Goal: Task Accomplishment & Management: Manage account settings

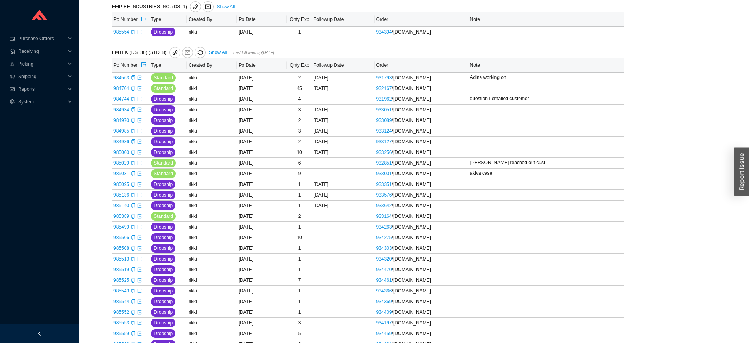
scroll to position [427, 0]
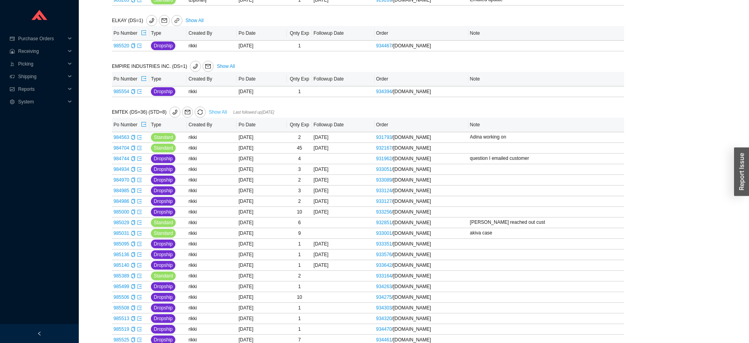
click at [214, 114] on link "Show All" at bounding box center [218, 112] width 18 height 6
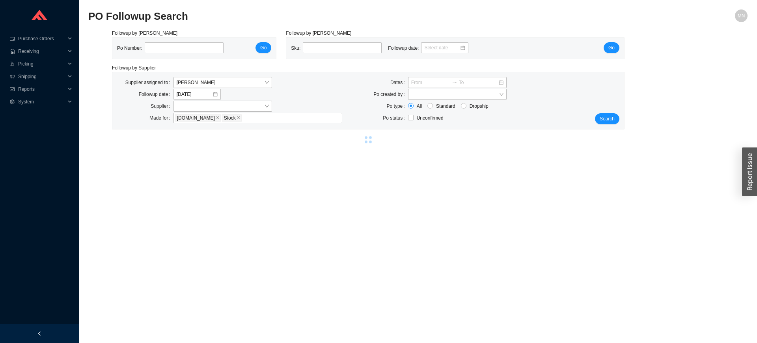
select select "2"
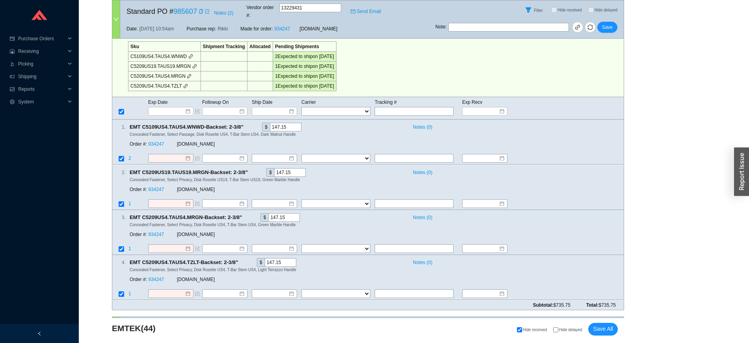
scroll to position [9419, 0]
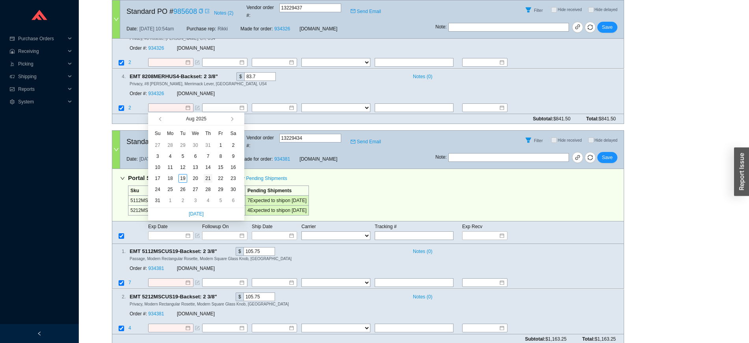
type input "8/21/2025"
click at [207, 179] on div "21" at bounding box center [208, 178] width 9 height 9
type input "8/21/2025"
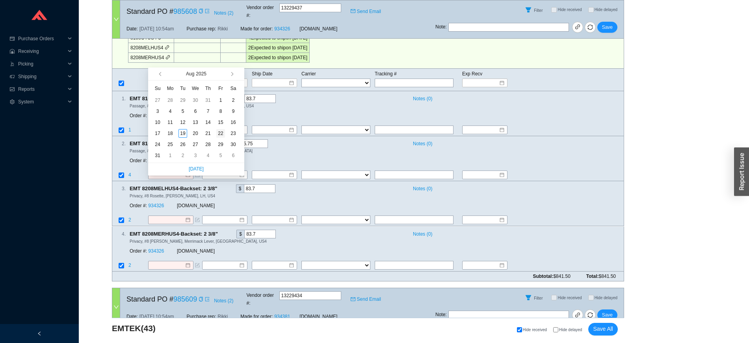
type input "[DATE]"
click at [221, 133] on div "22" at bounding box center [220, 133] width 9 height 9
type input "8/22/2025"
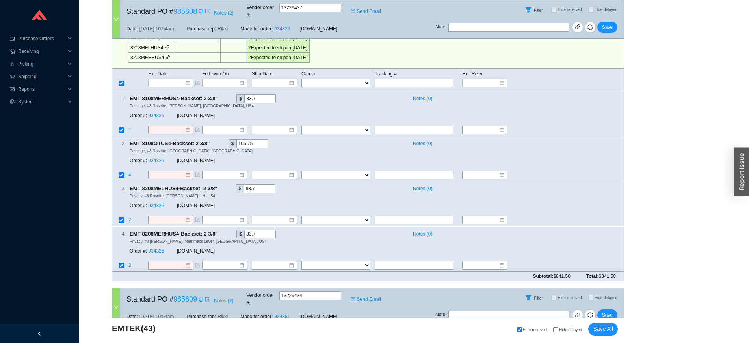
click at [608, 311] on span "Save" at bounding box center [607, 315] width 11 height 8
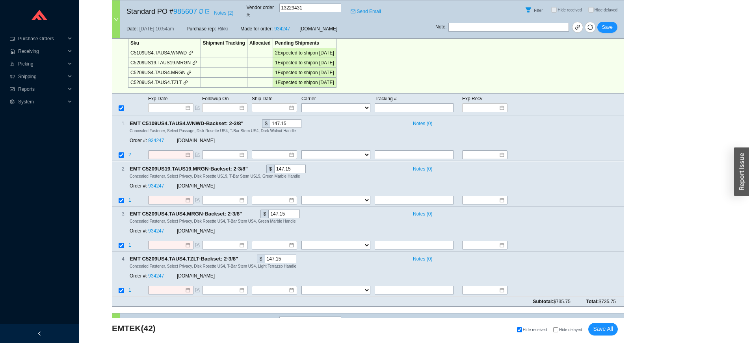
scroll to position [8898, 0]
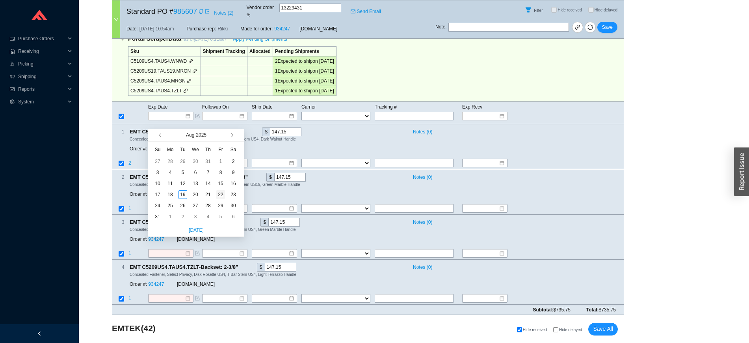
type input "8/22/2025"
click at [219, 196] on div "22" at bounding box center [220, 194] width 9 height 9
type input "8/22/2025"
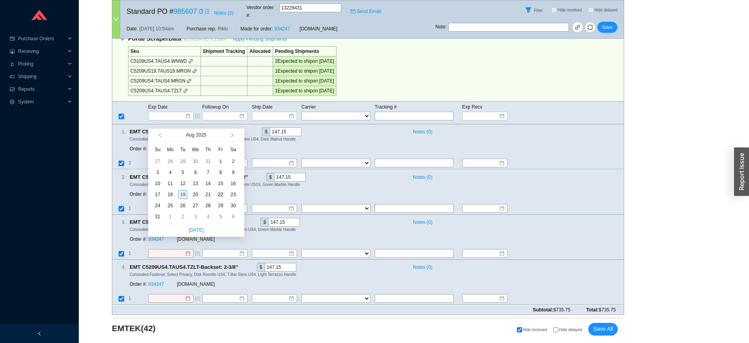
type input "8/22/2025"
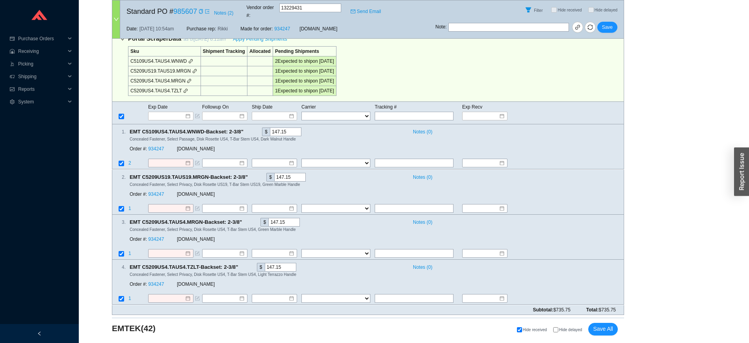
click at [609, 342] on span "Save" at bounding box center [607, 348] width 11 height 8
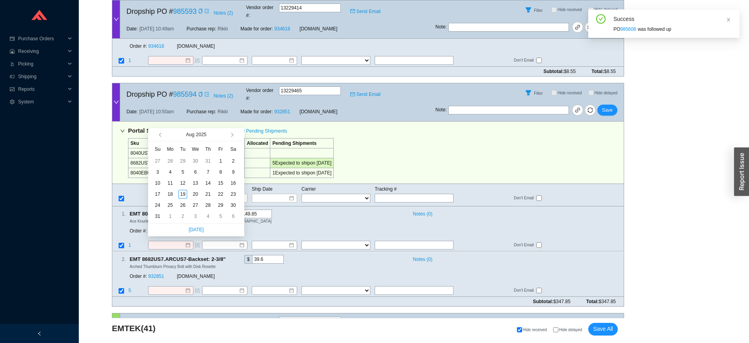
type input "8/22/2025"
click at [222, 195] on div "22" at bounding box center [220, 194] width 9 height 9
type input "8/22/2025"
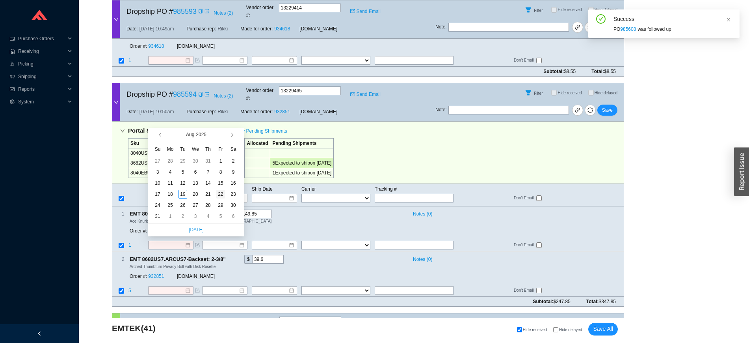
type input "8/22/2025"
type input "[DATE]"
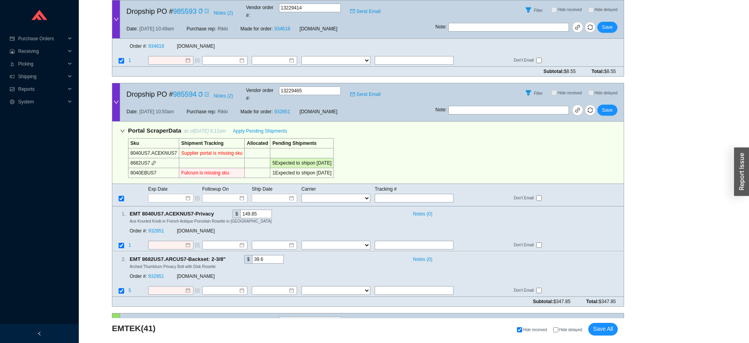
click at [612, 336] on span "Save" at bounding box center [607, 340] width 11 height 8
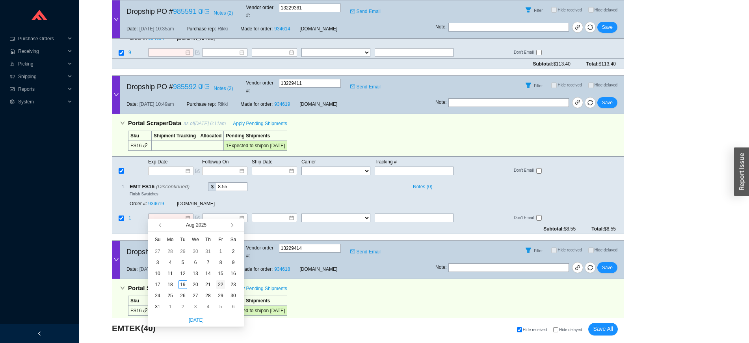
type input "[DATE]"
click at [220, 287] on div "22" at bounding box center [220, 284] width 9 height 9
type input "8/22/2025"
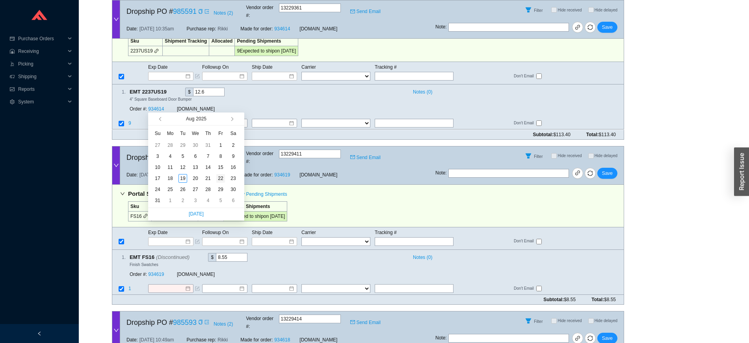
type input "8/22/2025"
click at [224, 177] on div "22" at bounding box center [220, 178] width 9 height 9
type input "8/22/2025"
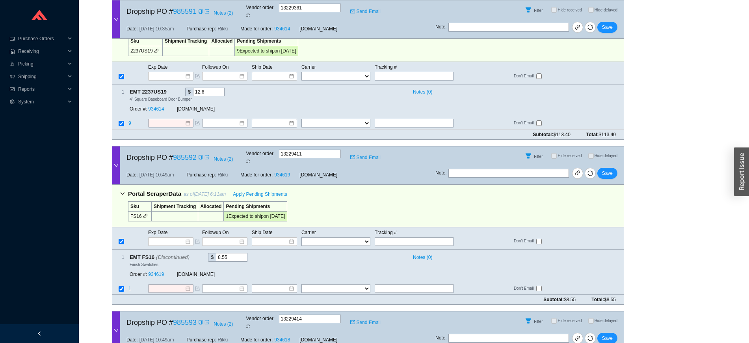
click at [611, 334] on span "Save" at bounding box center [607, 338] width 11 height 8
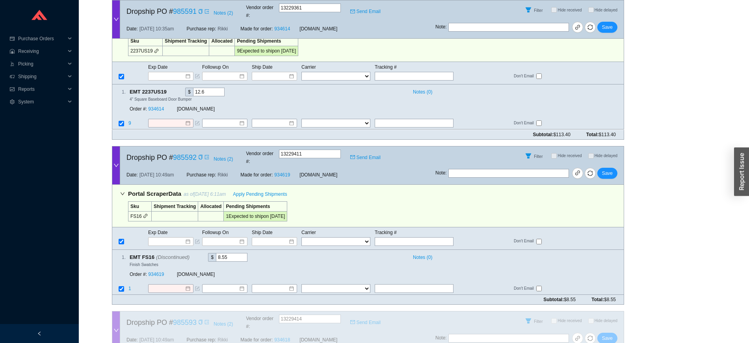
scroll to position [8026, 0]
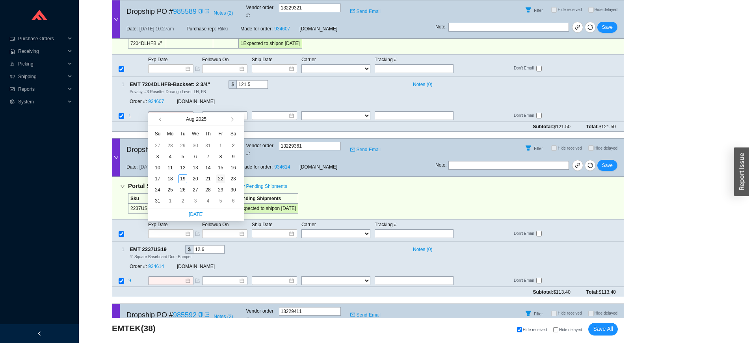
type input "8/22/2025"
click at [220, 181] on div "22" at bounding box center [220, 178] width 9 height 9
type input "8/22/2025"
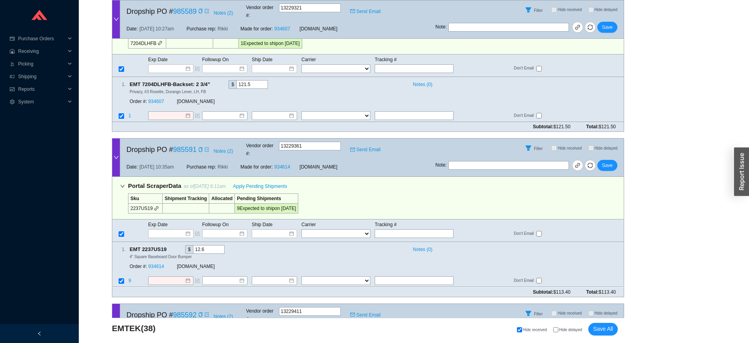
click at [608, 326] on span "Save" at bounding box center [607, 330] width 11 height 8
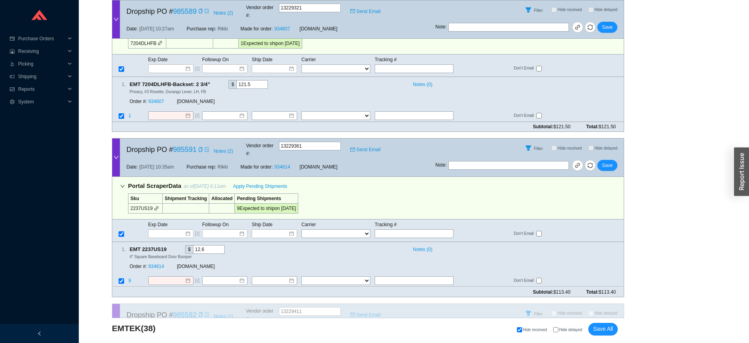
scroll to position [7870, 0]
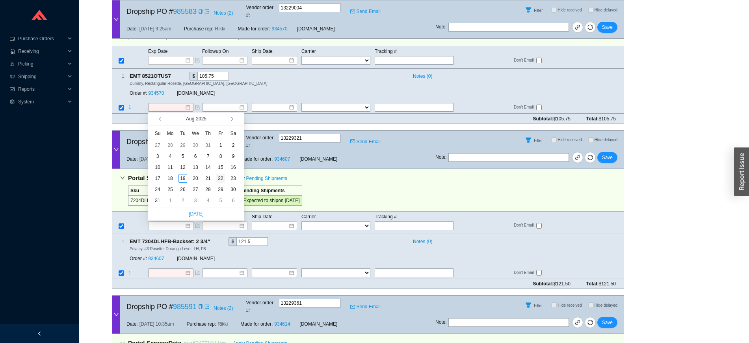
type input "8/22/2025"
click at [221, 180] on div "22" at bounding box center [220, 178] width 9 height 9
type input "8/22/2025"
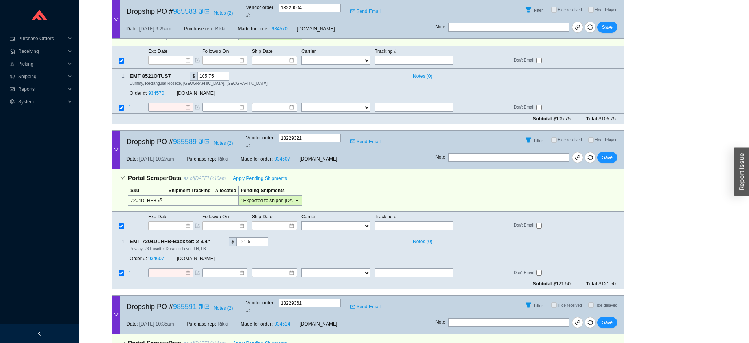
click at [609, 318] on span "Save" at bounding box center [607, 322] width 11 height 8
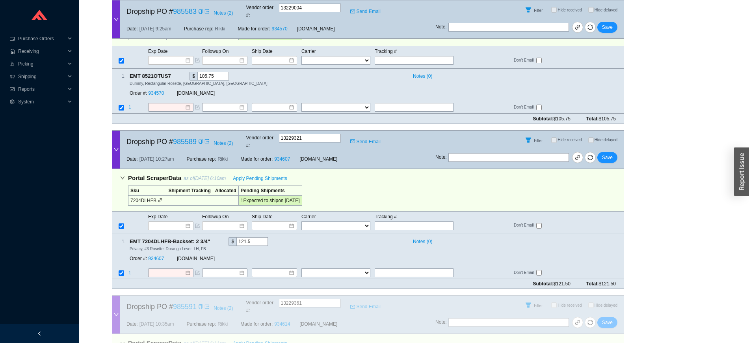
scroll to position [7712, 0]
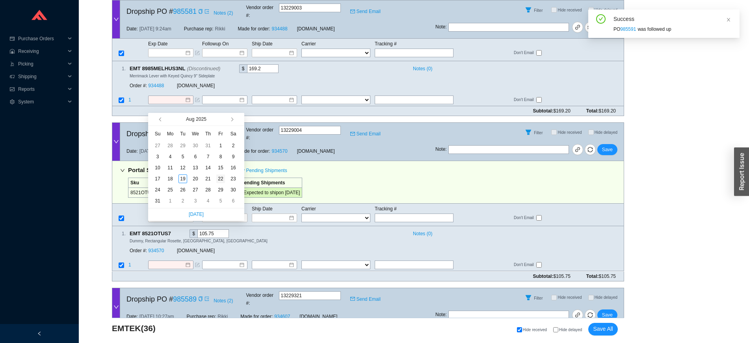
type input "8/22/2025"
click at [219, 179] on div "22" at bounding box center [220, 178] width 9 height 9
type input "8/22/2025"
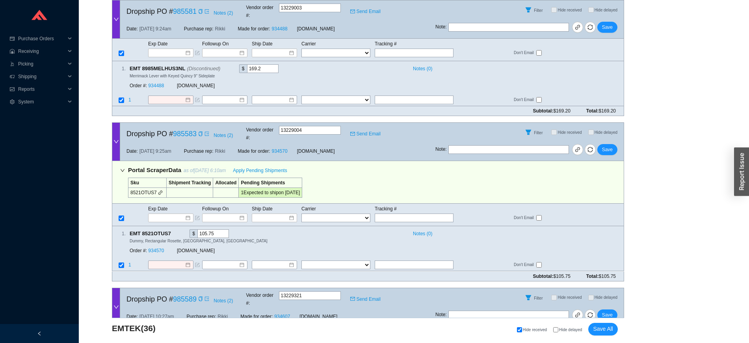
click at [610, 311] on span "Save" at bounding box center [607, 315] width 11 height 8
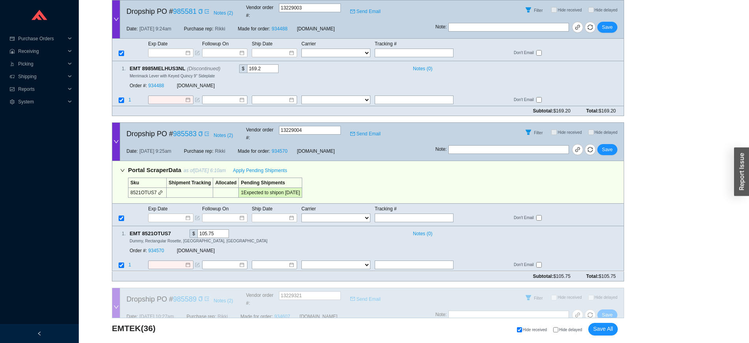
scroll to position [7555, 0]
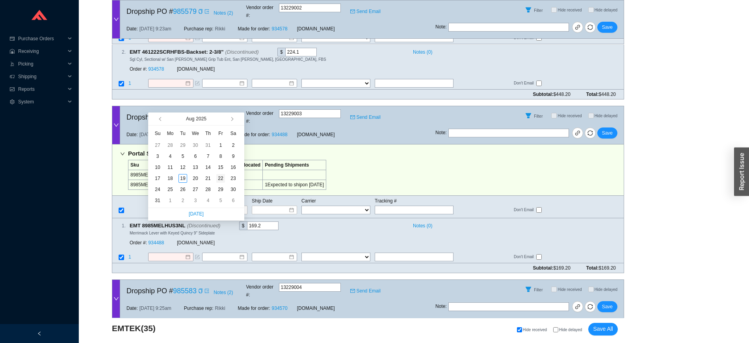
type input "8/22/2025"
click at [220, 178] on div "22" at bounding box center [220, 178] width 9 height 9
type input "8/22/2025"
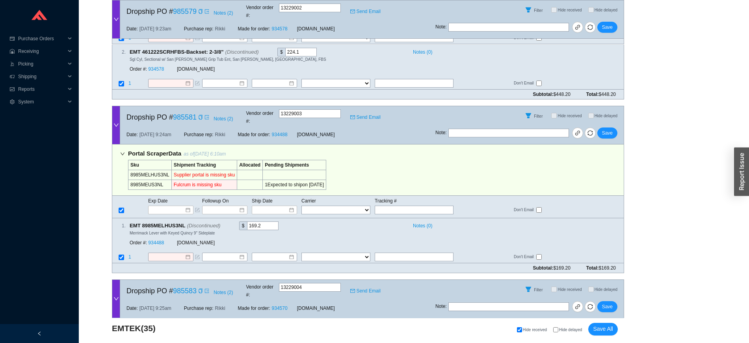
click at [610, 302] on span "Save" at bounding box center [607, 306] width 11 height 8
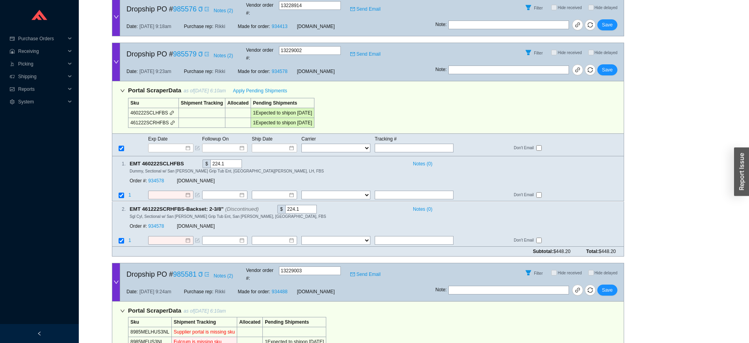
click at [201, 272] on icon "copy" at bounding box center [200, 274] width 5 height 5
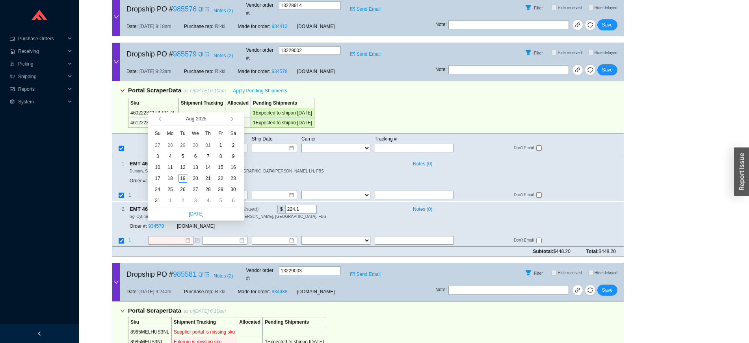
type input "8/21/2025"
click at [210, 178] on div "21" at bounding box center [208, 178] width 9 height 9
type input "8/21/2025"
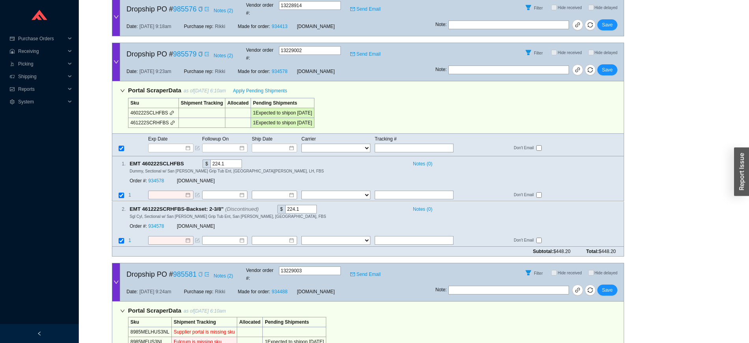
click at [611, 286] on span "Save" at bounding box center [607, 290] width 11 height 8
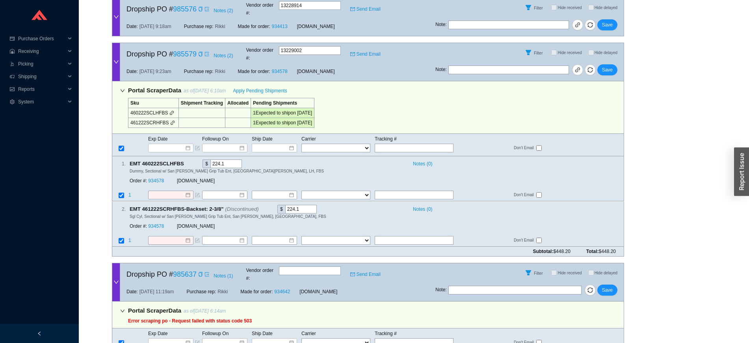
scroll to position [7232, 0]
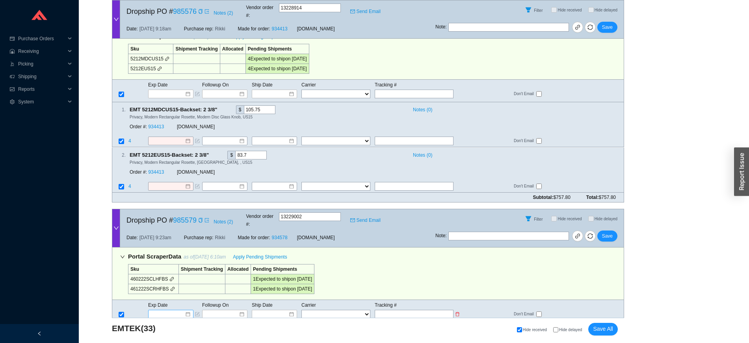
click at [175, 310] on input at bounding box center [168, 314] width 34 height 8
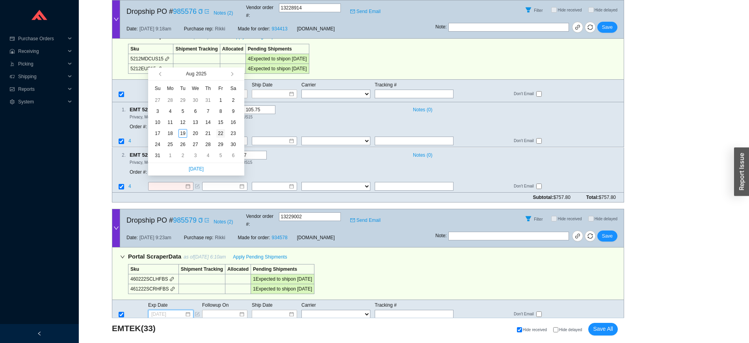
type input "8/22/2025"
click at [216, 132] on div "22" at bounding box center [220, 133] width 9 height 9
type input "8/22/2025"
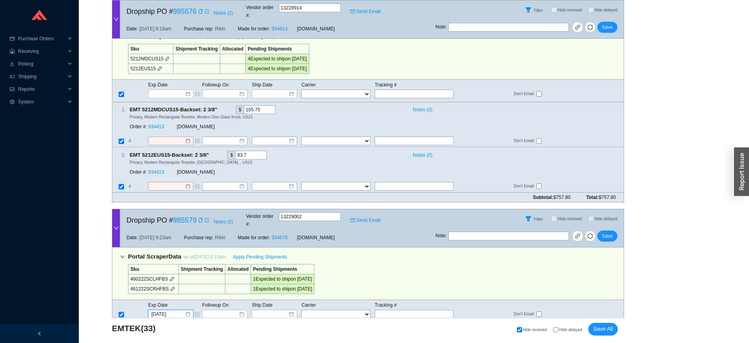
click at [153, 342] on link "934578" at bounding box center [156, 347] width 16 height 6
click at [608, 232] on span "Save" at bounding box center [607, 236] width 11 height 8
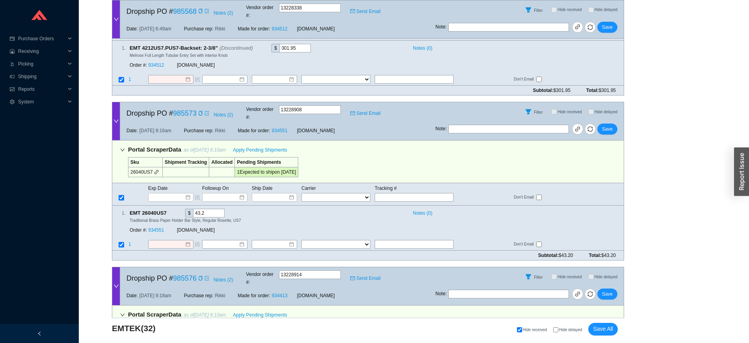
scroll to position [6941, 0]
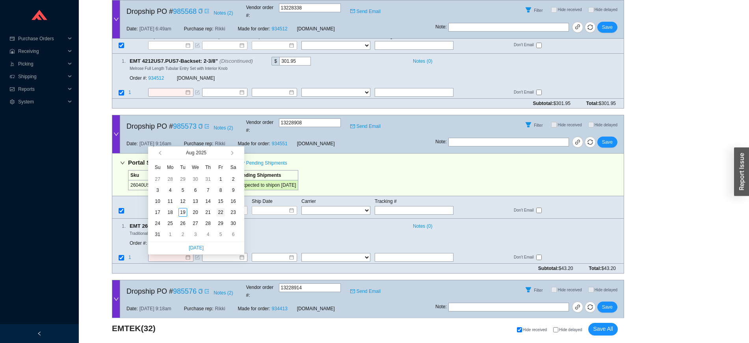
type input "8/22/2025"
click at [218, 209] on div "22" at bounding box center [220, 212] width 9 height 9
type input "8/22/2025"
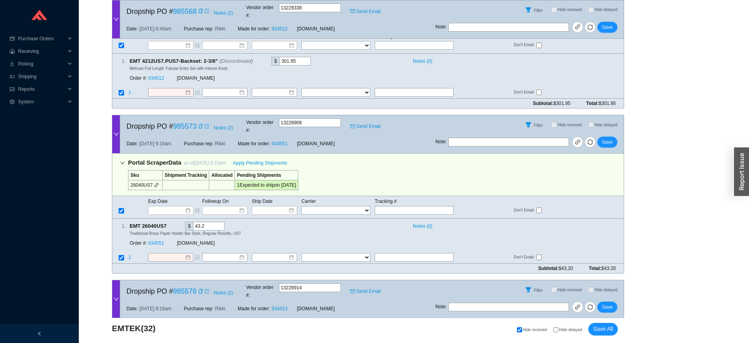
click at [608, 303] on span "Save" at bounding box center [607, 307] width 11 height 8
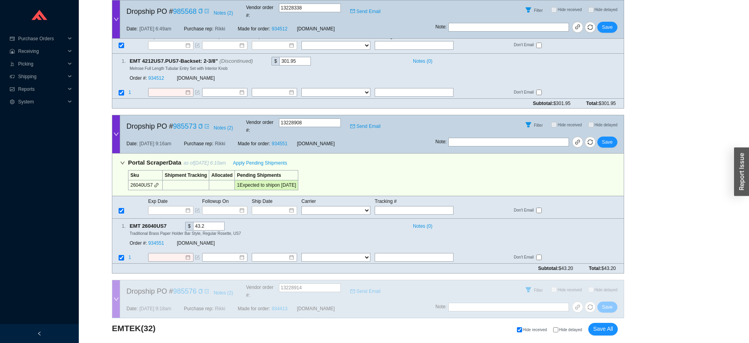
scroll to position [6809, 0]
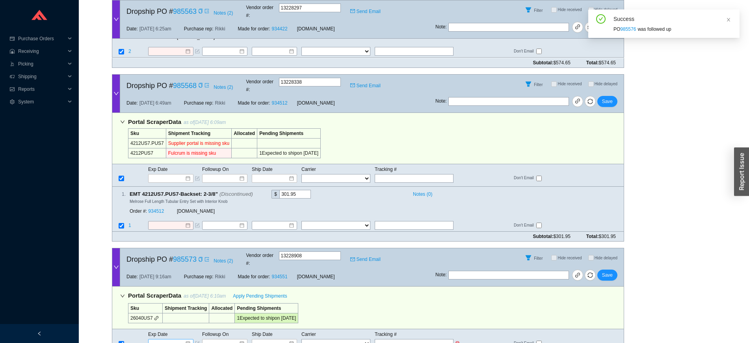
click at [175, 339] on input at bounding box center [168, 343] width 34 height 8
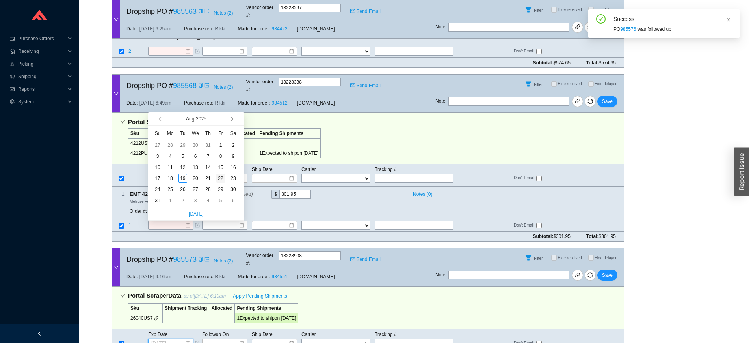
type input "8/22/2025"
click at [223, 177] on div "22" at bounding box center [220, 178] width 9 height 9
type input "8/22/2025"
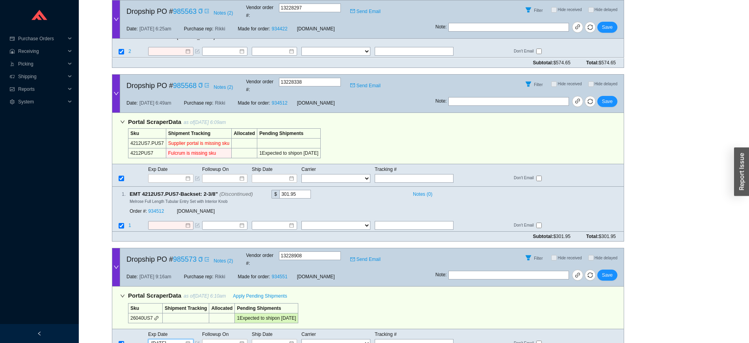
click at [608, 271] on span "Save" at bounding box center [607, 275] width 11 height 8
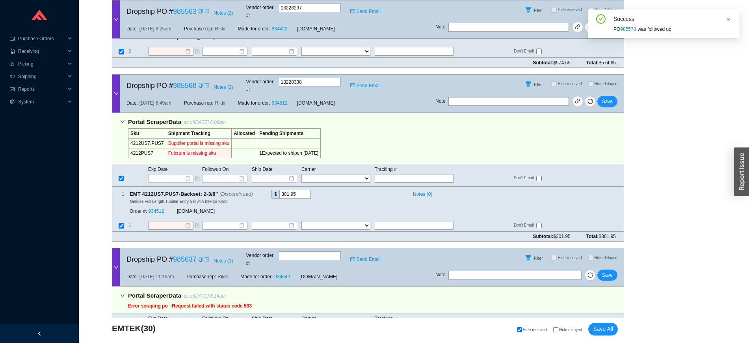
scroll to position [6651, 0]
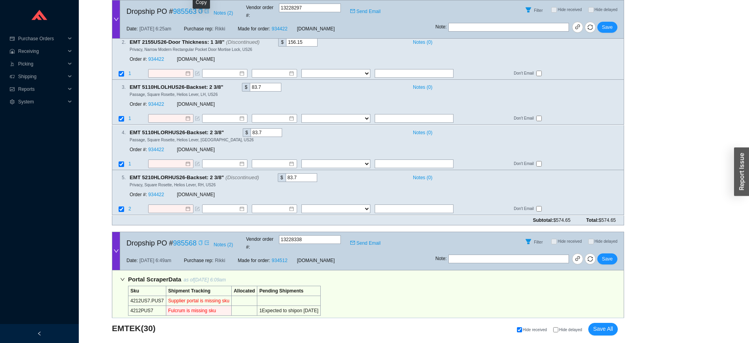
click at [199, 240] on icon "copy" at bounding box center [200, 242] width 5 height 5
click at [203, 240] on icon "copy" at bounding box center [200, 242] width 5 height 5
click at [165, 332] on input at bounding box center [168, 336] width 34 height 8
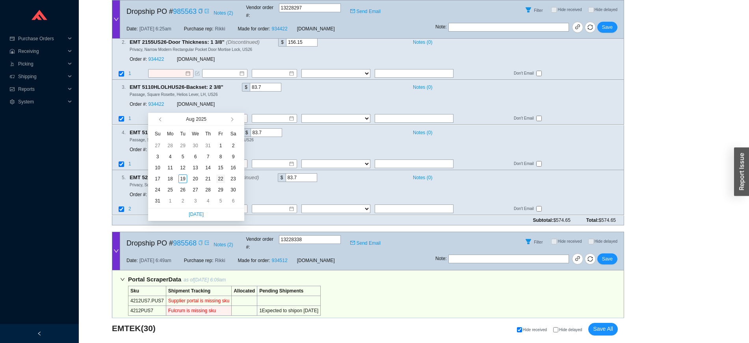
type input "8/22/2025"
click at [227, 178] on td "22" at bounding box center [220, 178] width 13 height 11
type input "8/22/2025"
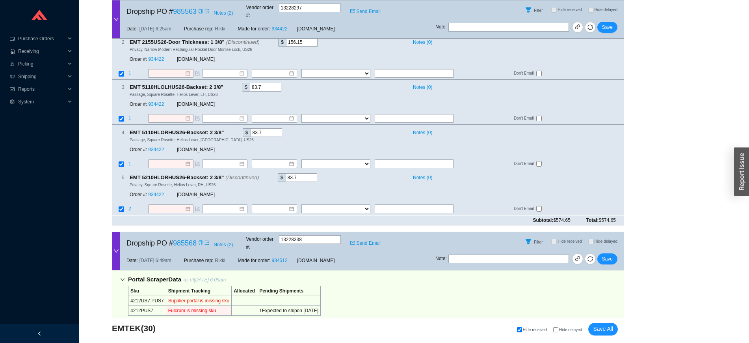
click at [603, 253] on button "Save" at bounding box center [608, 258] width 20 height 11
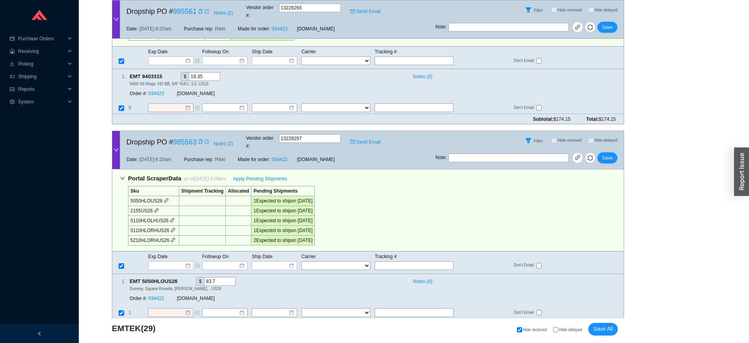
scroll to position [6282, 0]
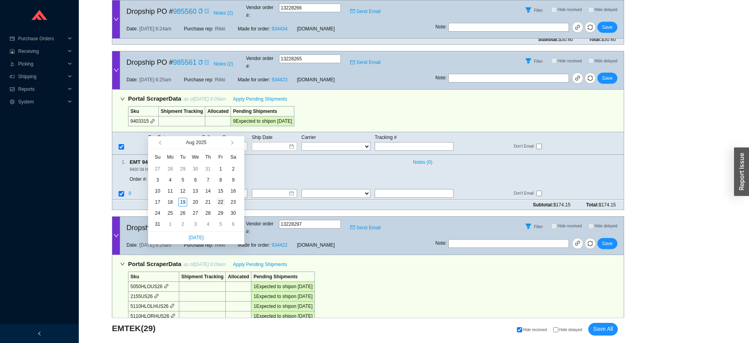
type input "8/22/2025"
click at [220, 203] on div "22" at bounding box center [220, 202] width 9 height 9
type input "8/22/2025"
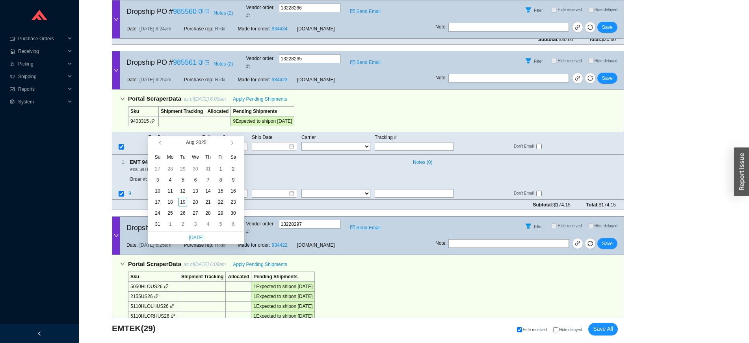
type input "8/22/2025"
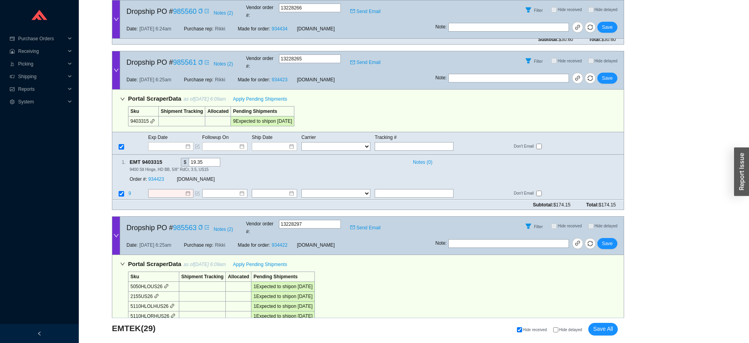
click at [610, 239] on span "Save" at bounding box center [607, 243] width 11 height 8
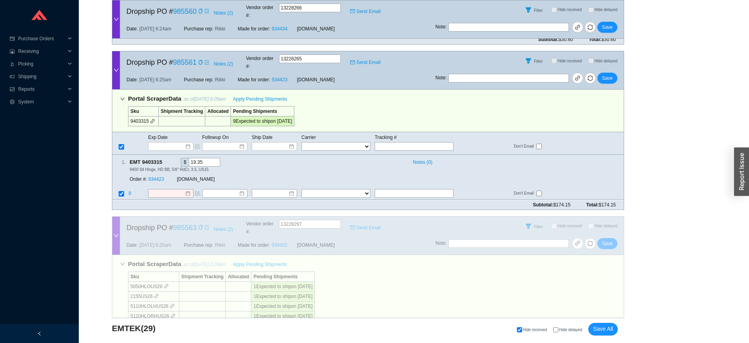
scroll to position [6109, 0]
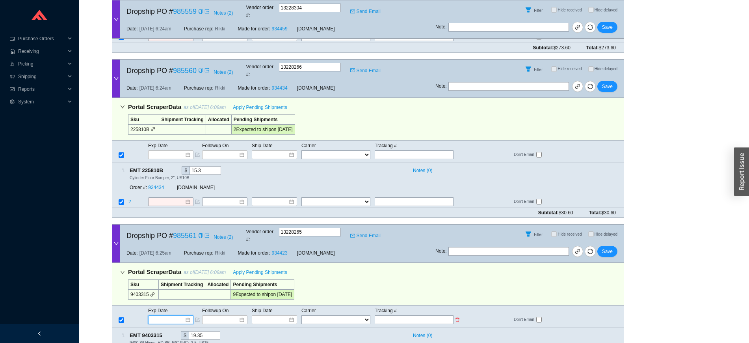
click at [157, 315] on input at bounding box center [168, 319] width 34 height 8
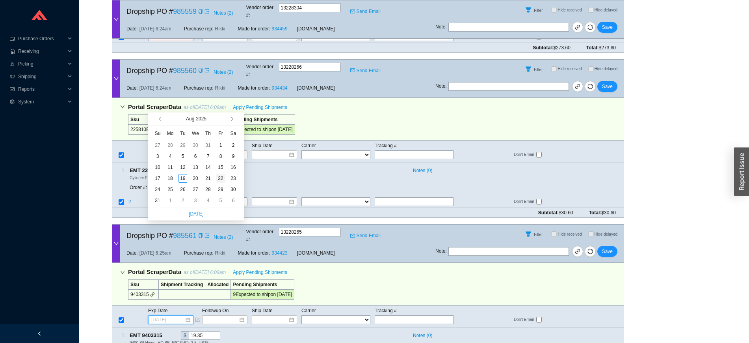
type input "8/22/2025"
click at [220, 178] on div "22" at bounding box center [220, 178] width 9 height 9
type input "8/22/2025"
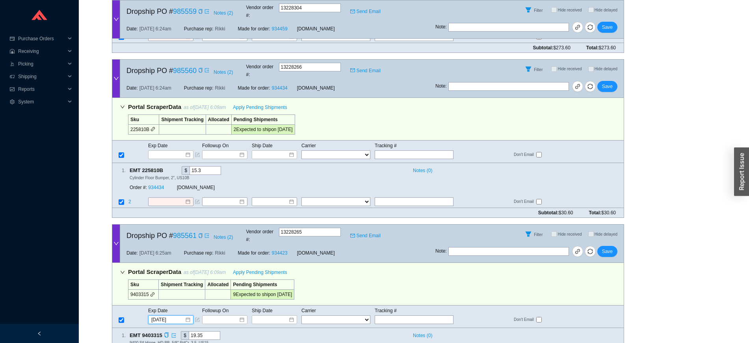
click at [602, 246] on button "Save" at bounding box center [608, 251] width 20 height 11
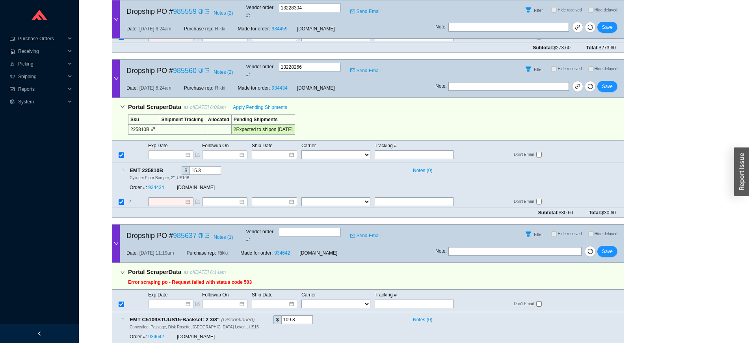
scroll to position [5952, 0]
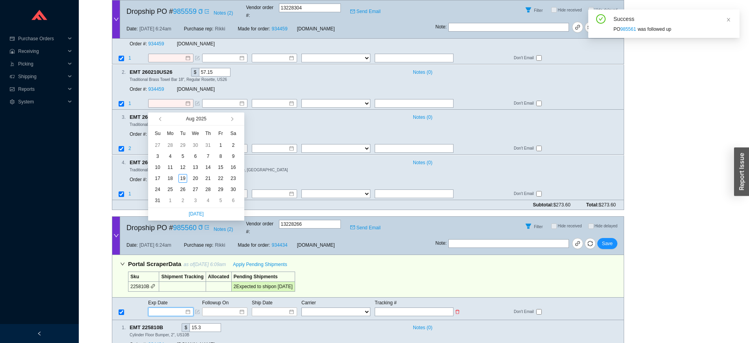
click at [181, 308] on input at bounding box center [168, 312] width 34 height 8
type input "8/22/2025"
click at [220, 179] on div "22" at bounding box center [220, 178] width 9 height 9
type input "8/22/2025"
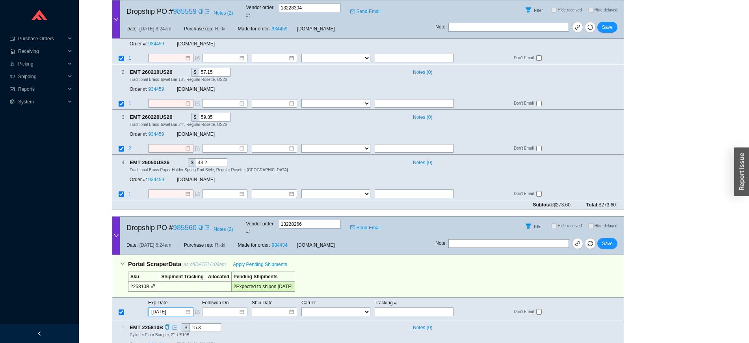
click at [159, 341] on link "934434" at bounding box center [156, 344] width 16 height 6
click at [608, 239] on span "Save" at bounding box center [607, 243] width 11 height 8
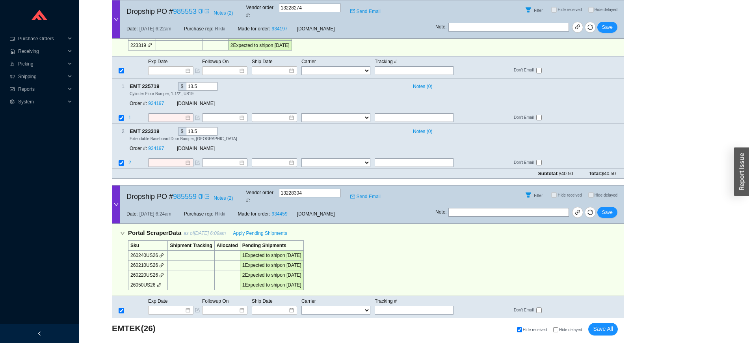
scroll to position [5644, 0]
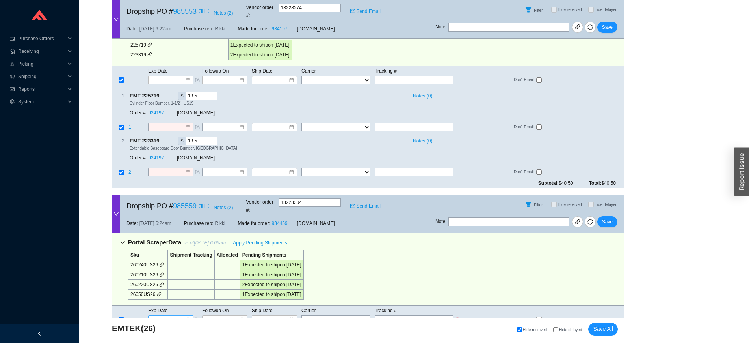
click at [175, 315] on input at bounding box center [168, 319] width 34 height 8
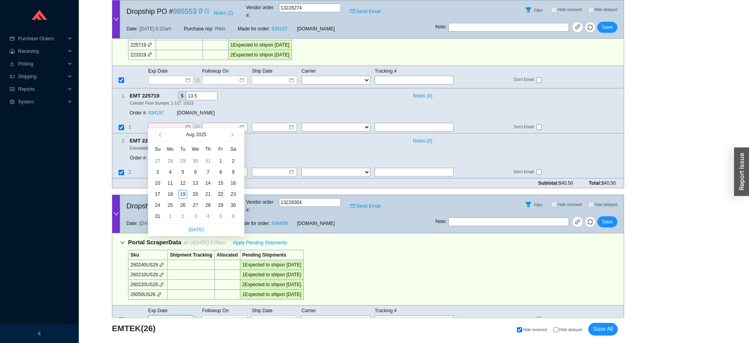
type input "8/22/2025"
click at [225, 194] on div "22" at bounding box center [220, 194] width 9 height 9
type input "8/22/2025"
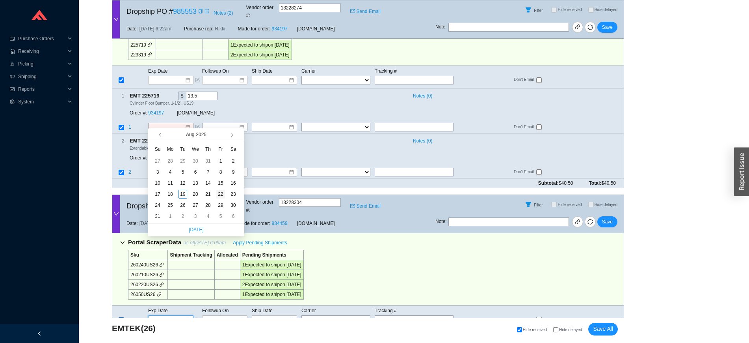
type input "8/22/2025"
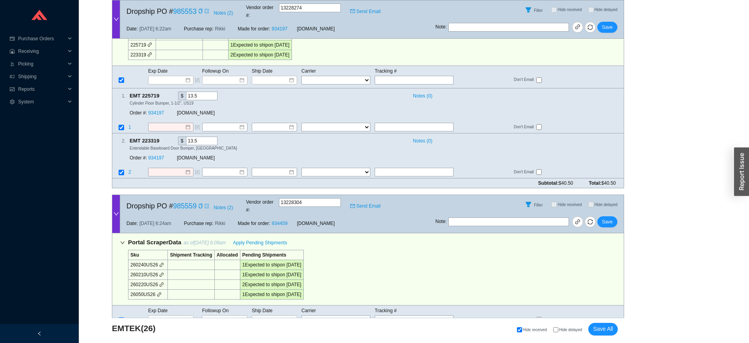
click at [610, 218] on span "Save" at bounding box center [607, 222] width 11 height 8
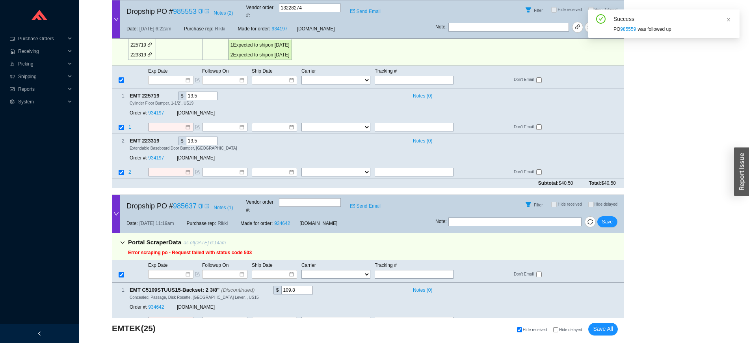
scroll to position [5322, 0]
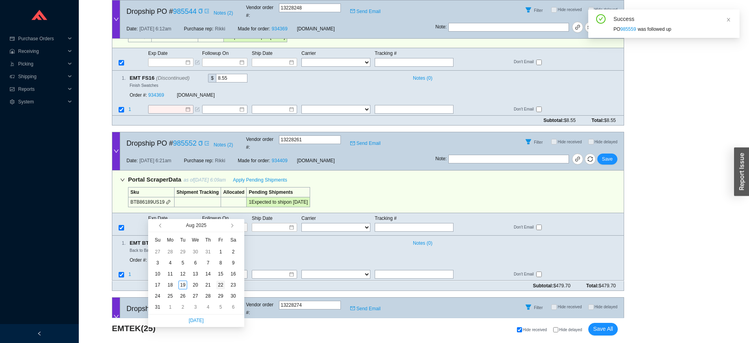
type input "8/22/2025"
click at [221, 284] on div "22" at bounding box center [220, 284] width 9 height 9
type input "8/22/2025"
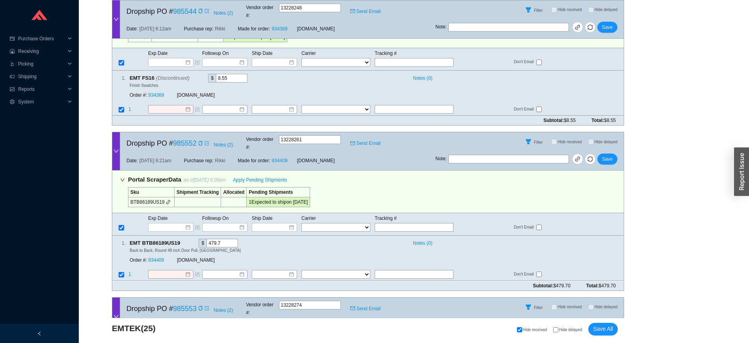
click at [613, 319] on button "Save" at bounding box center [608, 324] width 20 height 11
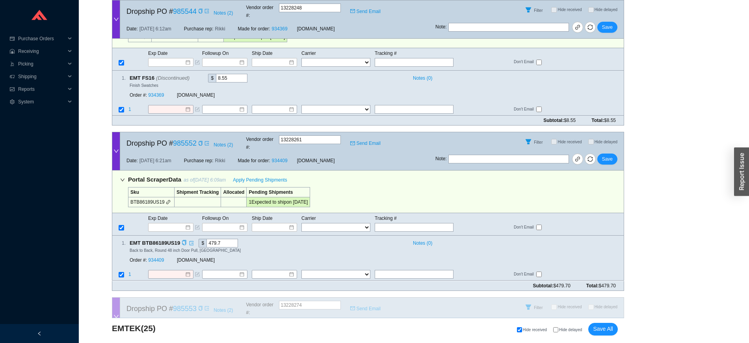
scroll to position [5261, 0]
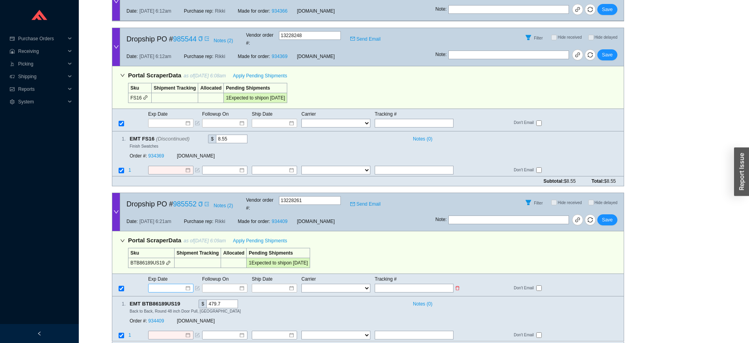
click at [175, 284] on input at bounding box center [168, 288] width 34 height 8
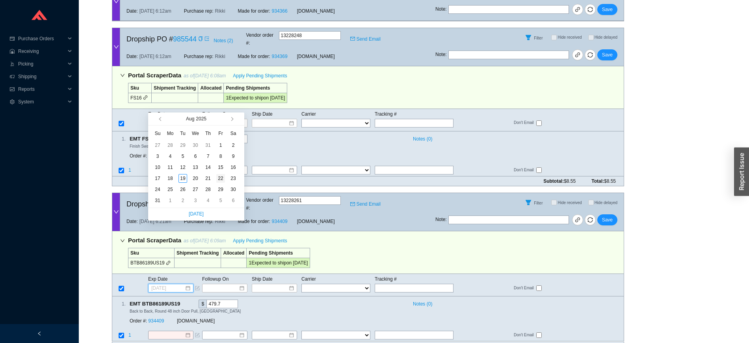
type input "8/22/2025"
click at [222, 179] on div "22" at bounding box center [220, 178] width 9 height 9
type input "8/22/2025"
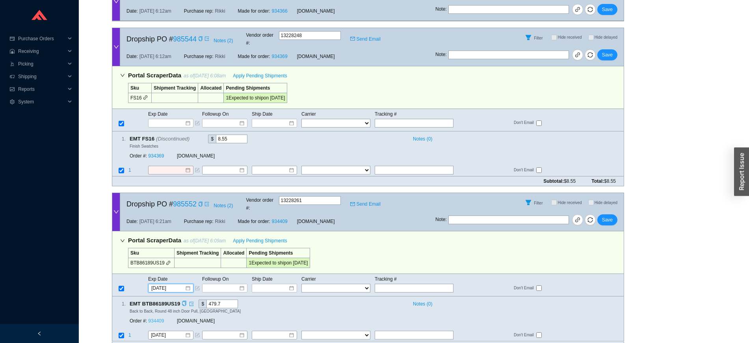
click at [157, 318] on link "934409" at bounding box center [156, 321] width 16 height 6
click at [610, 216] on span "Save" at bounding box center [607, 220] width 11 height 8
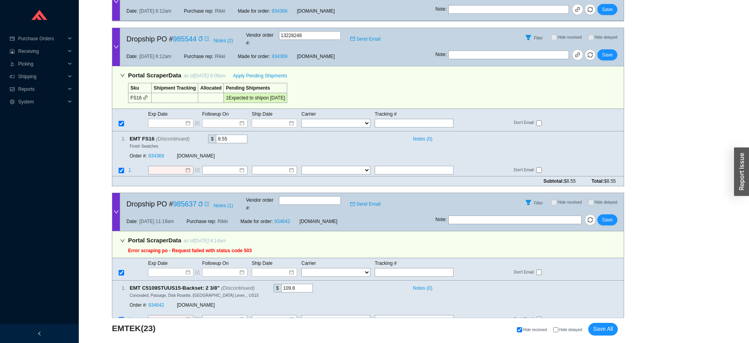
scroll to position [5104, 0]
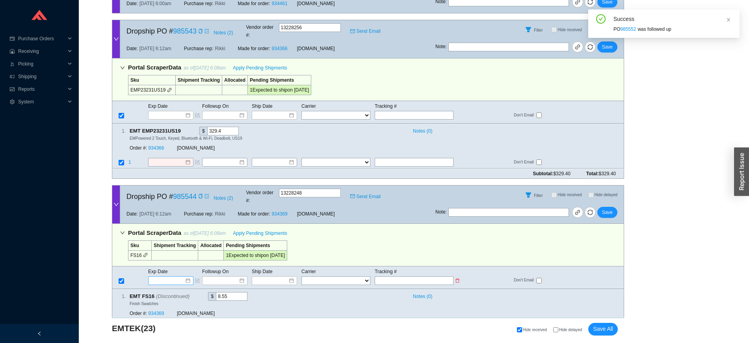
click at [173, 276] on input at bounding box center [168, 280] width 34 height 8
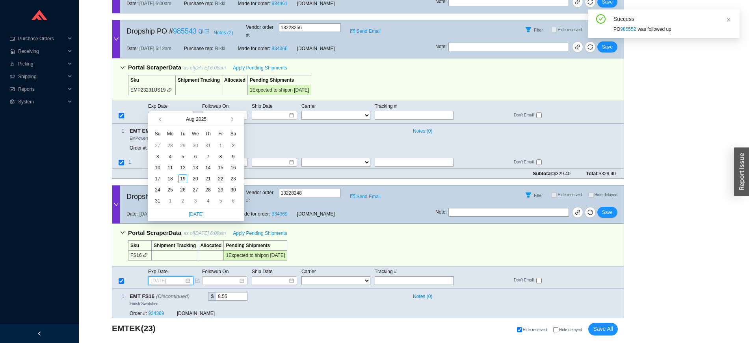
type input "8/22/2025"
click at [218, 177] on div "22" at bounding box center [220, 178] width 9 height 9
type input "8/22/2025"
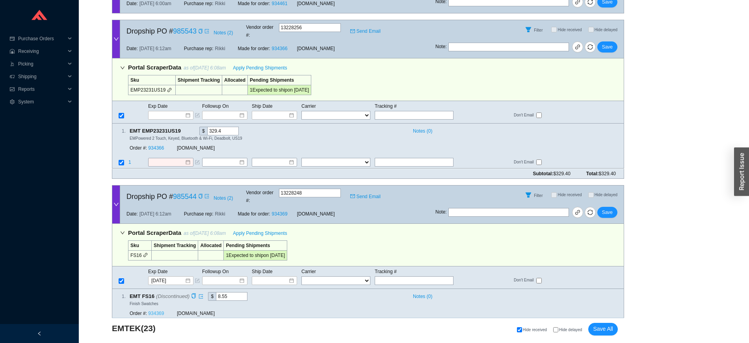
click at [160, 310] on link "934369" at bounding box center [156, 313] width 16 height 6
click at [605, 208] on span "Save" at bounding box center [607, 212] width 11 height 8
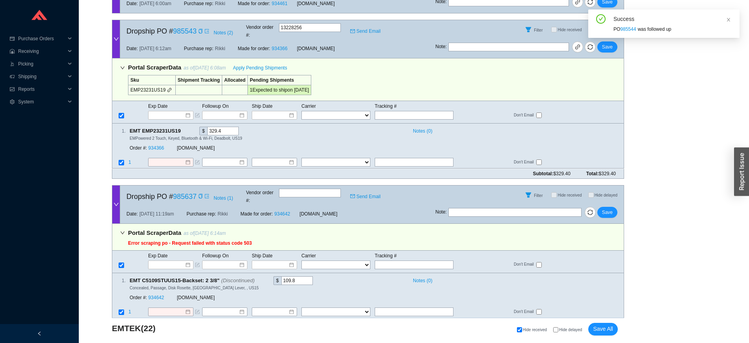
scroll to position [4947, 0]
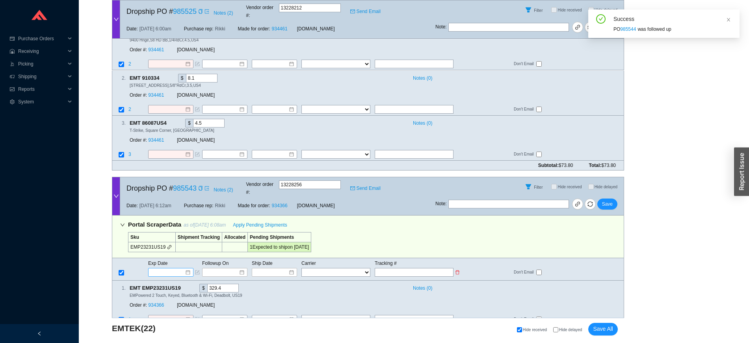
click at [171, 268] on div at bounding box center [170, 272] width 45 height 9
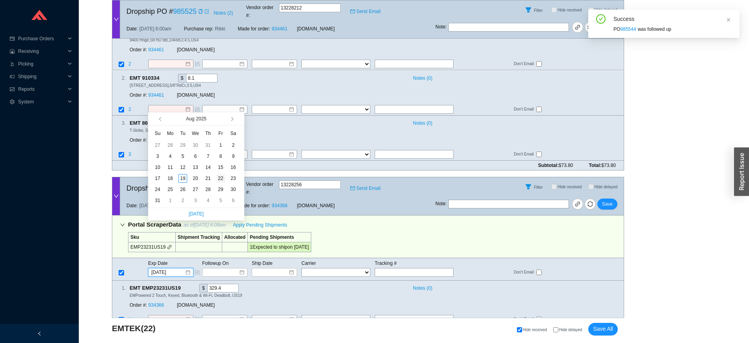
type input "8/22/2025"
click at [225, 178] on div "22" at bounding box center [220, 178] width 9 height 9
type input "8/22/2025"
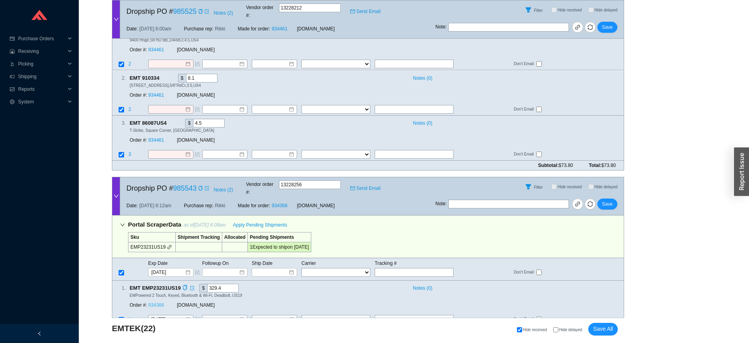
click at [155, 302] on link "934366" at bounding box center [156, 305] width 16 height 6
click at [610, 198] on button "Save" at bounding box center [608, 203] width 20 height 11
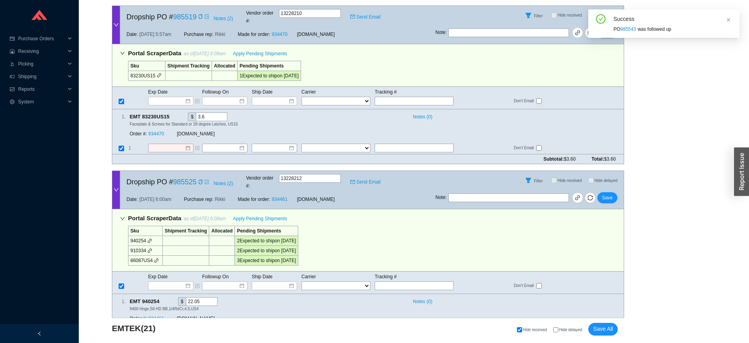
scroll to position [4639, 0]
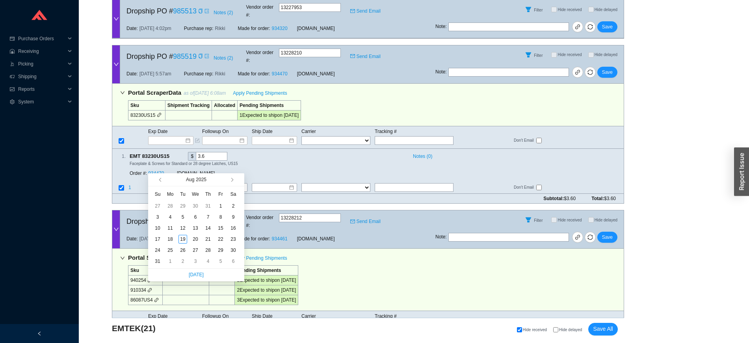
click at [170, 321] on input at bounding box center [168, 325] width 34 height 8
type input "8/22/2025"
click at [219, 241] on div "22" at bounding box center [220, 239] width 9 height 9
type input "8/22/2025"
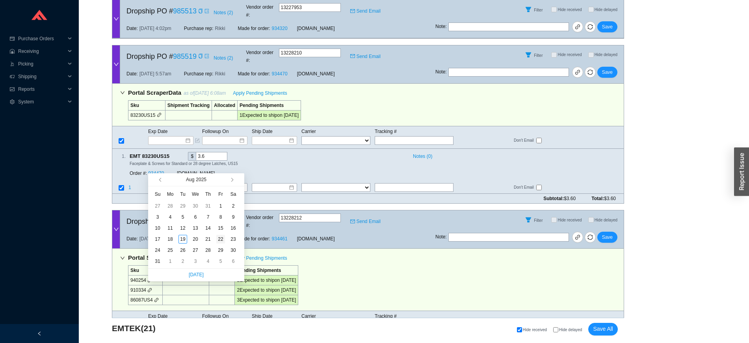
type input "8/22/2025"
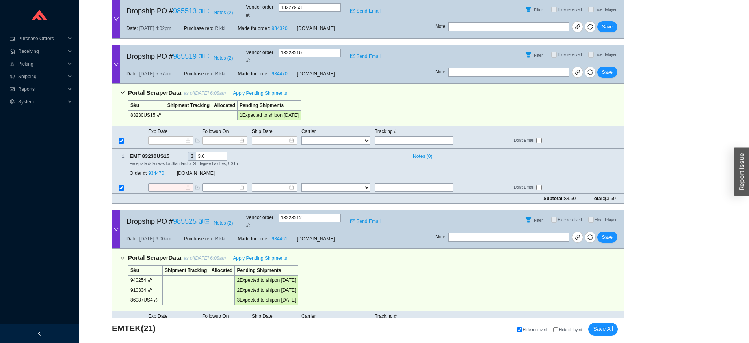
click at [613, 231] on button "Save" at bounding box center [608, 236] width 20 height 11
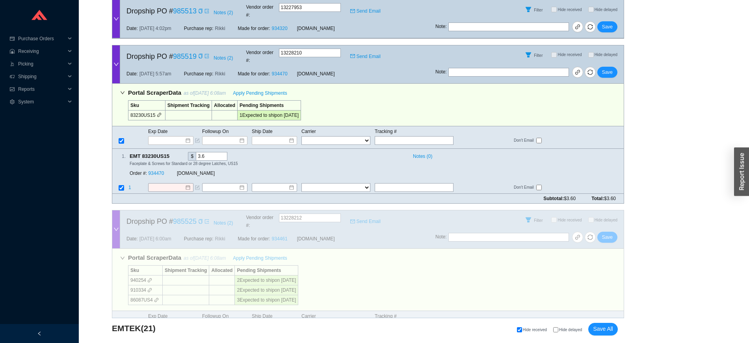
scroll to position [4522, 0]
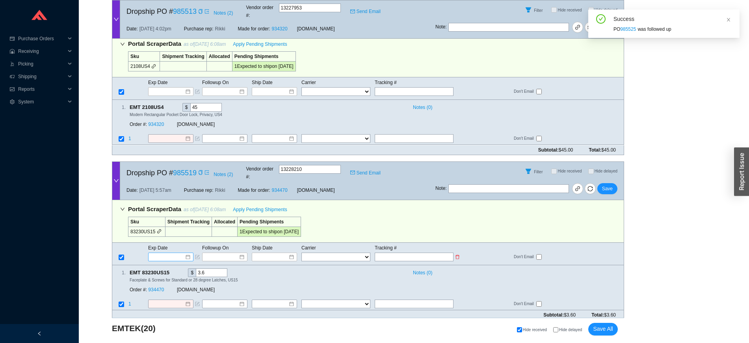
click at [170, 253] on input at bounding box center [168, 257] width 34 height 8
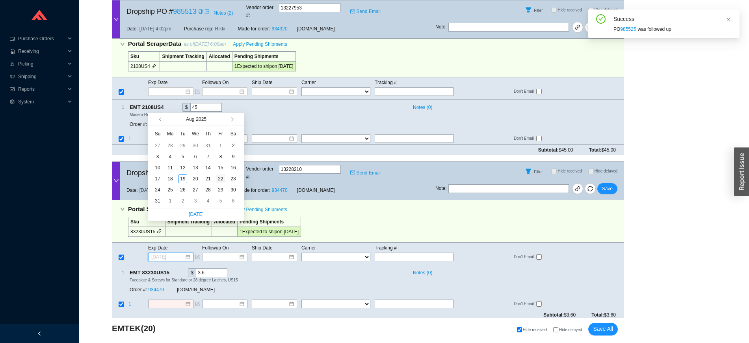
type input "8/22/2025"
click at [218, 178] on div "22" at bounding box center [220, 178] width 9 height 9
type input "8/22/2025"
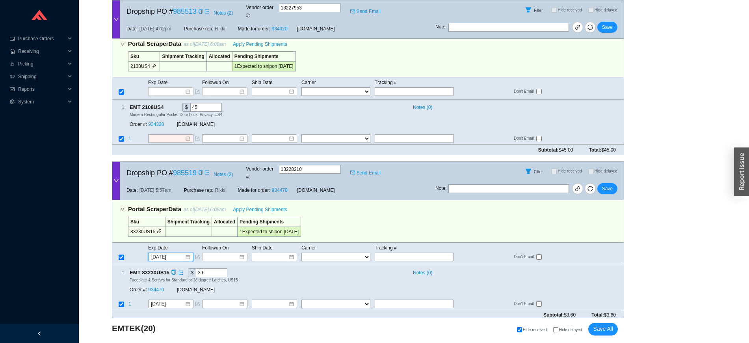
click at [153, 282] on div "Order #: 934470 QualityBath.com" at bounding box center [238, 289] width 217 height 14
click at [160, 287] on link "934470" at bounding box center [156, 290] width 16 height 6
click at [610, 185] on span "Save" at bounding box center [607, 189] width 11 height 8
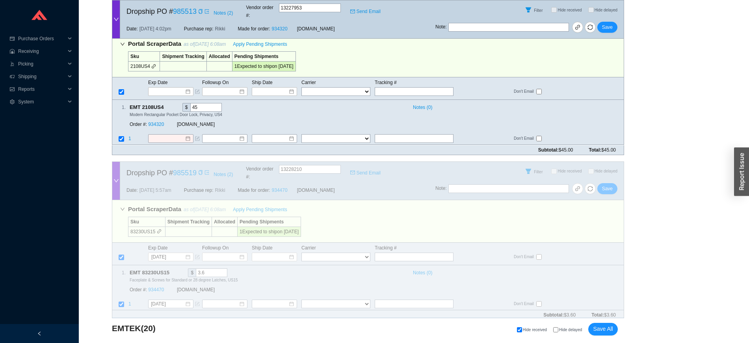
scroll to position [4365, 0]
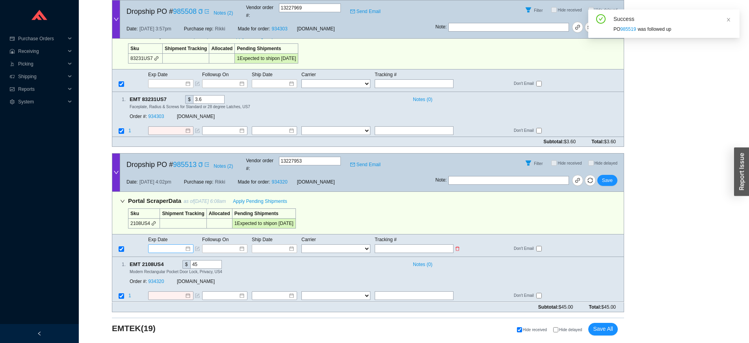
click at [168, 244] on input at bounding box center [168, 248] width 34 height 8
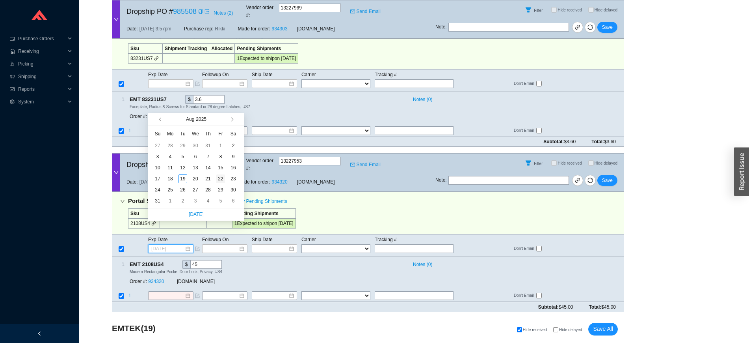
type input "8/22/2025"
click at [221, 178] on div "22" at bounding box center [220, 178] width 9 height 9
type input "8/22/2025"
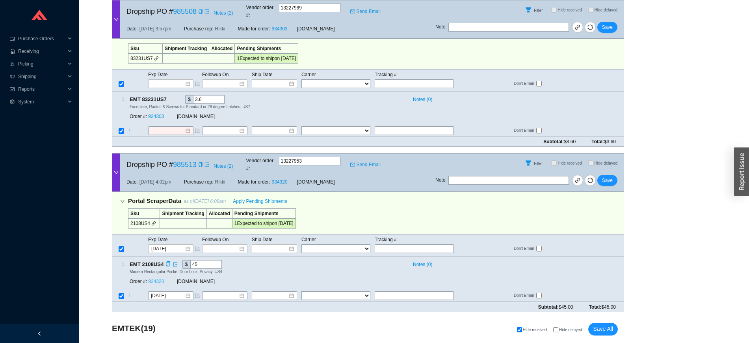
click at [155, 279] on link "934320" at bounding box center [156, 282] width 16 height 6
click at [602, 175] on button "Save" at bounding box center [608, 180] width 20 height 11
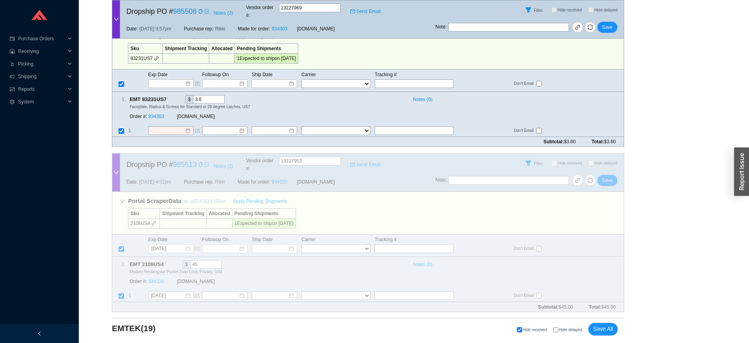
scroll to position [4209, 0]
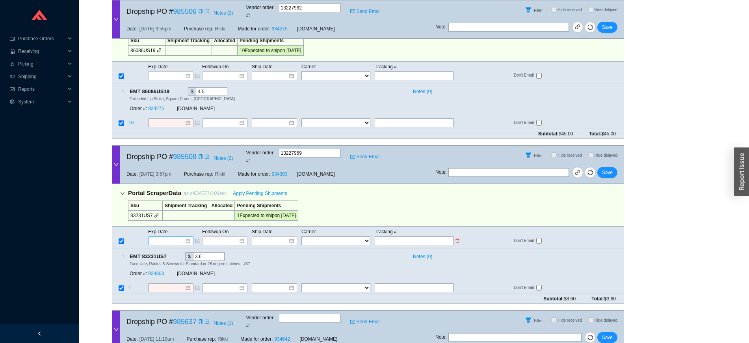
click at [162, 237] on input at bounding box center [168, 241] width 34 height 8
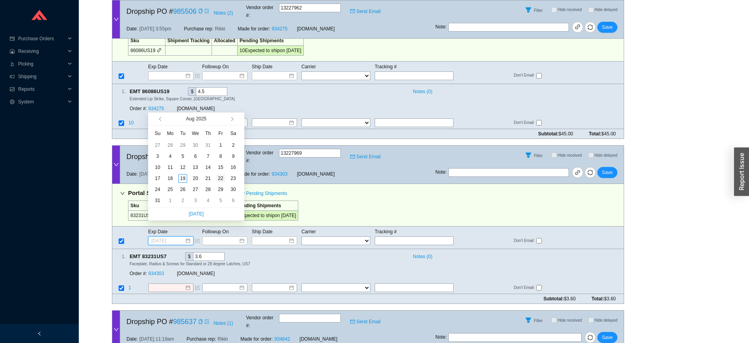
type input "8/22/2025"
click at [223, 179] on div "22" at bounding box center [220, 178] width 9 height 9
type input "8/22/2025"
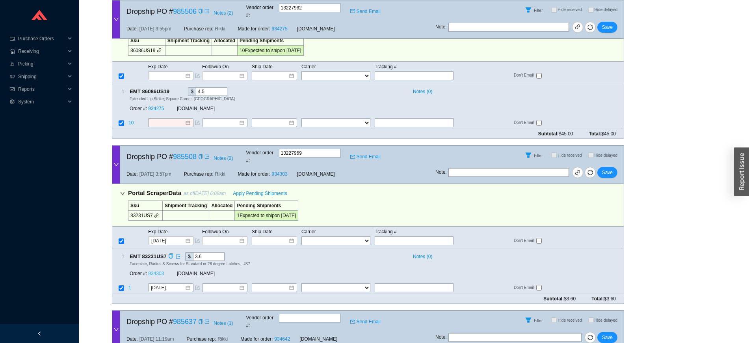
click at [155, 270] on link "934303" at bounding box center [156, 273] width 16 height 6
click at [606, 168] on span "Save" at bounding box center [607, 172] width 11 height 8
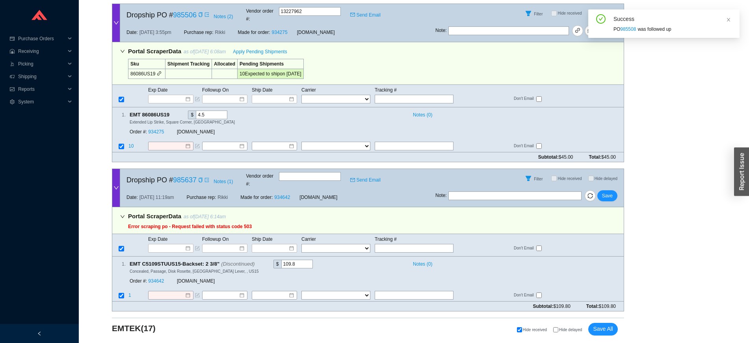
scroll to position [4051, 0]
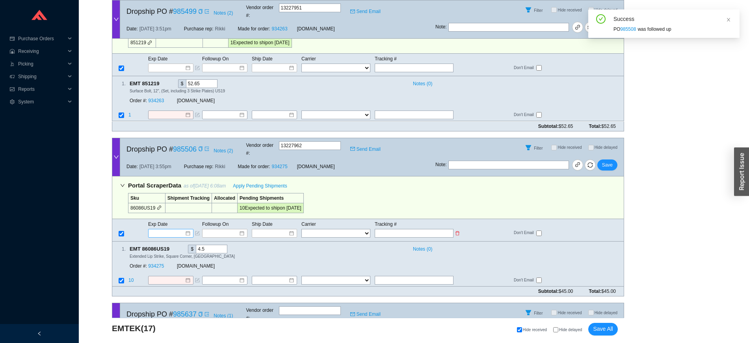
click at [169, 229] on input at bounding box center [168, 233] width 34 height 8
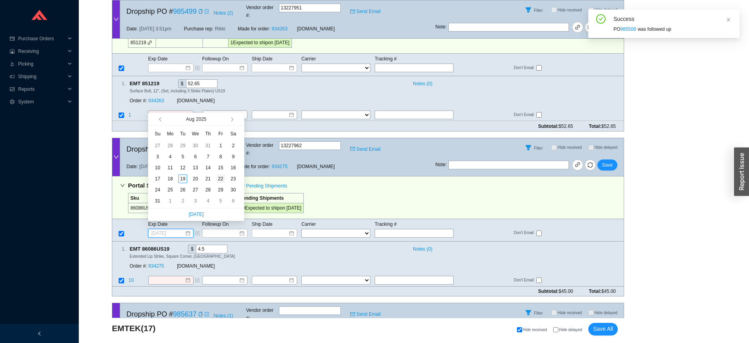
type input "8/22/2025"
click at [222, 179] on div "22" at bounding box center [220, 178] width 9 height 9
type input "8/22/2025"
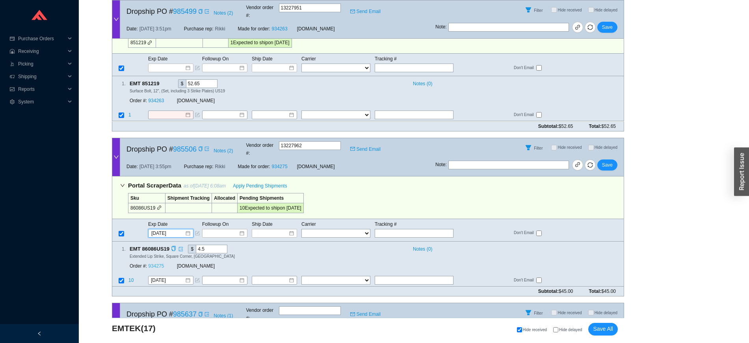
click at [157, 263] on link "934275" at bounding box center [156, 266] width 16 height 6
click at [615, 159] on button "Save" at bounding box center [608, 164] width 20 height 11
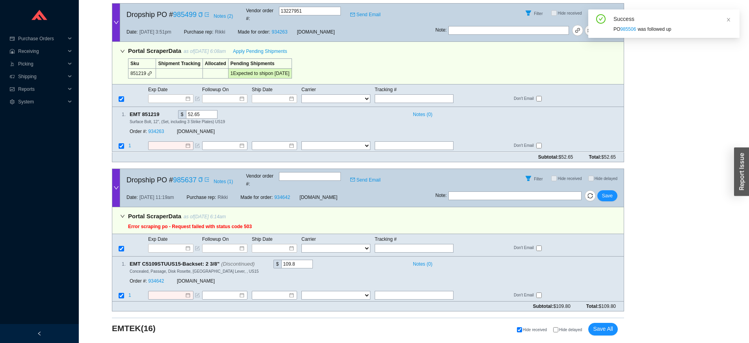
scroll to position [3894, 0]
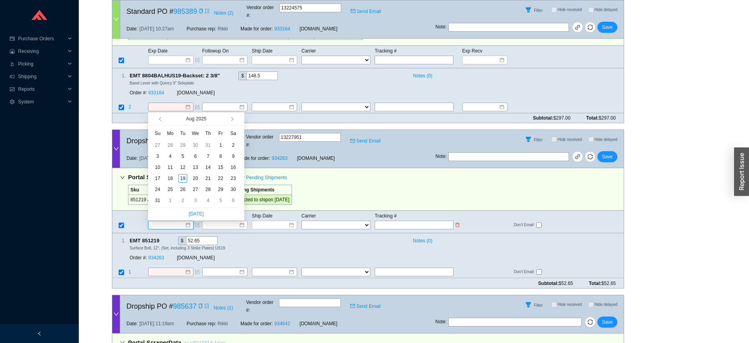
click at [170, 221] on input at bounding box center [168, 225] width 34 height 8
type input "8/22/2025"
click at [219, 179] on div "22" at bounding box center [220, 178] width 9 height 9
type input "8/22/2025"
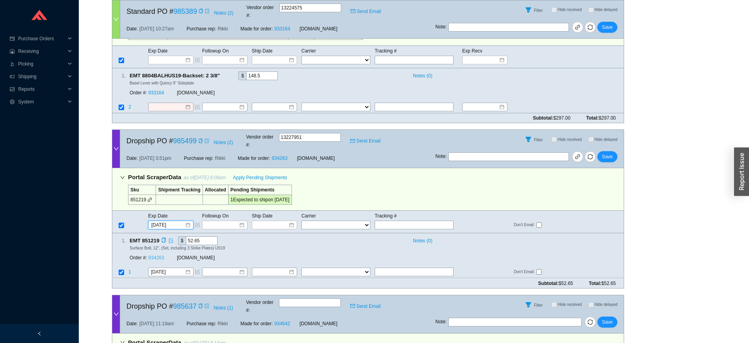
click at [156, 255] on link "934263" at bounding box center [156, 258] width 16 height 6
click at [610, 153] on span "Save" at bounding box center [607, 157] width 11 height 8
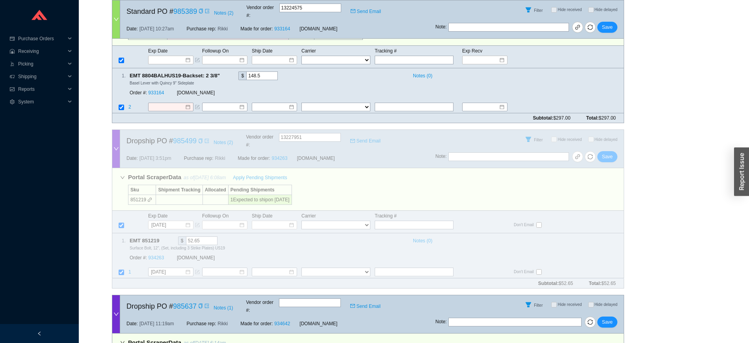
scroll to position [3737, 0]
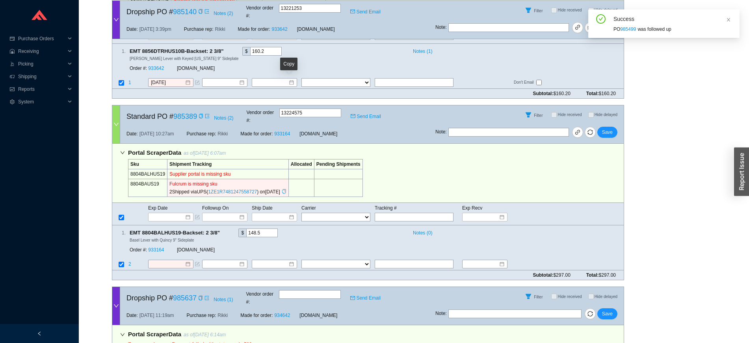
click at [287, 189] on icon "copy" at bounding box center [284, 191] width 5 height 5
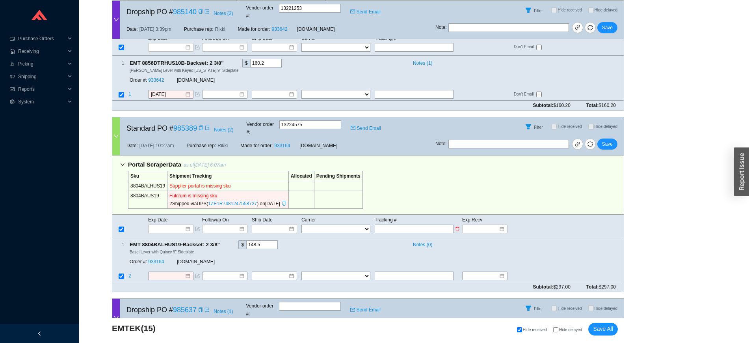
scroll to position [3724, 0]
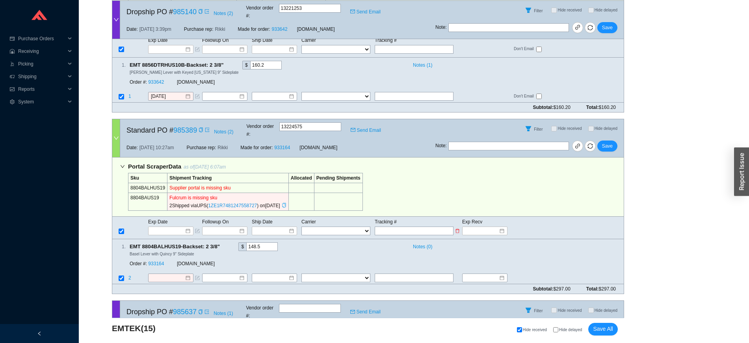
click at [396, 226] on input "text" at bounding box center [414, 230] width 79 height 9
paste input "1ZE1R7481247558727"
type input "1ZE1R7481247558727"
type input "8/18/2025"
type input "1ZE1R7481247558727"
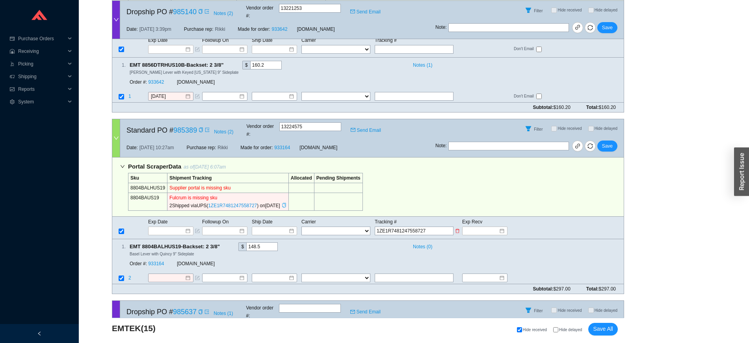
type input "8/27/2025"
select select "2"
type input "1ZE1R7481247558727"
click at [605, 142] on span "Save" at bounding box center [607, 146] width 11 height 8
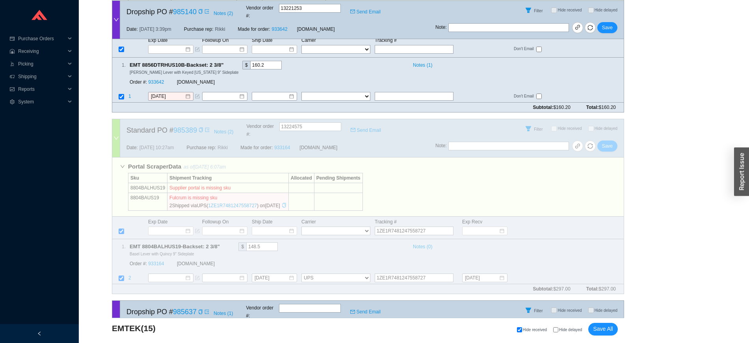
scroll to position [3564, 0]
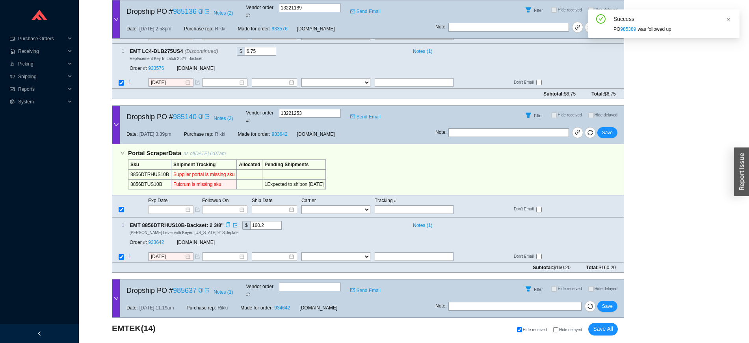
click at [218, 238] on div "[DOMAIN_NAME]" at bounding box center [256, 242] width 158 height 8
click at [198, 113] on span at bounding box center [200, 117] width 6 height 8
click at [201, 114] on icon "copy" at bounding box center [200, 116] width 5 height 5
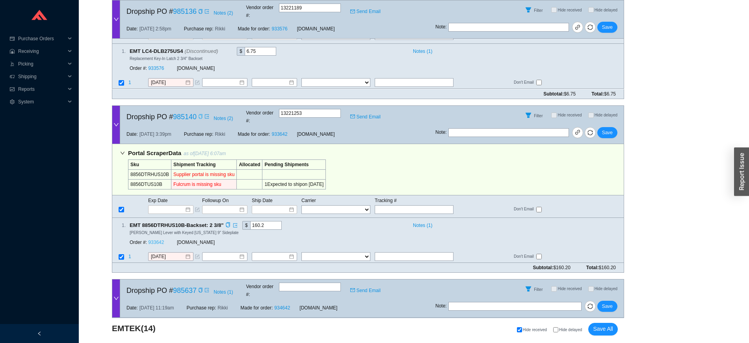
click at [161, 239] on link "933642" at bounding box center [156, 242] width 16 height 6
click at [174, 205] on input at bounding box center [168, 209] width 34 height 8
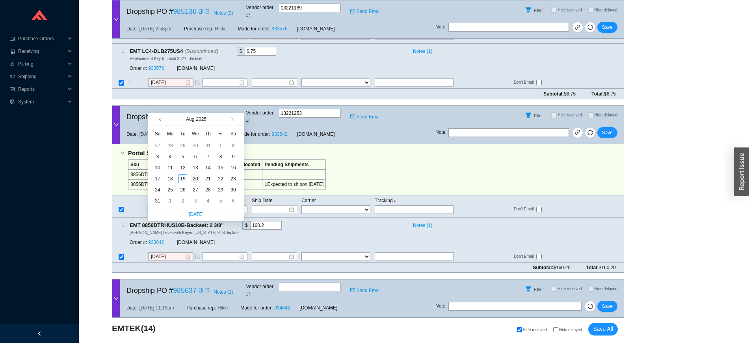
type input "8/20/2025"
click at [194, 176] on div "20" at bounding box center [195, 178] width 9 height 9
type input "8/20/2025"
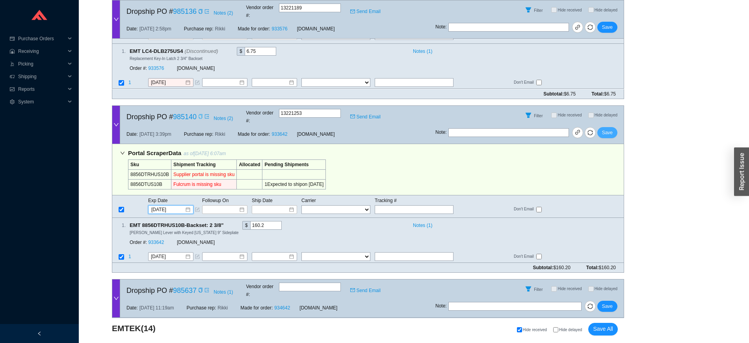
click at [608, 129] on span "Save" at bounding box center [607, 133] width 11 height 8
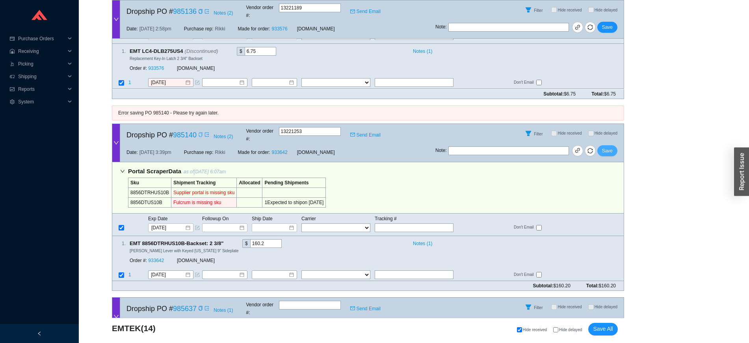
click at [608, 124] on div "Filter Hide received Hide delayed" at bounding box center [530, 133] width 188 height 19
click at [607, 147] on span "Save" at bounding box center [607, 151] width 11 height 8
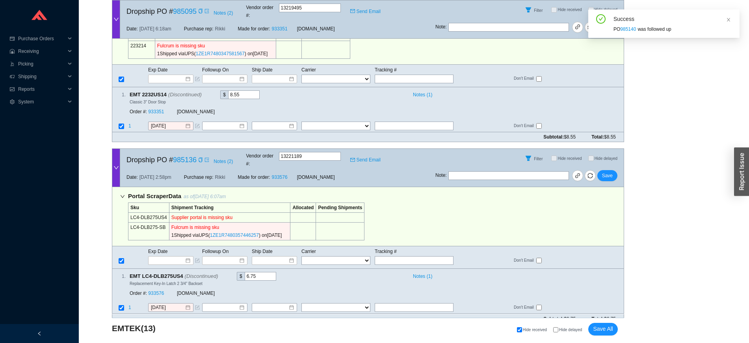
scroll to position [3319, 0]
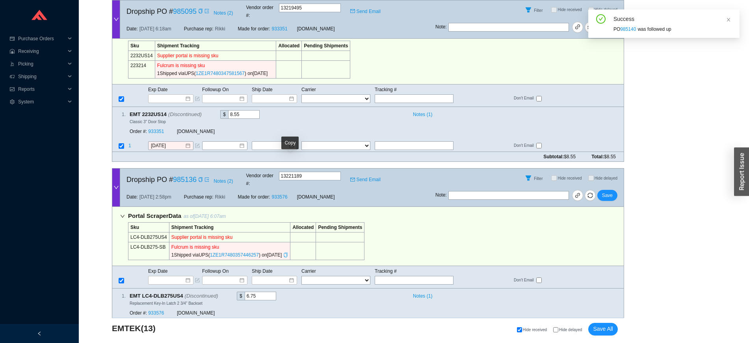
click at [288, 252] on icon "copy" at bounding box center [285, 254] width 5 height 5
click at [422, 276] on input "text" at bounding box center [414, 280] width 79 height 9
paste input "1ZE1R7480357446257"
type input "1ZE1R7480357446257"
type input "8/14/2025"
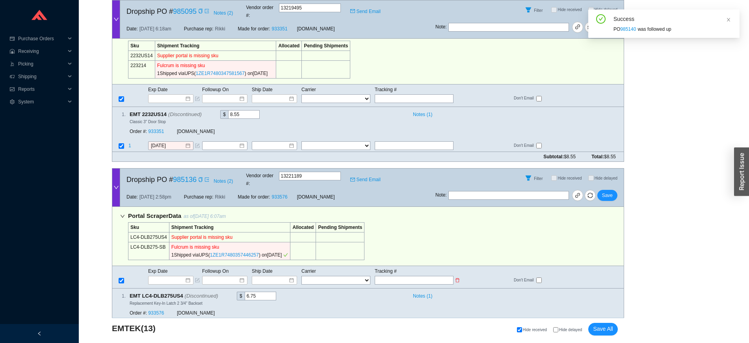
type input "1ZE1R7480357446257"
select select "2"
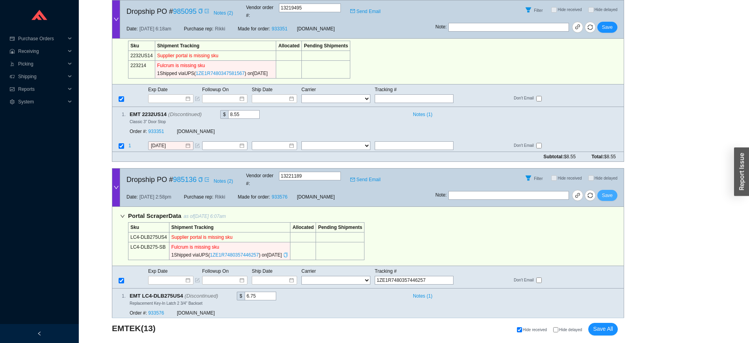
type input "1ZE1R7480357446257"
click at [605, 191] on span "Save" at bounding box center [607, 195] width 11 height 8
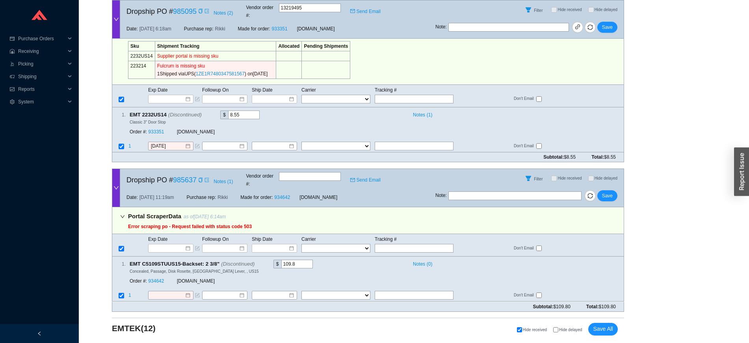
scroll to position [3224, 0]
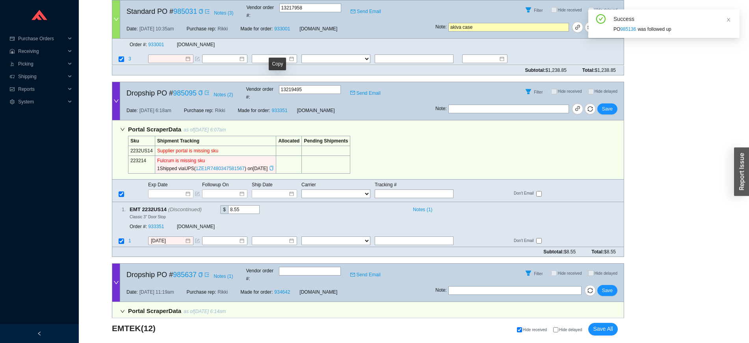
click at [274, 166] on icon "copy" at bounding box center [271, 168] width 5 height 5
click at [381, 189] on input "text" at bounding box center [414, 193] width 79 height 9
paste input "1ZE1R7480347581567"
type input "1ZE1R7480347581567"
type input "8/13/2025"
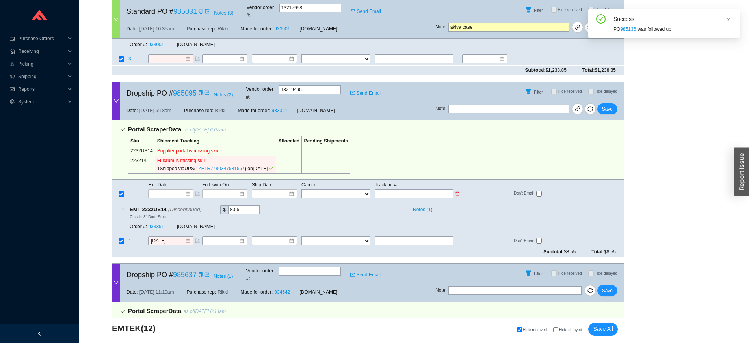
type input "1ZE1R7480347581567"
select select "2"
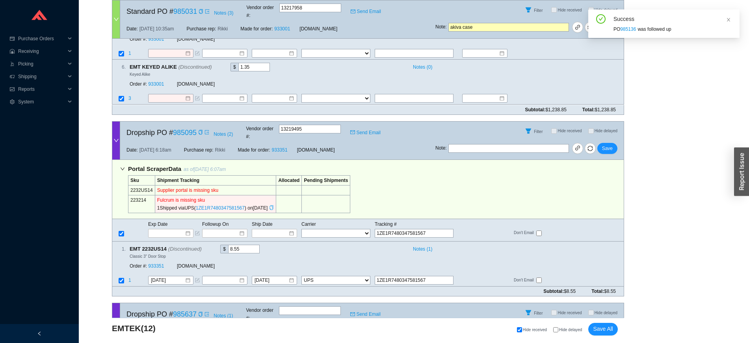
scroll to position [3139, 0]
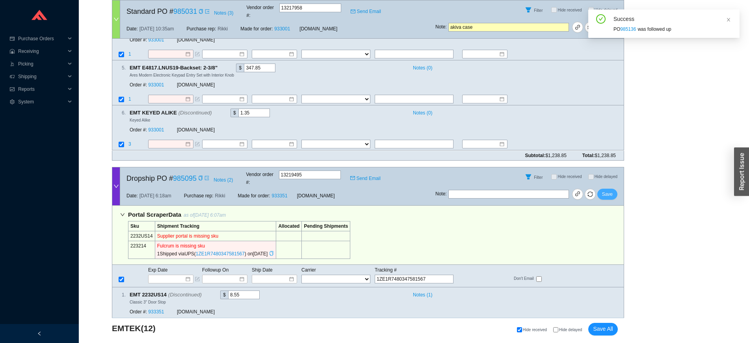
type input "1ZE1R7480347581567"
click at [608, 190] on span "Save" at bounding box center [607, 194] width 11 height 8
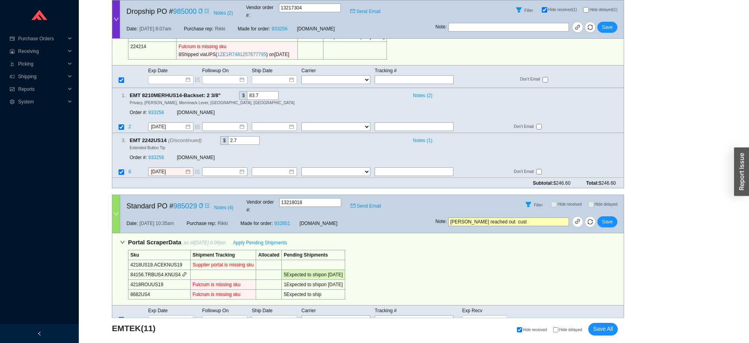
scroll to position [2387, 0]
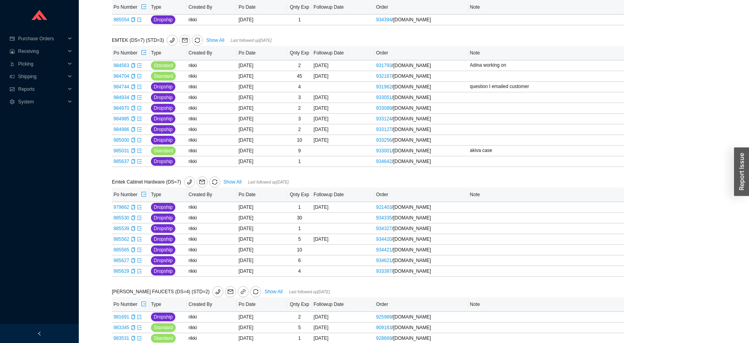
scroll to position [501, 0]
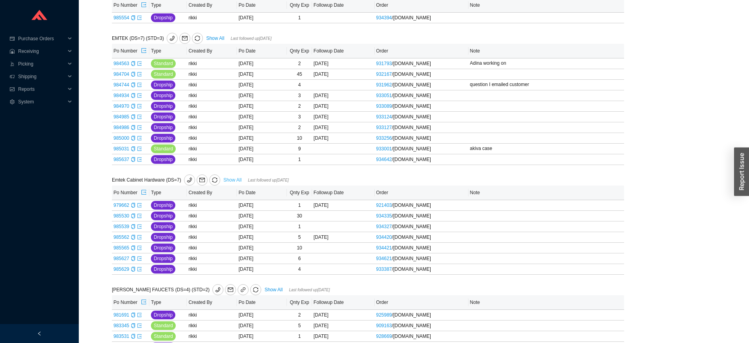
click at [233, 180] on link "Show All" at bounding box center [233, 180] width 18 height 6
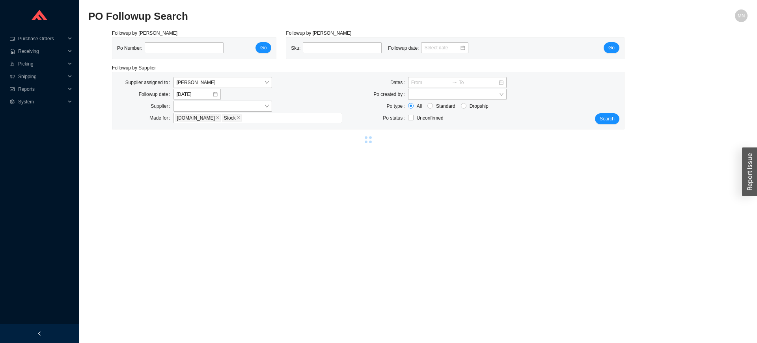
click at [233, 180] on main "PO Followup Search MN Followup by PO Po Number: Go Followup by Sku Sku: Followu…" at bounding box center [417, 175] width 659 height 333
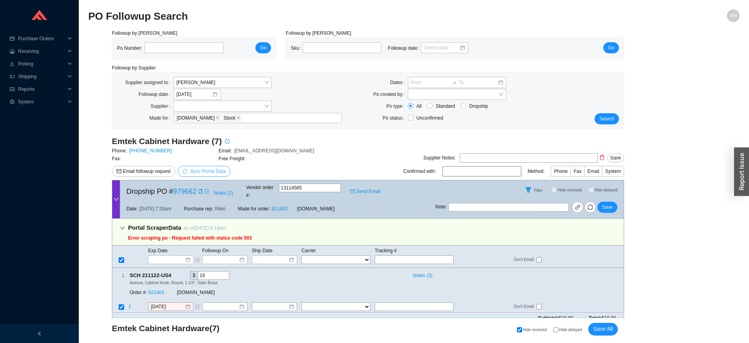
click at [201, 170] on span "Sync Portal Data" at bounding box center [207, 171] width 35 height 6
click at [247, 147] on span "OK" at bounding box center [245, 149] width 7 height 8
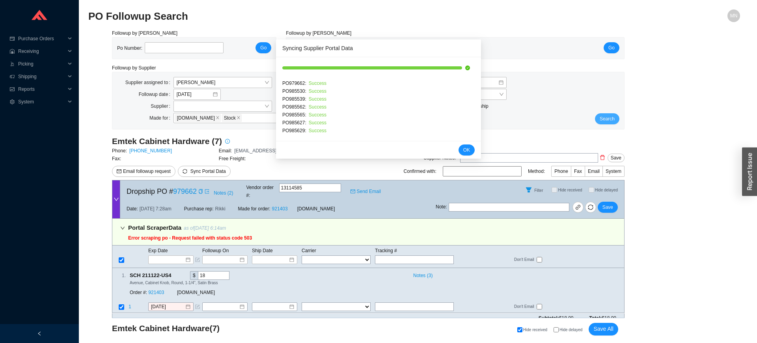
click at [603, 123] on button "Search" at bounding box center [607, 118] width 24 height 11
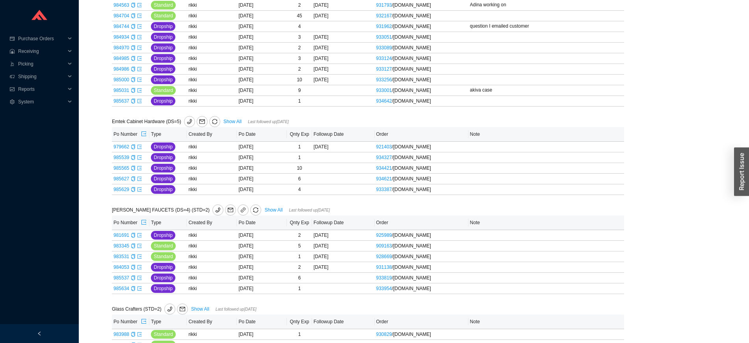
scroll to position [598, 0]
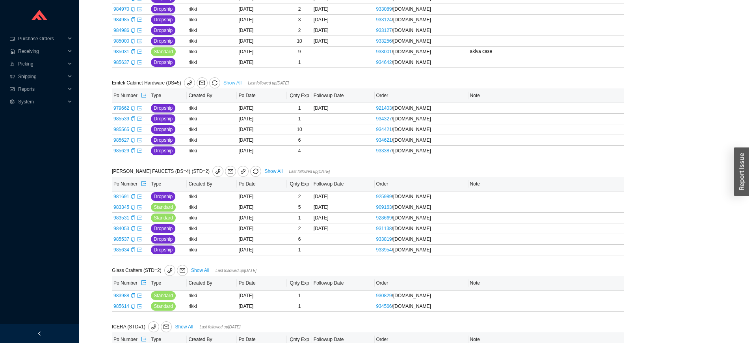
click at [233, 85] on link "Show All" at bounding box center [233, 83] width 18 height 6
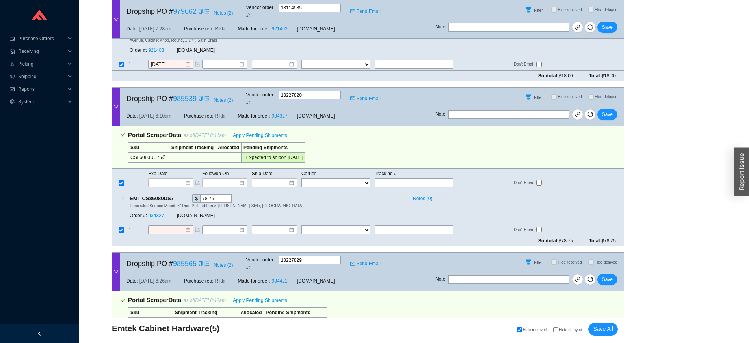
scroll to position [267, 0]
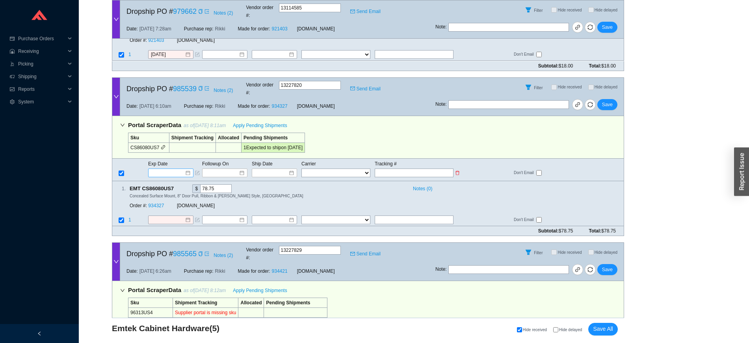
click at [174, 169] on input at bounding box center [168, 173] width 34 height 8
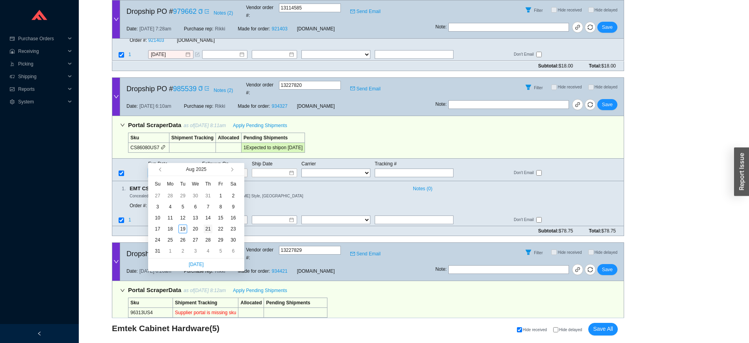
type input "8/21/2025"
click at [207, 224] on div "21" at bounding box center [208, 228] width 9 height 9
type input "8/21/2025"
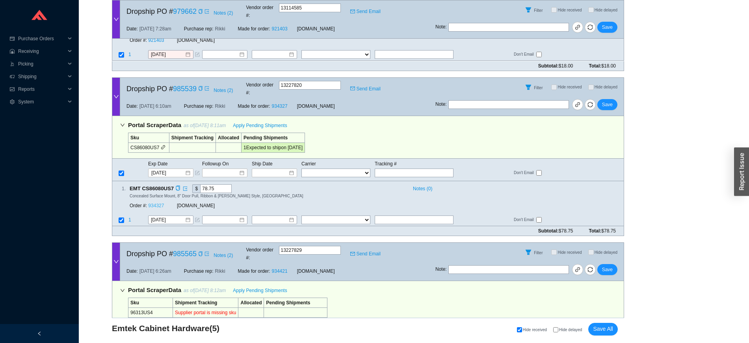
click at [162, 203] on link "934327" at bounding box center [156, 206] width 16 height 6
click at [612, 101] on span "Save" at bounding box center [607, 105] width 11 height 8
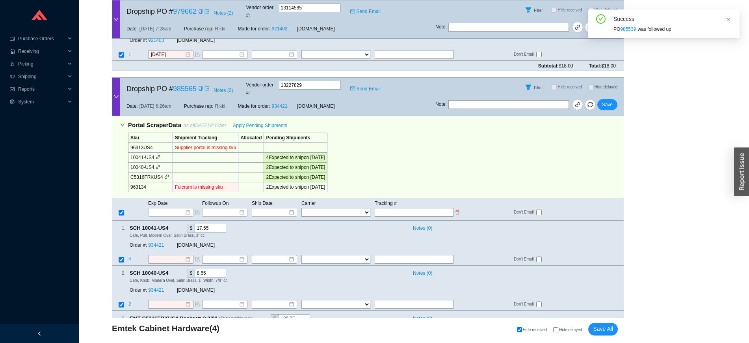
click at [167, 200] on span "Exp Date" at bounding box center [157, 203] width 19 height 6
click at [170, 208] on input at bounding box center [168, 212] width 34 height 8
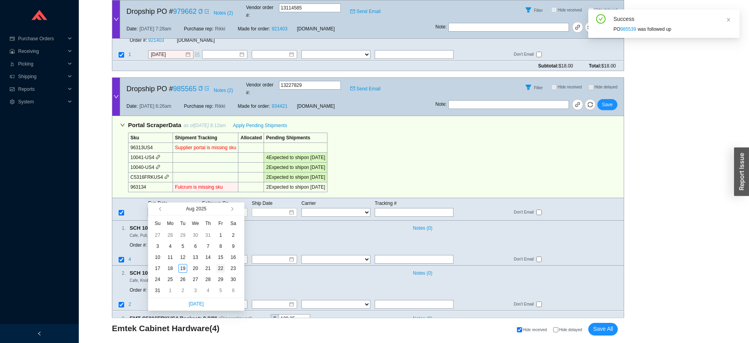
type input "8/22/2025"
click at [225, 270] on div "22" at bounding box center [220, 268] width 9 height 9
type input "[DATE]"
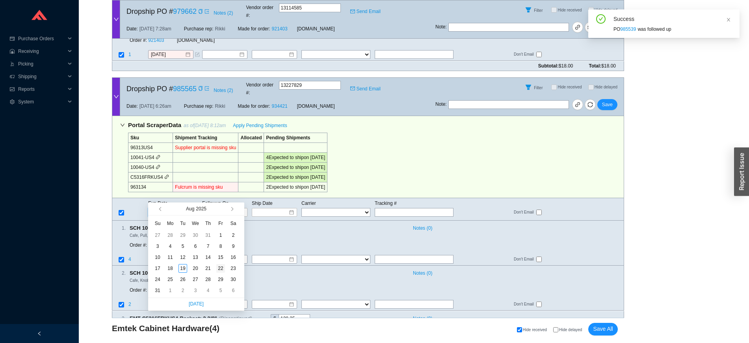
type input "8/22/2025"
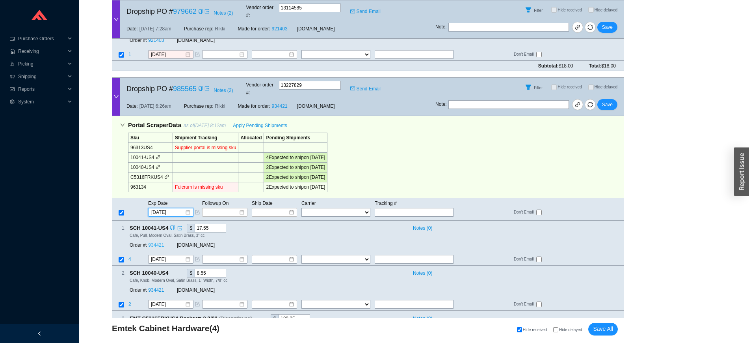
click at [157, 242] on link "934421" at bounding box center [156, 245] width 16 height 6
click at [612, 101] on span "Save" at bounding box center [607, 105] width 11 height 8
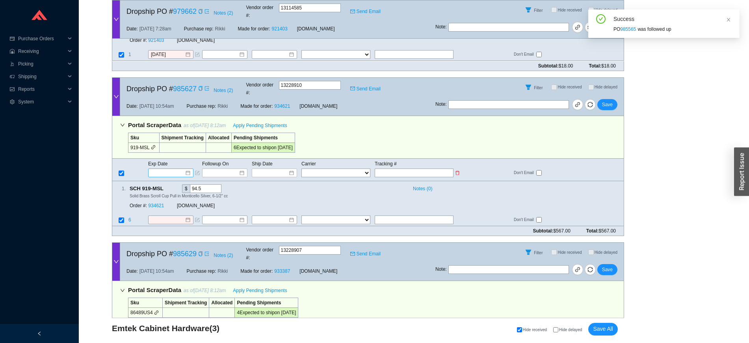
click at [170, 169] on input at bounding box center [168, 173] width 34 height 8
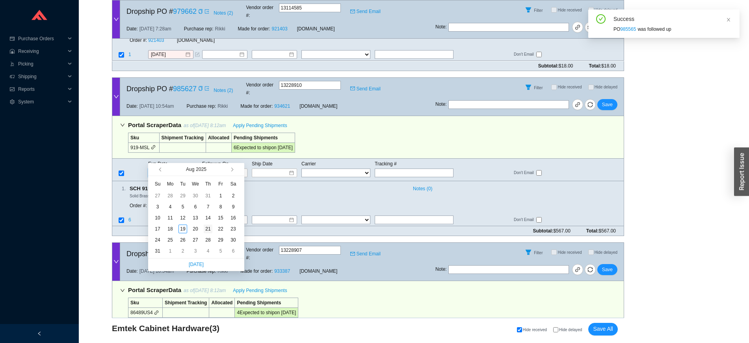
type input "8/21/2025"
click at [211, 228] on div "21" at bounding box center [208, 228] width 9 height 9
type input "8/21/2025"
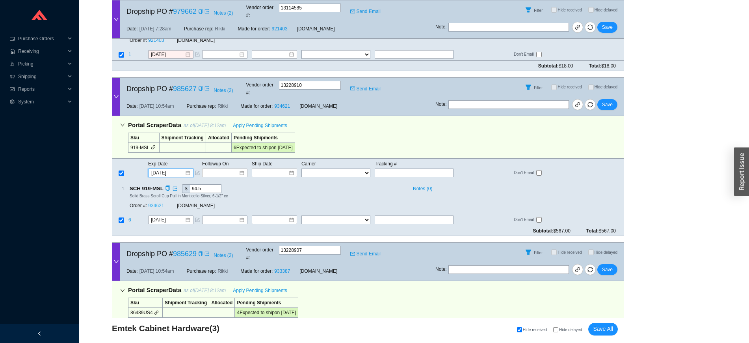
click at [156, 203] on link "934621" at bounding box center [156, 206] width 16 height 6
click at [609, 101] on span "Save" at bounding box center [607, 105] width 11 height 8
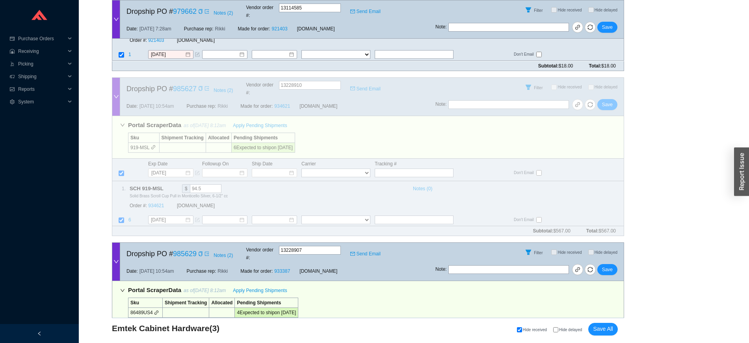
scroll to position [175, 0]
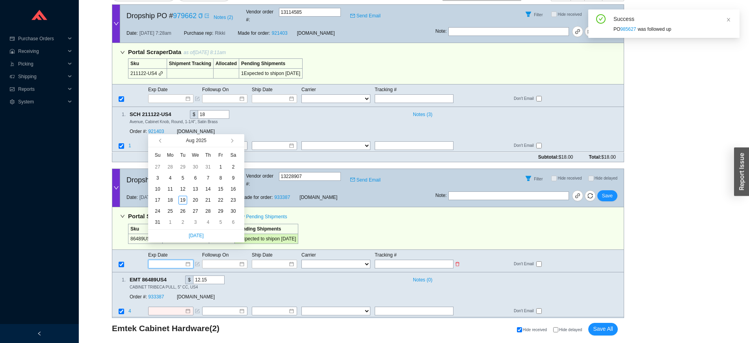
click at [176, 260] on input at bounding box center [168, 264] width 34 height 8
type input "8/22/2025"
click at [219, 201] on div "22" at bounding box center [220, 200] width 9 height 9
type input "8/22/2025"
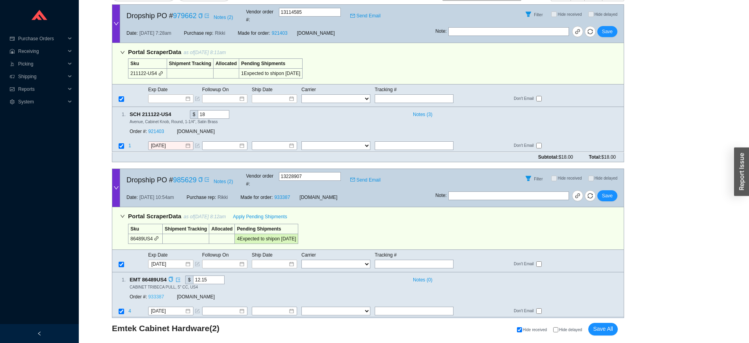
click at [160, 294] on link "933387" at bounding box center [156, 297] width 16 height 6
click at [606, 192] on span "Save" at bounding box center [607, 196] width 11 height 8
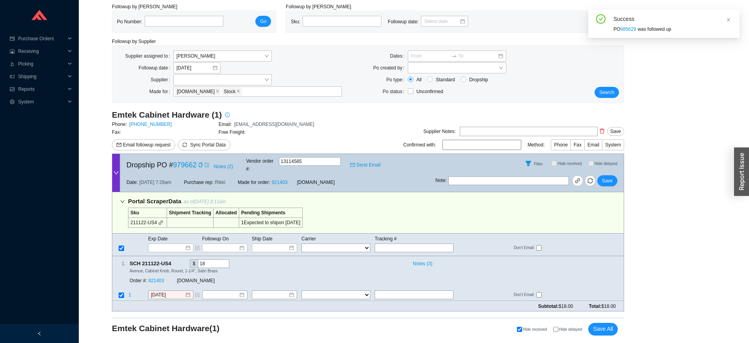
scroll to position [19, 0]
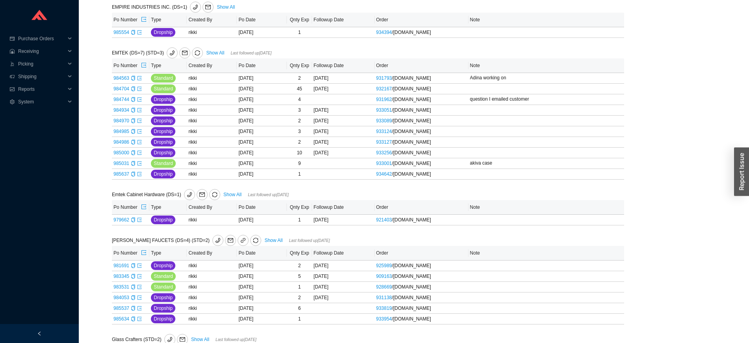
scroll to position [478, 0]
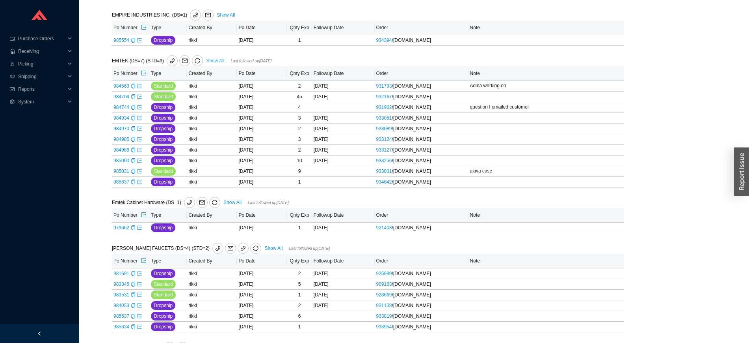
click at [213, 61] on link "Show All" at bounding box center [215, 61] width 18 height 6
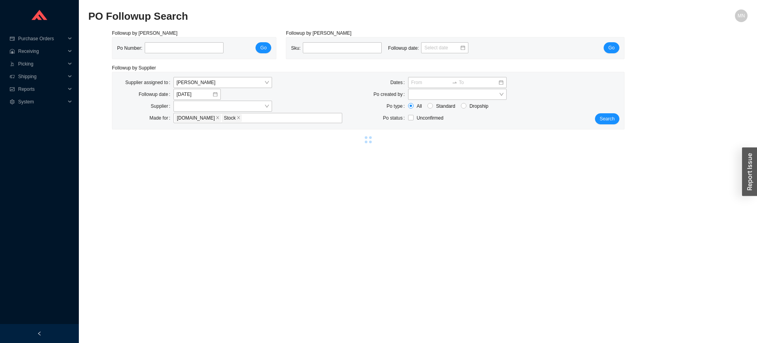
select select "2"
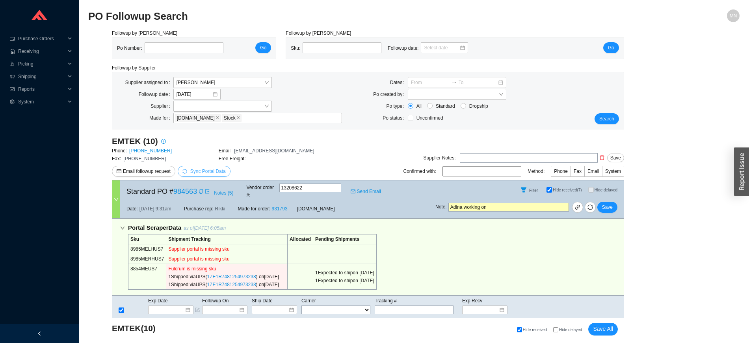
click at [204, 173] on span "Sync Portal Data" at bounding box center [207, 171] width 35 height 6
click at [246, 146] on span "OK" at bounding box center [245, 149] width 7 height 8
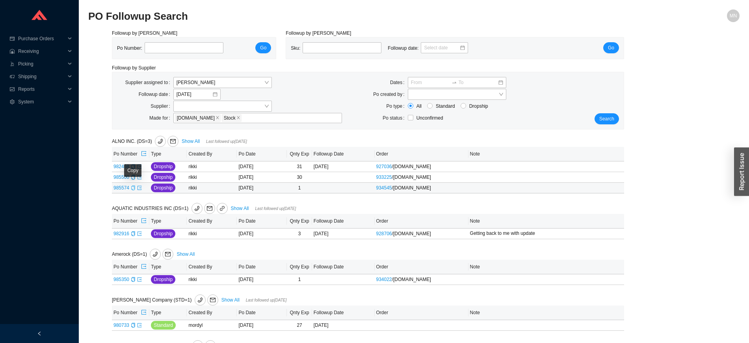
click at [131, 188] on icon "copy" at bounding box center [133, 187] width 5 height 5
click at [132, 176] on icon "copy" at bounding box center [133, 177] width 5 height 5
click at [137, 175] on icon "export" at bounding box center [139, 177] width 5 height 5
click at [138, 177] on icon "export" at bounding box center [139, 177] width 5 height 5
click at [132, 169] on div "Copy" at bounding box center [133, 166] width 5 height 8
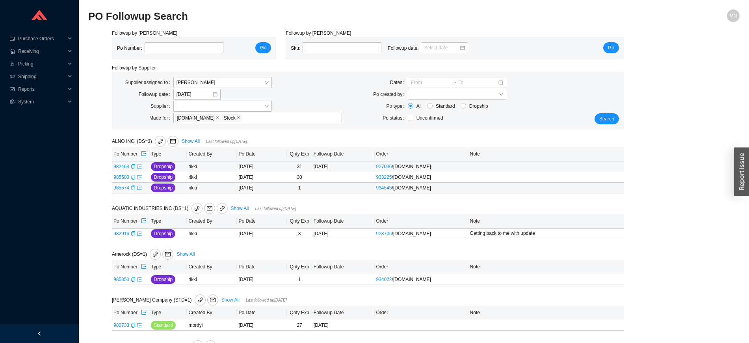
click at [138, 166] on icon "export" at bounding box center [140, 166] width 4 height 4
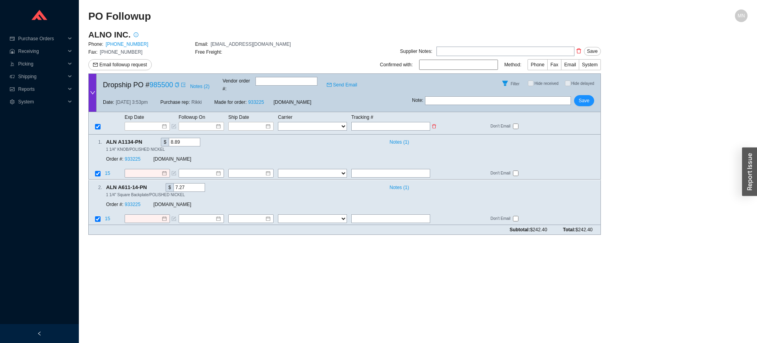
click at [373, 122] on input "text" at bounding box center [390, 126] width 79 height 9
paste input "392242633010"
type input "392242633010"
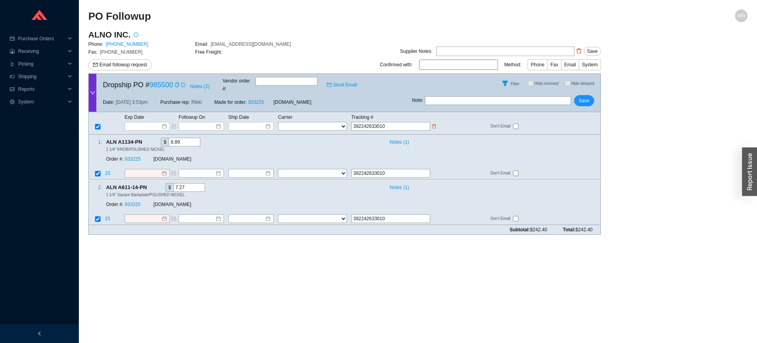
type input "392242633010"
click at [306, 122] on select "FedEx UPS ---------------- 2 Day Transportation INC A&B Freight A. [PERSON_NAME…" at bounding box center [312, 126] width 69 height 9
click at [278, 122] on select "FedEx UPS ---------------- 2 Day Transportation INC A&B Freight A. [PERSON_NAME…" at bounding box center [312, 126] width 69 height 9
click at [295, 122] on select "FedEx UPS ---------------- 2 Day Transportation INC A&B Freight A. [PERSON_NAME…" at bounding box center [312, 126] width 69 height 9
select select "1"
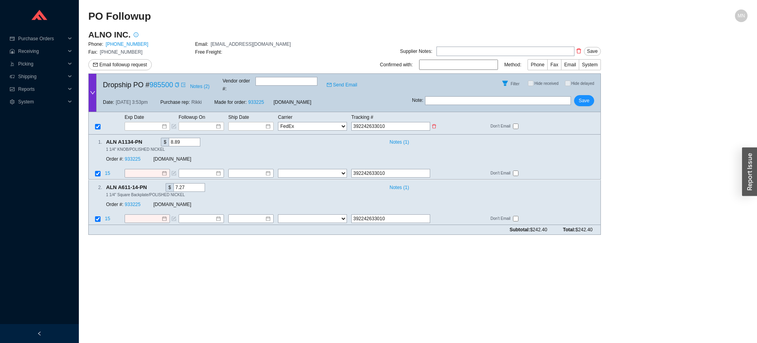
select select "1"
click at [246, 113] on td "Ship Date" at bounding box center [253, 117] width 50 height 9
click at [250, 122] on input at bounding box center [248, 126] width 34 height 8
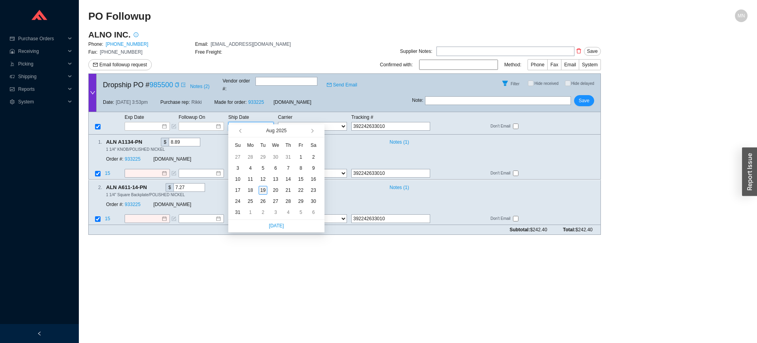
type input "8/19/2025"
click at [265, 189] on div "19" at bounding box center [263, 190] width 9 height 9
type input "[DATE]"
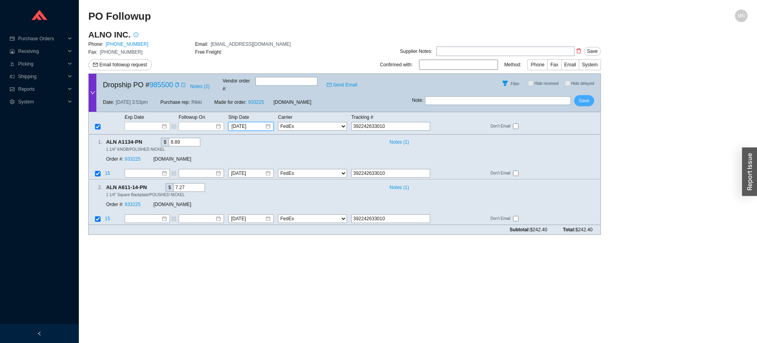
click at [586, 97] on span "Save" at bounding box center [584, 101] width 11 height 8
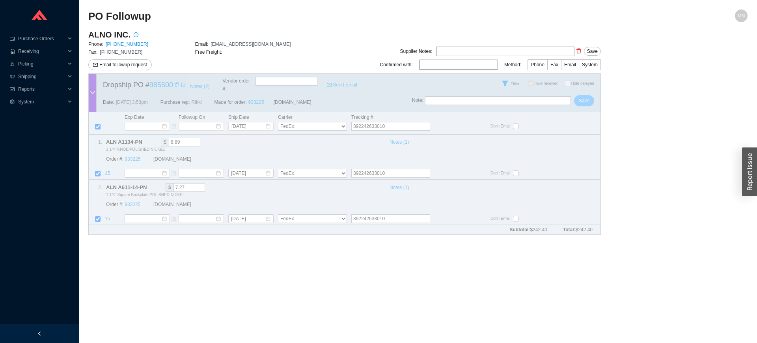
checkbox input "true"
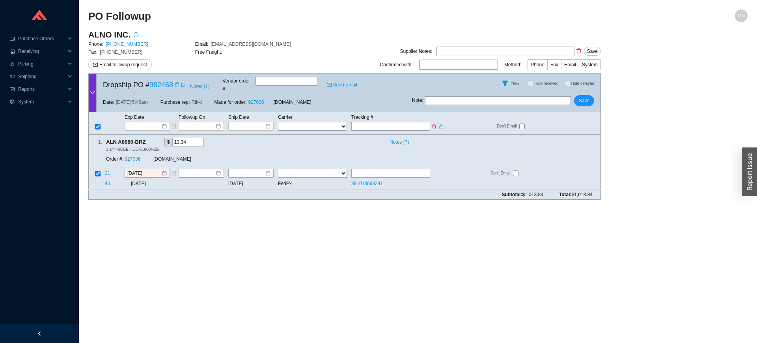
click at [367, 122] on input "text" at bounding box center [390, 126] width 79 height 9
paste input "391013098241"
type input "391013098241"
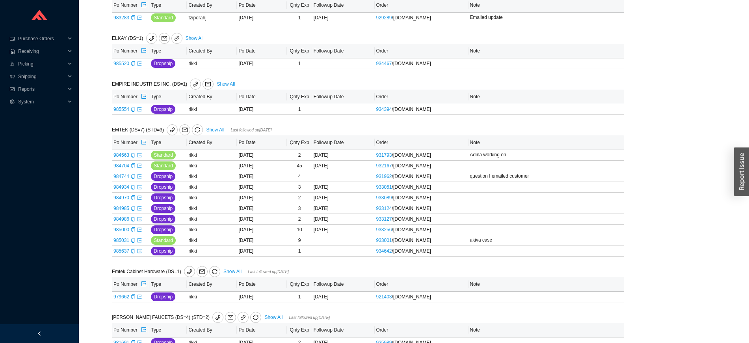
scroll to position [408, 0]
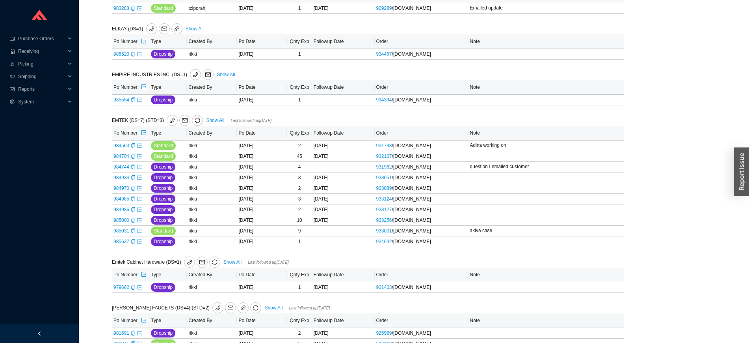
click at [210, 125] on div "EMTEK (DS=7) (STD=3) Show All Last followed up [DATE]" at bounding box center [261, 120] width 299 height 11
click at [211, 119] on link "Show All" at bounding box center [215, 120] width 18 height 6
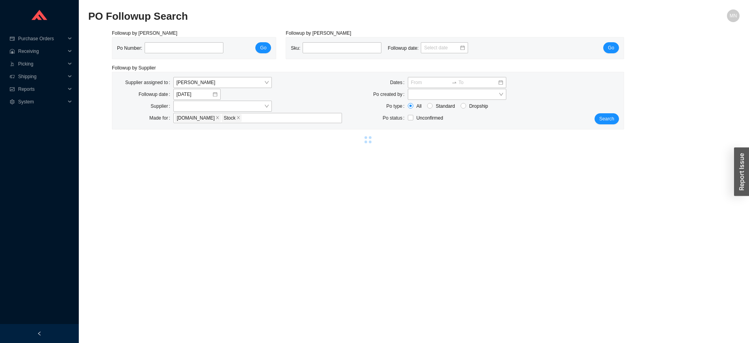
select select "2"
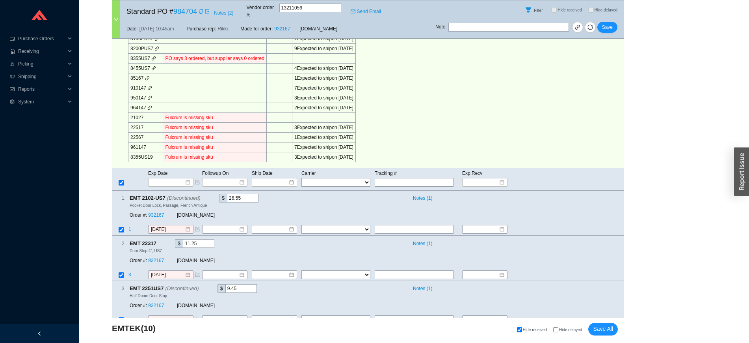
scroll to position [585, 0]
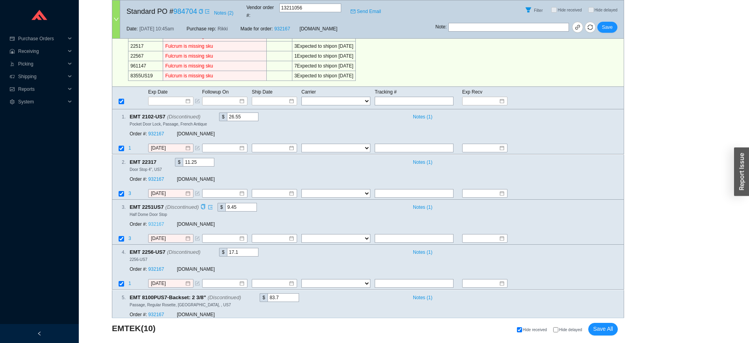
click at [155, 221] on link "932167" at bounding box center [156, 224] width 16 height 6
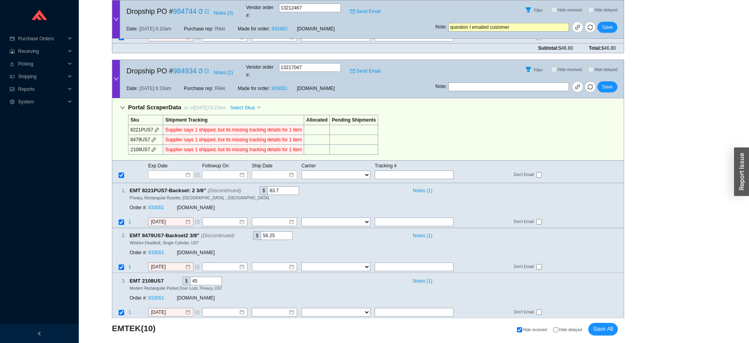
scroll to position [1464, 0]
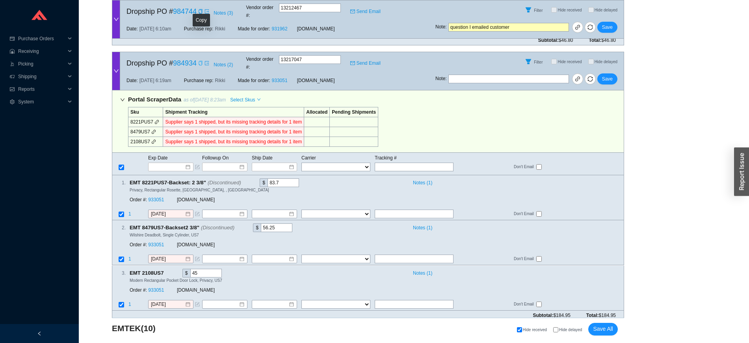
click at [201, 61] on icon "copy" at bounding box center [200, 63] width 5 height 5
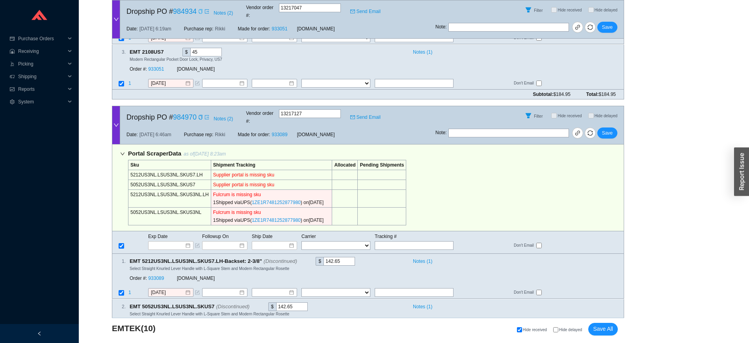
scroll to position [1696, 0]
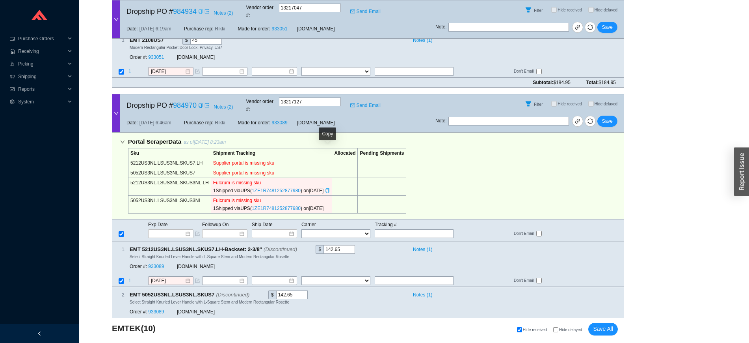
click at [327, 186] on div "Copy" at bounding box center [327, 190] width 5 height 8
click at [389, 229] on input "text" at bounding box center [414, 233] width 79 height 9
paste input "1ZE1R7481252877980"
type input "1ZE1R7481252877980"
type input "8/13/2025"
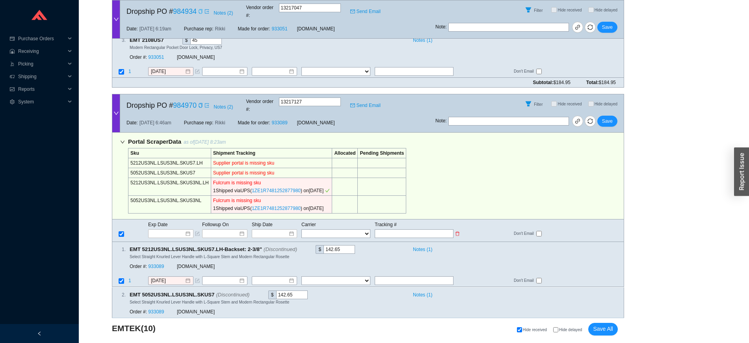
type input "1ZE1R7481252877980"
type input "8/13/2025"
type input "1ZE1R7481252877980"
select select "2"
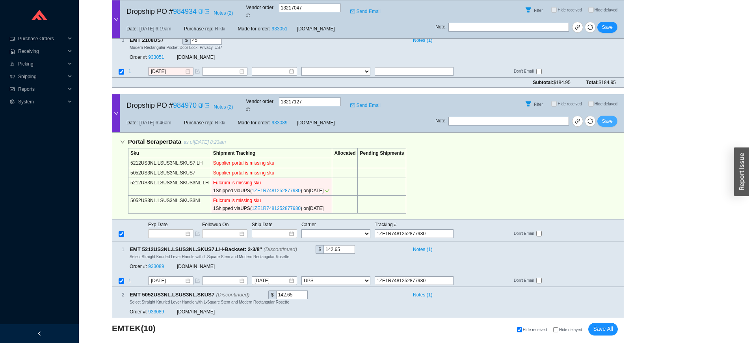
type input "1ZE1R7481252877980"
click at [608, 117] on span "Save" at bounding box center [607, 121] width 11 height 8
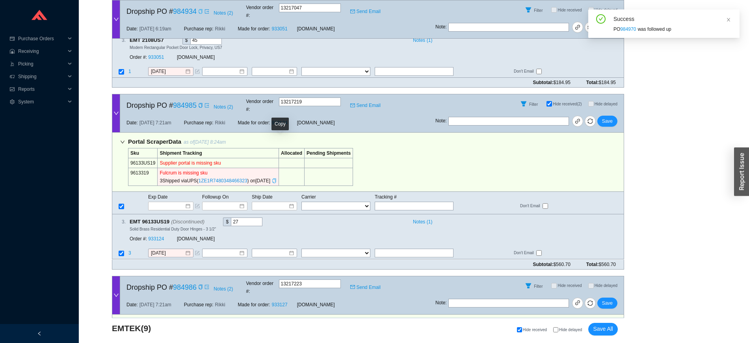
click at [277, 178] on icon "copy" at bounding box center [274, 180] width 5 height 5
click at [402, 201] on input "text" at bounding box center [414, 205] width 79 height 9
paste input "1ZE1R7480348466323"
type input "1ZE1R7480348466323"
type input "8/13/2025"
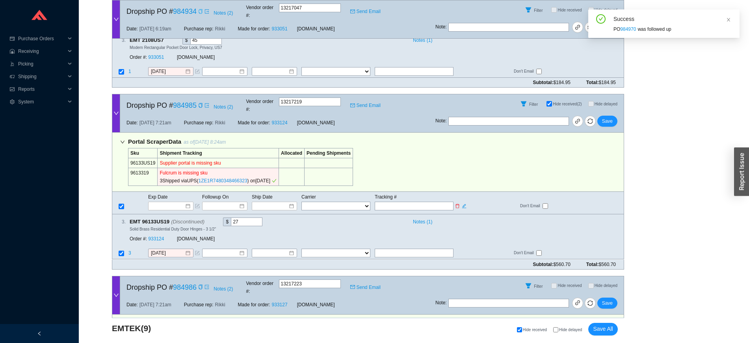
type input "1ZE1R7480348466323"
select select "2"
click at [402, 201] on input "1ZE1R7480348466323" at bounding box center [414, 205] width 79 height 9
type input "1ZE1R7480348466323"
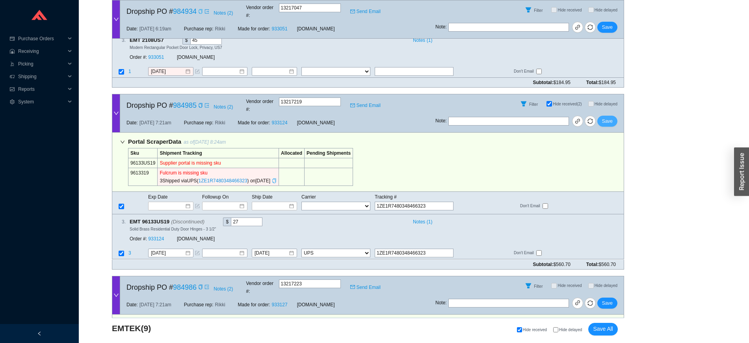
click at [610, 117] on span "Save" at bounding box center [607, 121] width 11 height 8
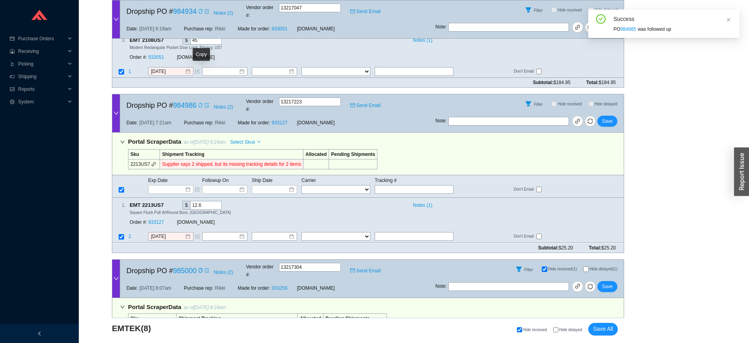
click at [203, 101] on div "Copy" at bounding box center [200, 105] width 5 height 8
click at [416, 185] on input "text" at bounding box center [414, 189] width 79 height 9
paste input "1ZE1R7480353942156"
type input "1ZE1R7480353942156"
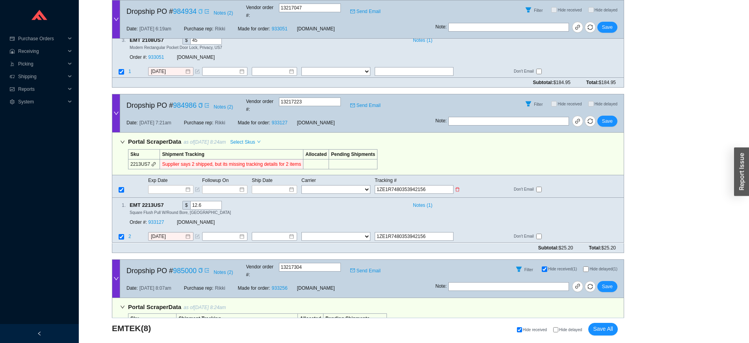
type input "1ZE1R7480353942156"
click at [336, 185] on select "FedEx UPS ---------------- 2 Day Transportation INC A&B Freight A. [PERSON_NAME…" at bounding box center [336, 189] width 69 height 9
select select "2"
click at [279, 185] on input at bounding box center [272, 189] width 34 height 8
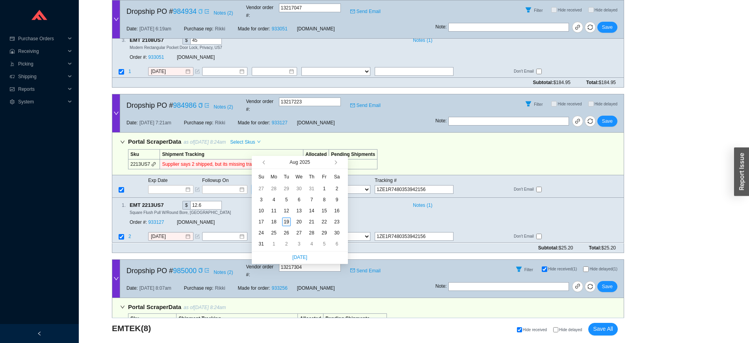
type input "[DATE]"
click at [287, 221] on div "19" at bounding box center [286, 221] width 9 height 9
type input "[DATE]"
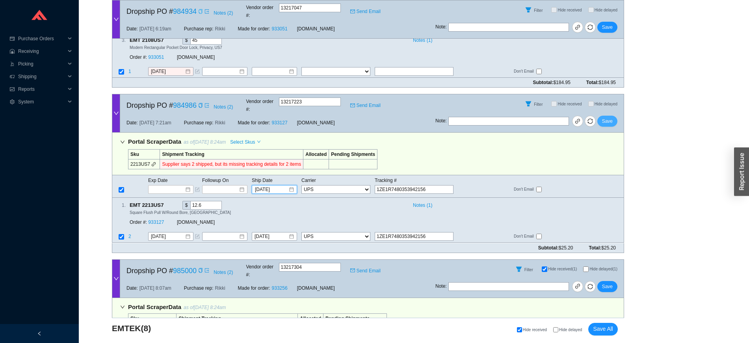
click at [610, 117] on span "Save" at bounding box center [607, 121] width 11 height 8
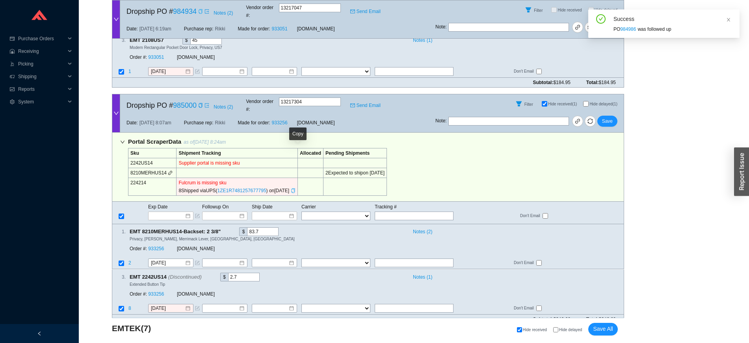
click at [296, 188] on icon "copy" at bounding box center [293, 190] width 5 height 5
click at [406, 304] on input "text" at bounding box center [414, 308] width 79 height 9
paste input "1ZE1R7481257677795"
type input "8/13/2025"
type input "1ZE1R7481257677795"
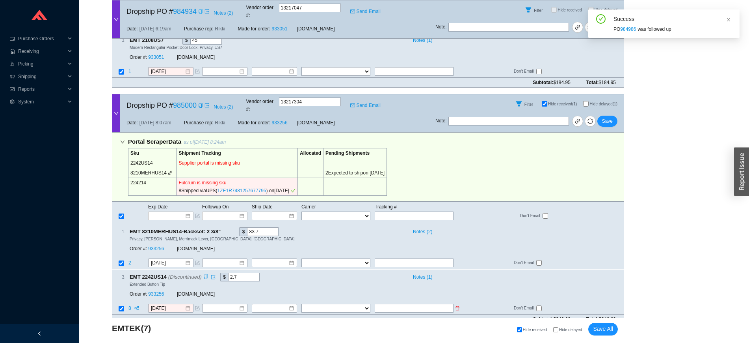
select select "2"
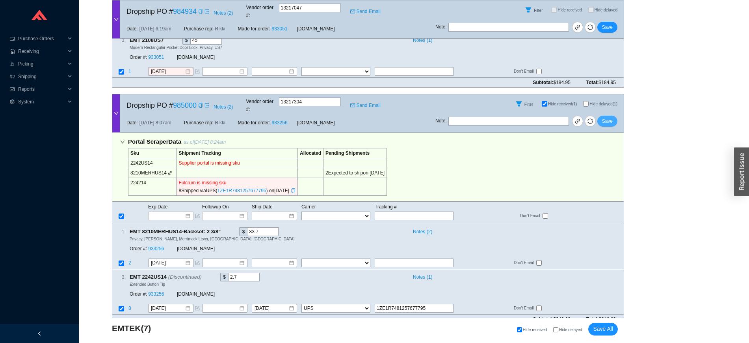
type input "1ZE1R7481257677795"
click at [608, 116] on button "Save" at bounding box center [608, 121] width 20 height 11
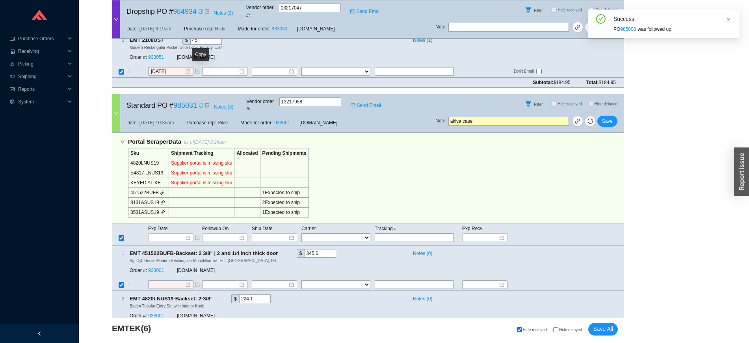
click at [199, 103] on icon "copy" at bounding box center [201, 105] width 4 height 5
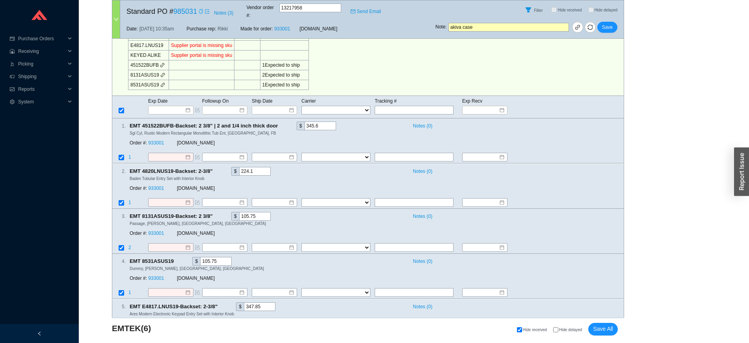
scroll to position [1847, 0]
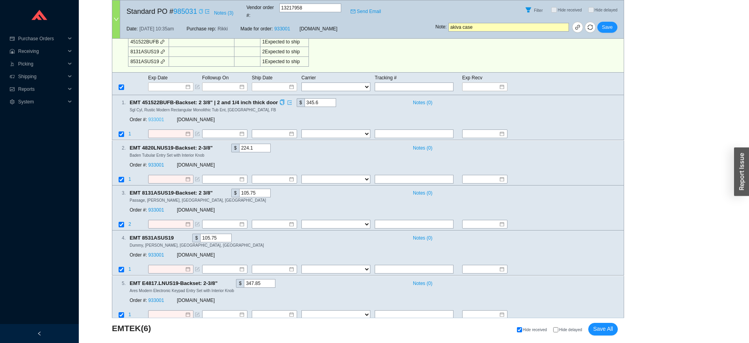
click at [157, 117] on link "933001" at bounding box center [156, 120] width 16 height 6
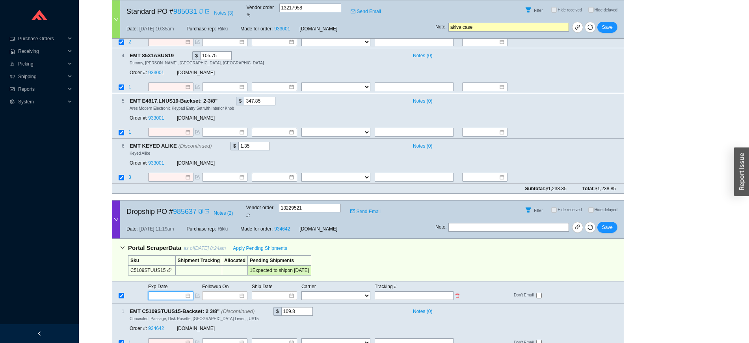
click at [175, 291] on input at bounding box center [168, 295] width 34 height 8
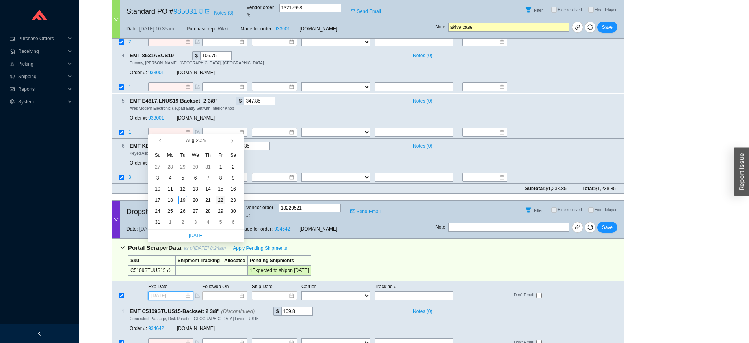
type input "8/22/2025"
click at [223, 198] on div "22" at bounding box center [220, 200] width 9 height 9
type input "8/22/2025"
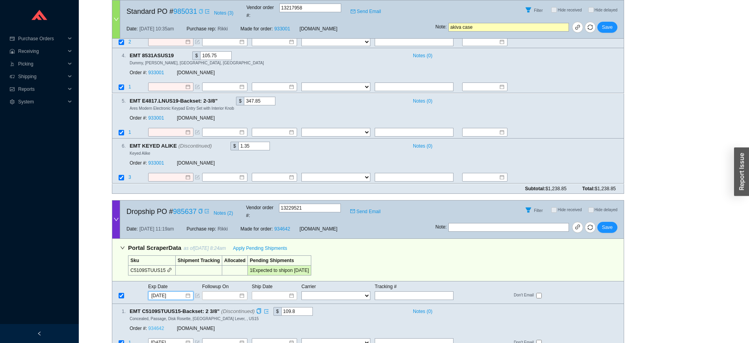
click at [158, 325] on link "934642" at bounding box center [156, 328] width 16 height 6
click at [604, 223] on span "Save" at bounding box center [607, 227] width 11 height 8
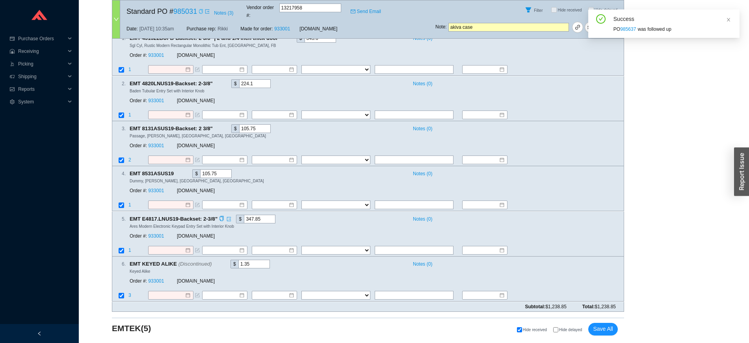
scroll to position [1872, 0]
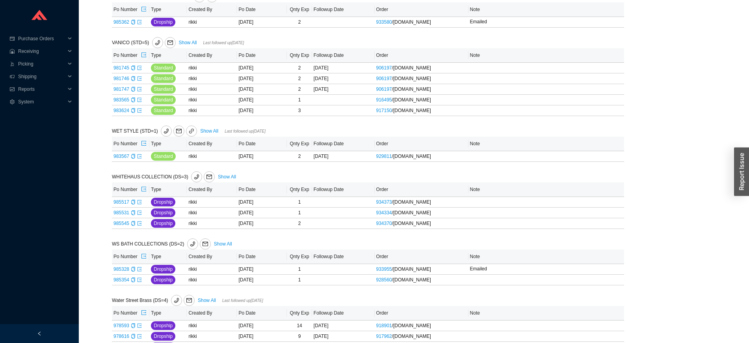
scroll to position [1217, 0]
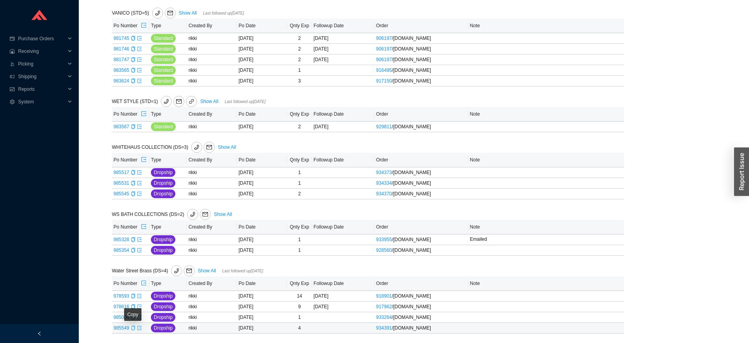
click at [133, 328] on icon "copy" at bounding box center [133, 327] width 5 height 5
click at [138, 327] on icon "export" at bounding box center [139, 327] width 5 height 5
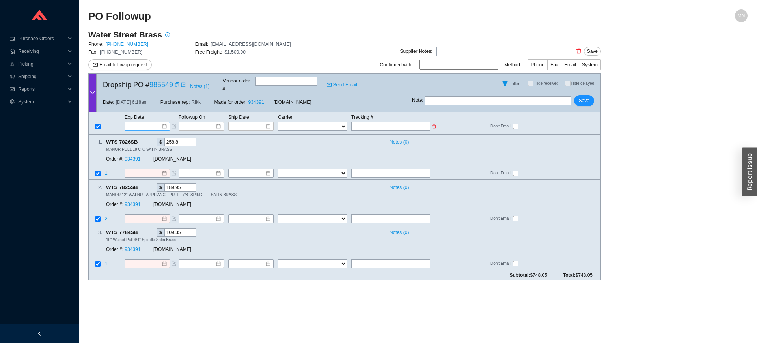
click at [145, 122] on input at bounding box center [145, 126] width 34 height 8
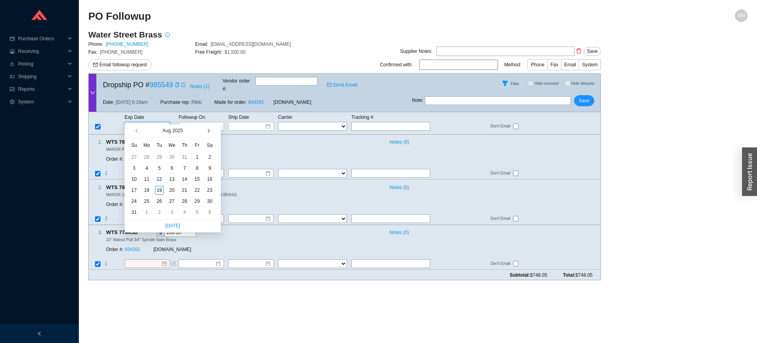
click at [209, 134] on button "button" at bounding box center [207, 130] width 7 height 13
type input "[DATE]"
click at [146, 188] on div "20" at bounding box center [146, 190] width 9 height 9
type input "[DATE]"
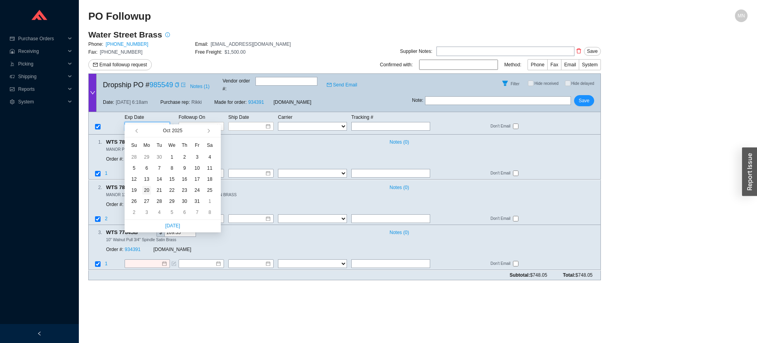
type input "[DATE]"
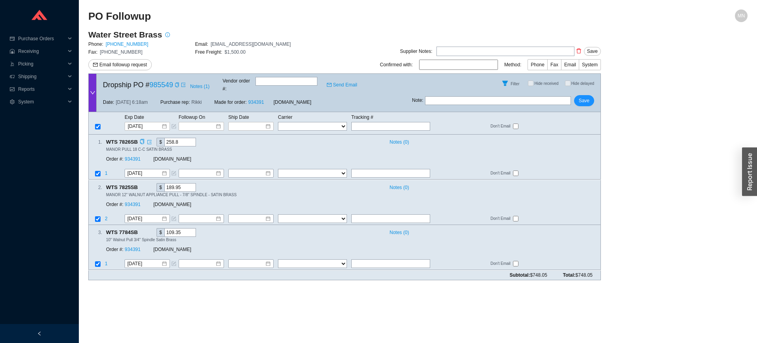
click at [132, 155] on div "Order #: 934391" at bounding box center [129, 159] width 47 height 8
click at [131, 157] on link "934391" at bounding box center [133, 160] width 16 height 6
click at [587, 97] on span "Save" at bounding box center [584, 101] width 11 height 8
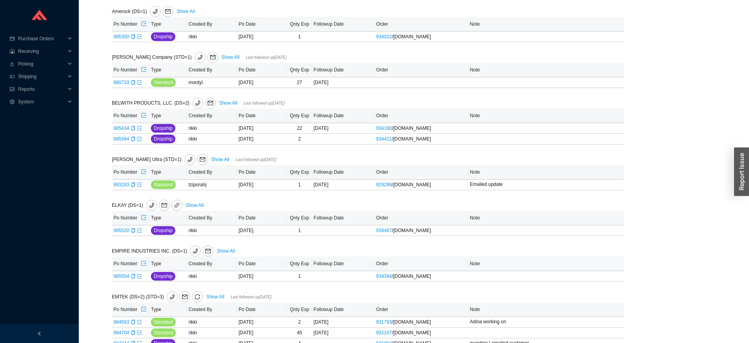
scroll to position [238, 0]
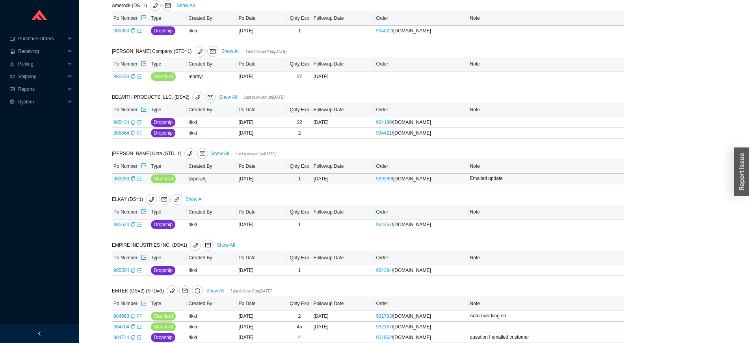
click at [139, 177] on icon "export" at bounding box center [139, 178] width 5 height 5
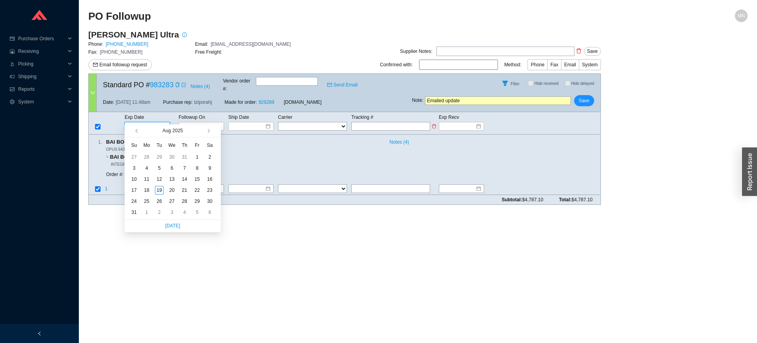
click at [153, 122] on input at bounding box center [145, 126] width 34 height 8
type input "[DATE]"
click at [144, 205] on div "25" at bounding box center [146, 201] width 9 height 9
type input "[DATE]"
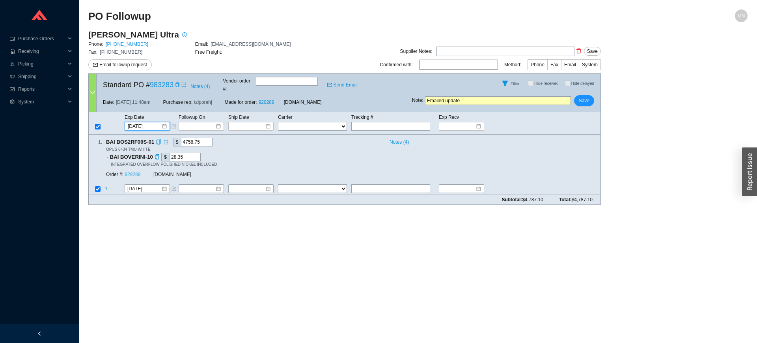
click at [138, 171] on link "929289" at bounding box center [133, 174] width 16 height 6
click at [580, 97] on span "Save" at bounding box center [584, 101] width 11 height 8
click at [600, 73] on span "No" at bounding box center [597, 73] width 6 height 8
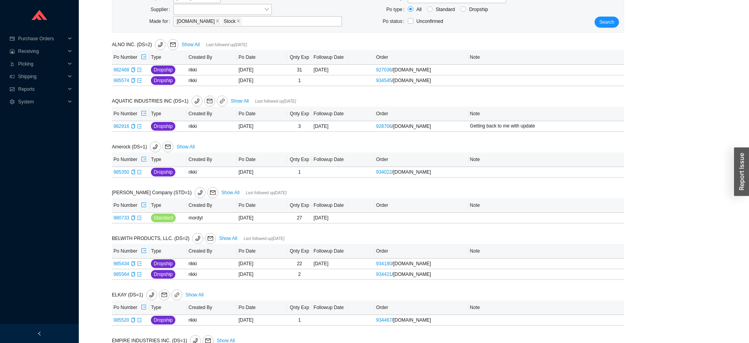
scroll to position [105, 0]
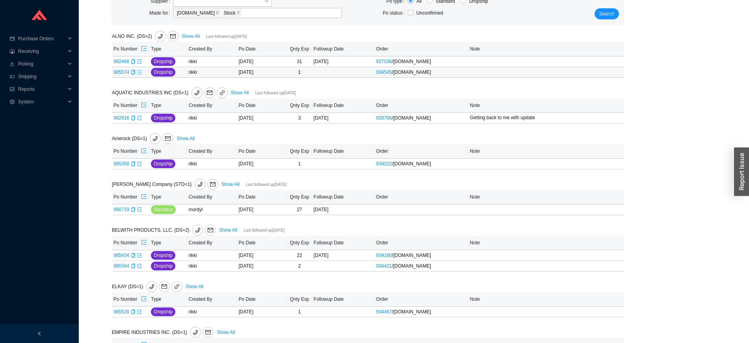
click at [138, 71] on icon "export" at bounding box center [139, 72] width 5 height 5
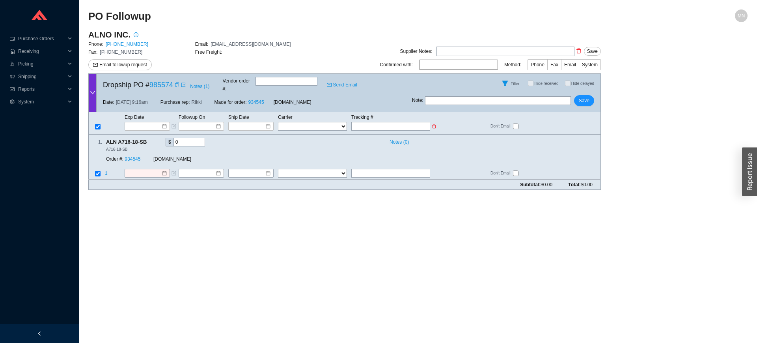
click at [364, 122] on input "text" at bounding box center [390, 126] width 79 height 9
paste input "9400 1301 0935 5095 5867 66"
type input "9400 1301 0935 5095 5867 66"
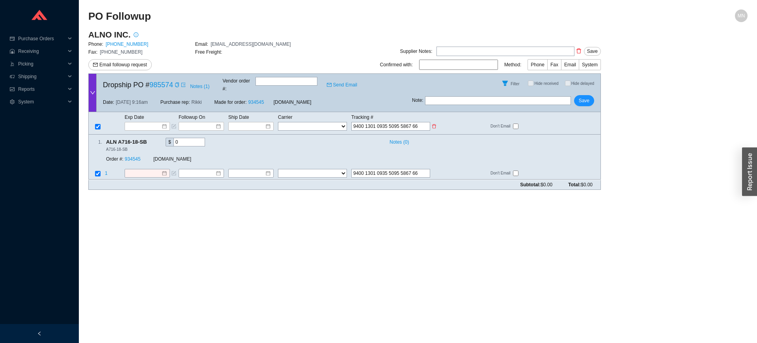
click at [293, 122] on select "FedEx UPS ---------------- 2 Day Transportation INC A&B Freight A. [PERSON_NAME…" at bounding box center [312, 126] width 69 height 9
select select "30"
click at [278, 122] on select "FedEx UPS ---------------- 2 Day Transportation INC A&B Freight A. [PERSON_NAME…" at bounding box center [312, 126] width 69 height 9
select select "30"
click at [244, 122] on input at bounding box center [248, 126] width 34 height 8
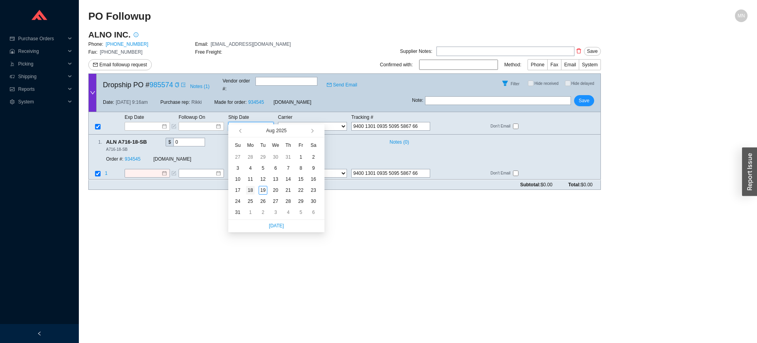
type input "[DATE]"
click at [250, 187] on div "18" at bounding box center [250, 190] width 9 height 9
type input "[DATE]"
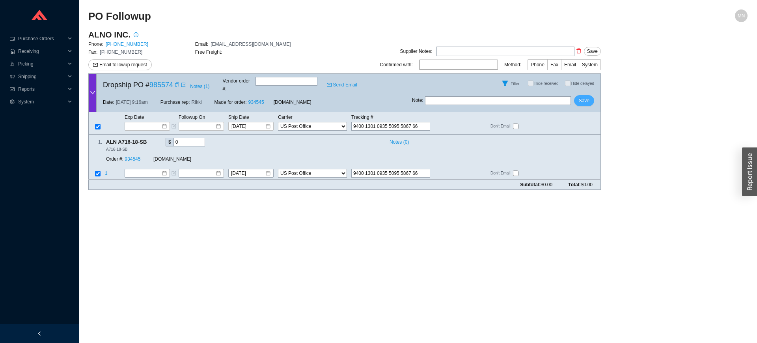
click at [587, 97] on span "Save" at bounding box center [584, 101] width 11 height 8
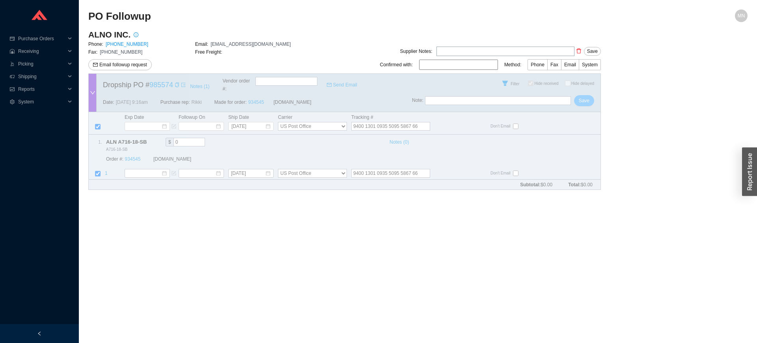
checkbox input "true"
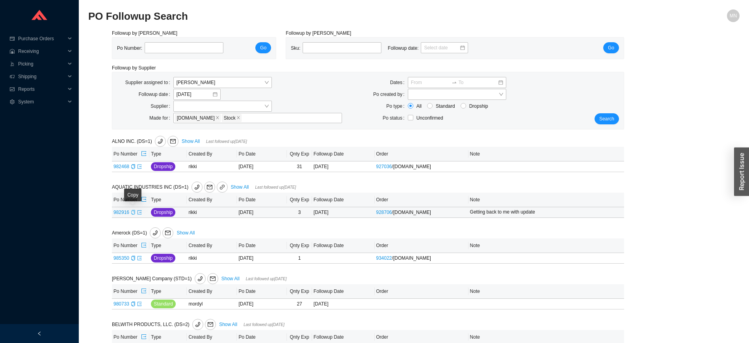
click at [135, 214] on icon "copy" at bounding box center [133, 212] width 5 height 5
click at [132, 259] on icon "copy" at bounding box center [133, 257] width 5 height 5
click at [164, 231] on span "mail" at bounding box center [168, 233] width 10 height 6
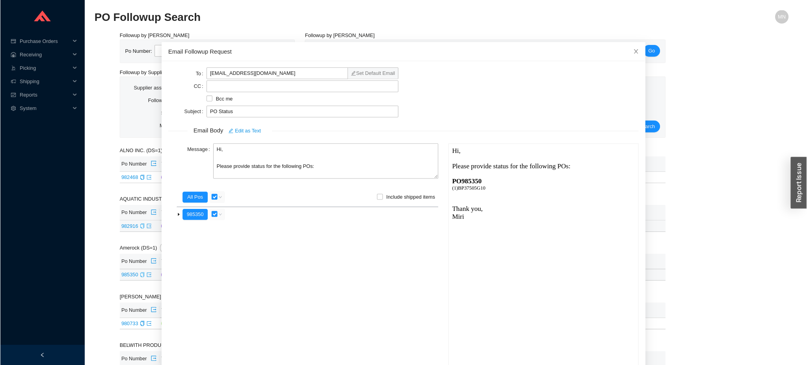
scroll to position [15, 0]
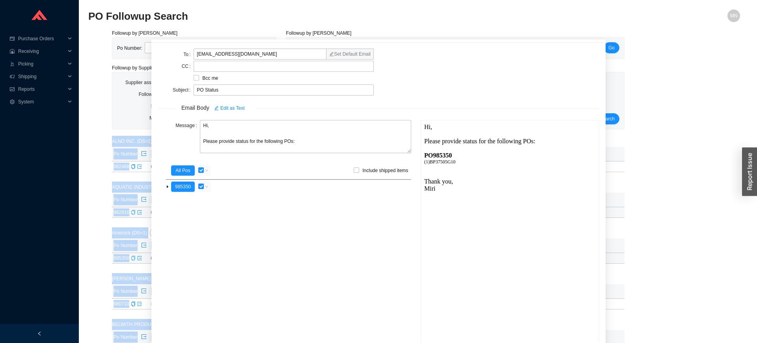
drag, startPoint x: 751, startPoint y: 118, endPoint x: 753, endPoint y: 184, distance: 65.9
click at [753, 184] on html "Purchase Orders .warehouse_svg__a{fill:none;stroke:currentColor;stroke-linecap:…" at bounding box center [378, 171] width 757 height 343
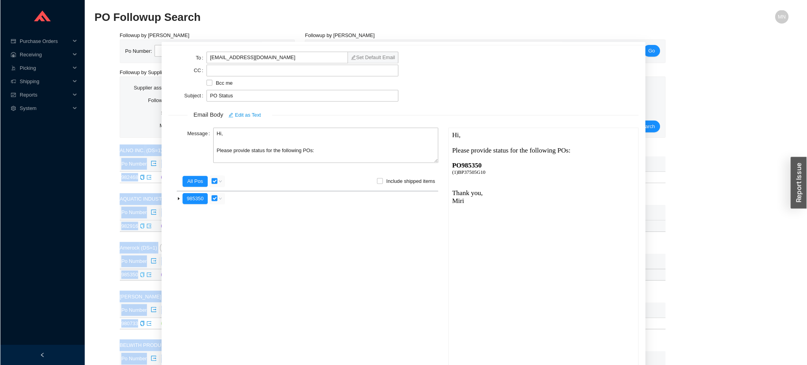
scroll to position [0, 0]
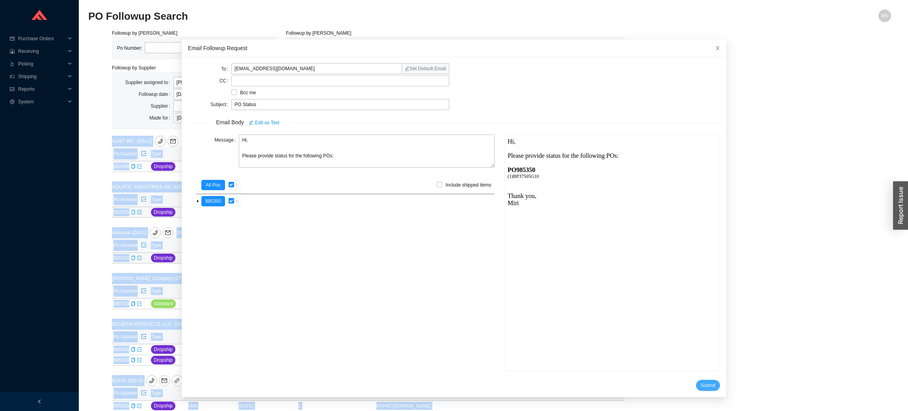
click at [701, 342] on span "Submit" at bounding box center [708, 385] width 15 height 8
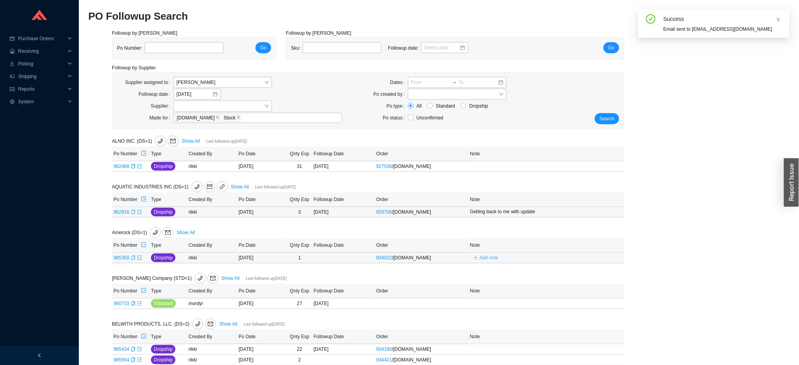
click at [500, 258] on button "Add note" at bounding box center [486, 258] width 32 height 9
type input "m"
type input "D"
type input "Emailed"
click at [585, 268] on span "Save" at bounding box center [585, 269] width 11 height 8
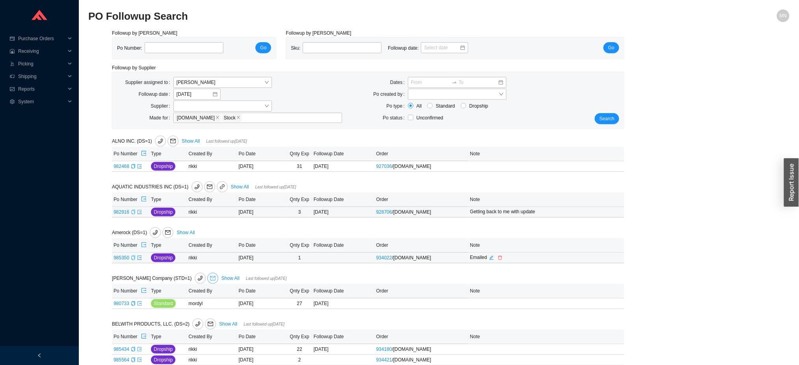
click at [210, 280] on icon "mail" at bounding box center [213, 279] width 6 height 6
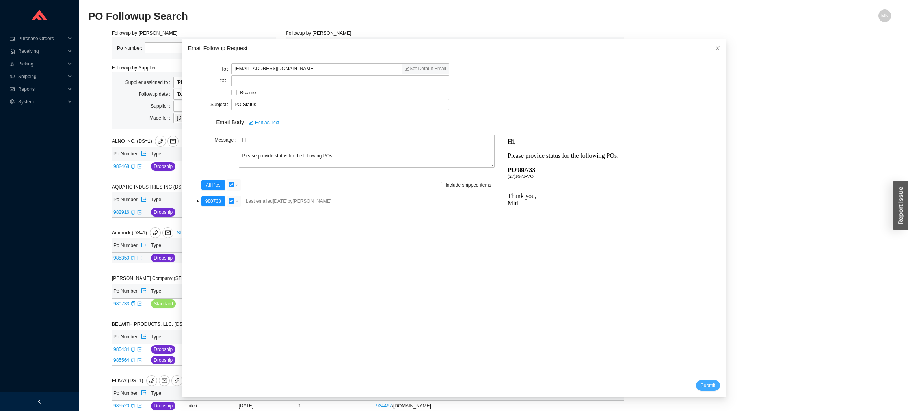
click at [701, 342] on span "Submit" at bounding box center [708, 385] width 15 height 8
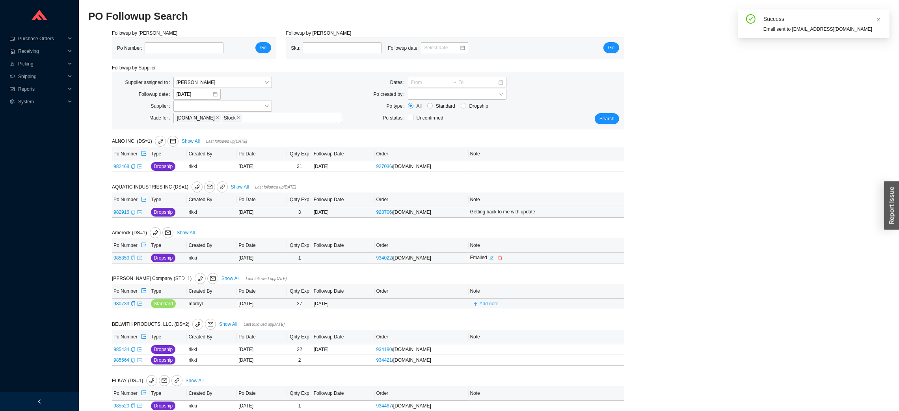
click at [485, 304] on span "Add note" at bounding box center [489, 304] width 19 height 8
type input "Emailed"
click at [583, 314] on span "Save" at bounding box center [585, 315] width 11 height 8
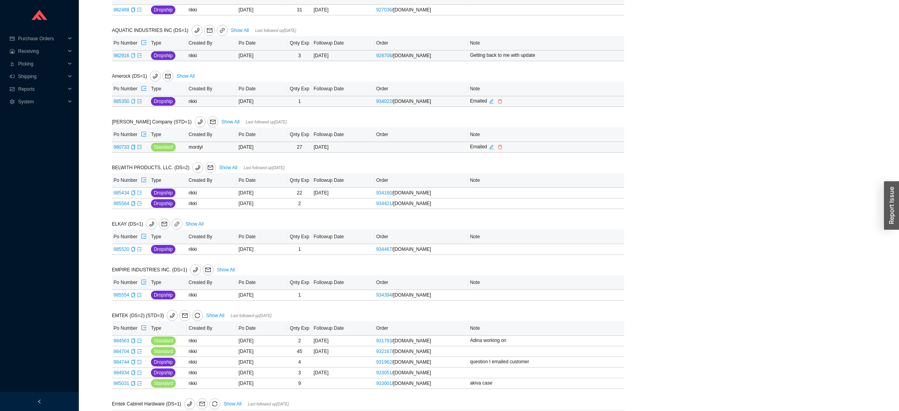
scroll to position [158, 0]
click at [132, 191] on icon "copy" at bounding box center [133, 191] width 4 height 5
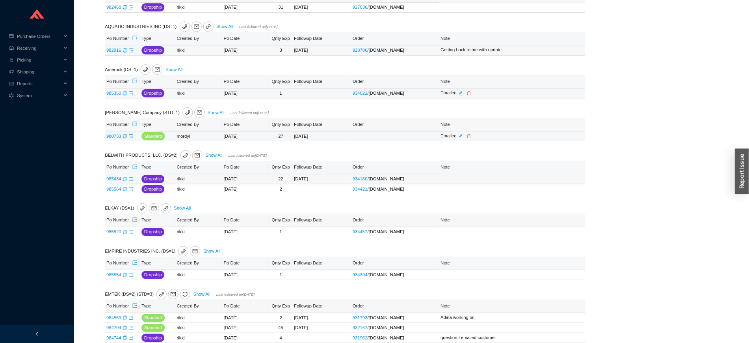
scroll to position [158, 0]
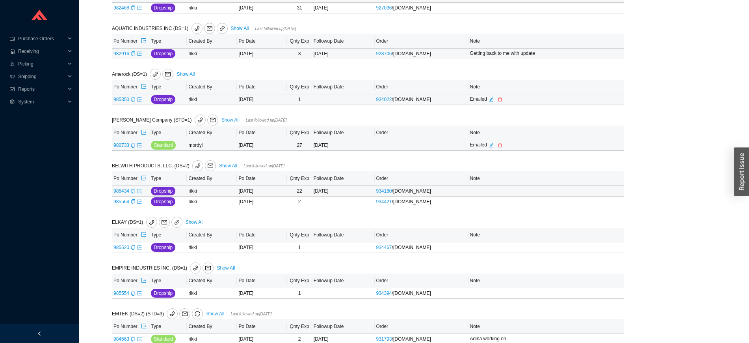
click at [140, 192] on icon "export" at bounding box center [139, 190] width 5 height 5
click at [132, 204] on icon "copy" at bounding box center [133, 201] width 4 height 5
click at [141, 203] on icon "export" at bounding box center [139, 201] width 5 height 5
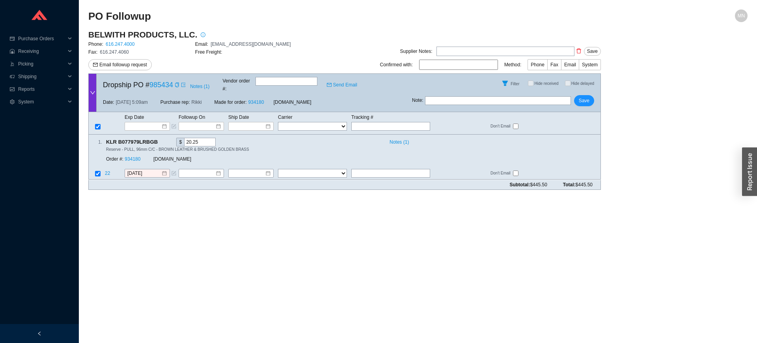
click at [365, 124] on div "Exp Date Followup On Ship Date Carrier Tracking # FedEx UPS ---------------- 2 …" at bounding box center [344, 123] width 513 height 22
click at [358, 122] on input "text" at bounding box center [390, 126] width 79 height 9
paste input "1Z8WY3970355818386"
type input "1Z8WY3970355818386"
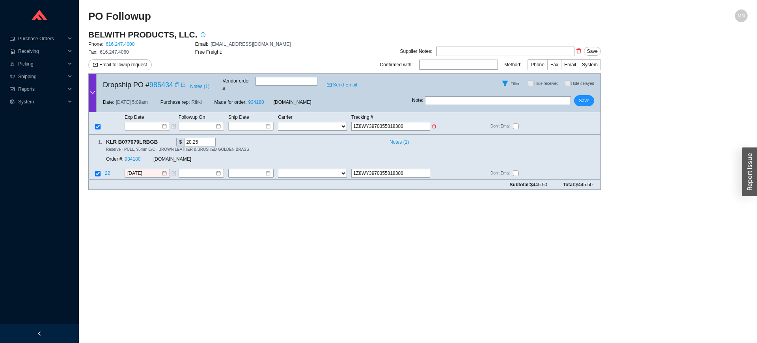
type input "1Z8WY3970355818386"
click at [328, 122] on select "FedEx UPS ---------------- 2 Day Transportation INC A&B Freight A. [PERSON_NAME…" at bounding box center [312, 126] width 69 height 9
select select "2"
click at [353, 122] on input "1Z8WY3970355818386" at bounding box center [390, 126] width 79 height 9
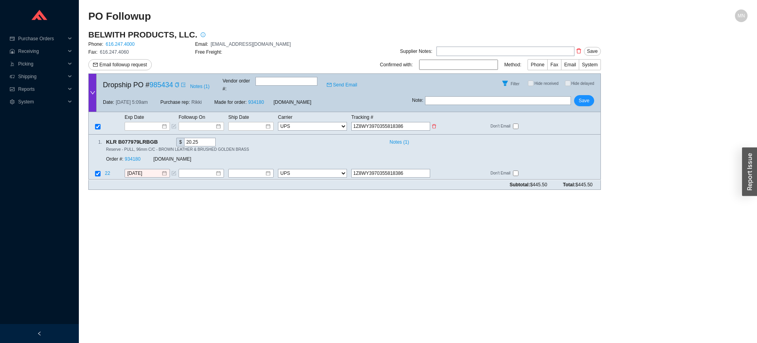
type input "1Z8WY3970355818386"
click at [242, 122] on input at bounding box center [248, 126] width 34 height 8
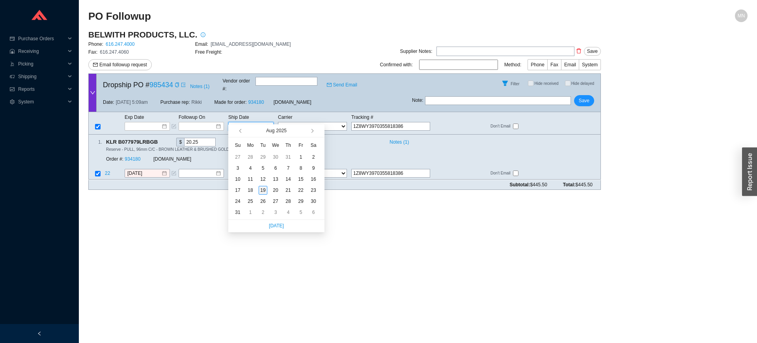
type input "[DATE]"
click at [265, 190] on div "19" at bounding box center [263, 190] width 9 height 9
type input "[DATE]"
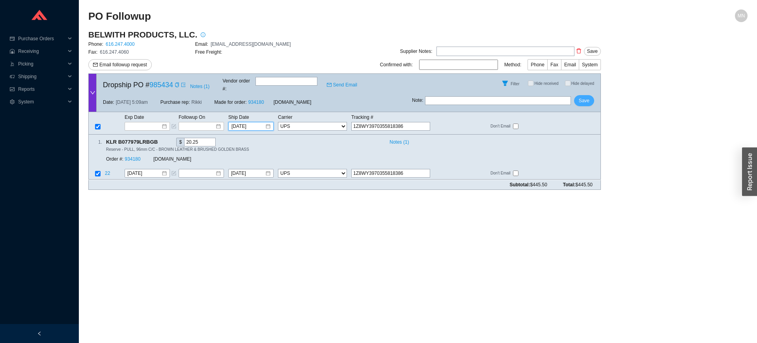
click at [593, 95] on button "Save" at bounding box center [584, 100] width 20 height 11
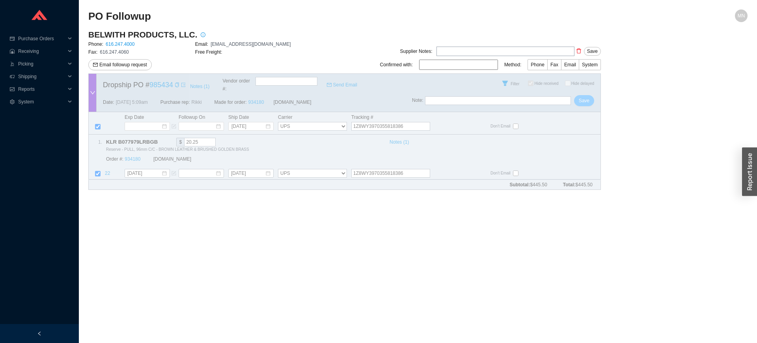
checkbox input "true"
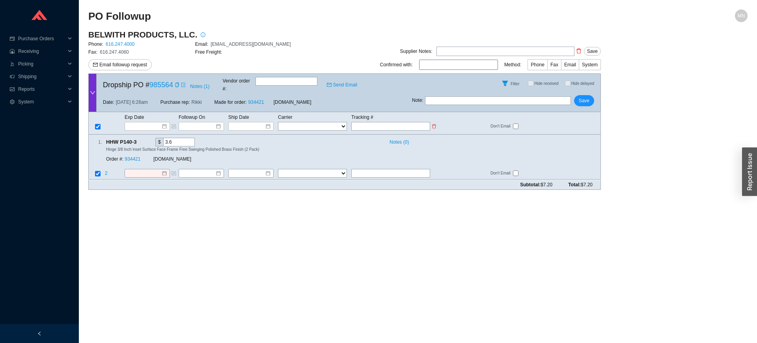
click at [384, 122] on input "text" at bounding box center [390, 126] width 79 height 9
paste input "1Z8WY3970355400960"
type input "1Z8WY3970355400960"
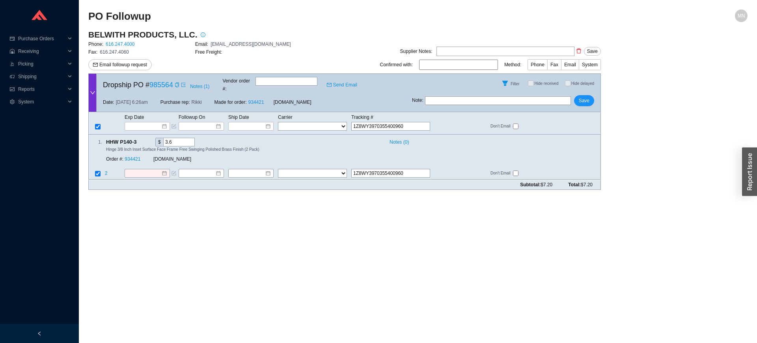
click at [287, 112] on div "Exp Date Followup On Ship Date Carrier Tracking # FedEx UPS ---------------- 2 …" at bounding box center [344, 123] width 513 height 22
click at [292, 122] on select "FedEx UPS ---------------- 2 Day Transportation INC A&B Freight A. [PERSON_NAME…" at bounding box center [312, 126] width 69 height 9
select select "2"
click at [257, 113] on td "Ship Date" at bounding box center [253, 117] width 50 height 9
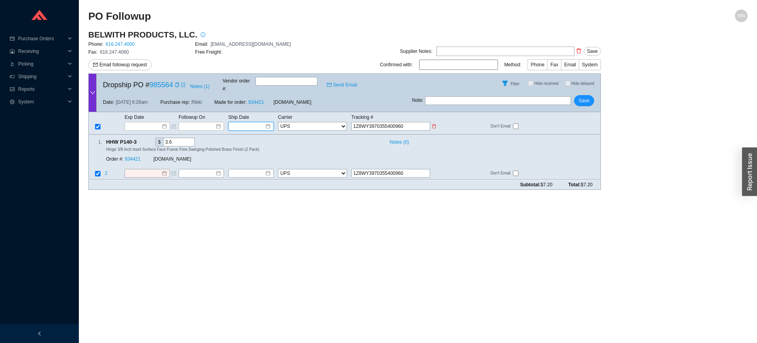
click at [254, 122] on input at bounding box center [248, 126] width 34 height 8
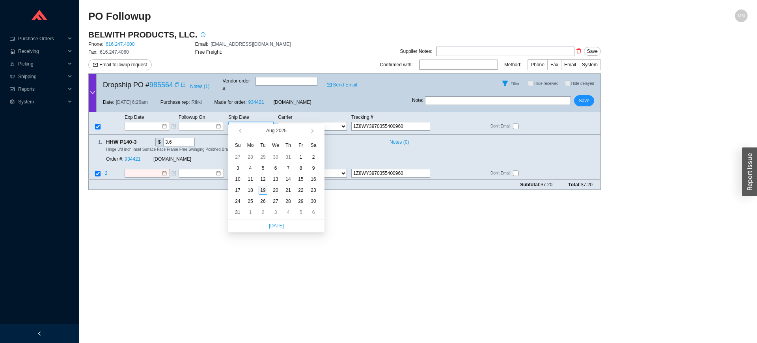
type input "[DATE]"
click at [264, 190] on div "19" at bounding box center [263, 190] width 9 height 9
type input "[DATE]"
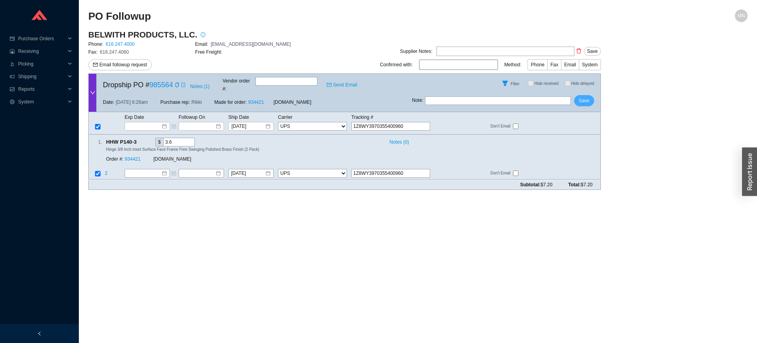
click at [589, 95] on button "Save" at bounding box center [584, 100] width 20 height 11
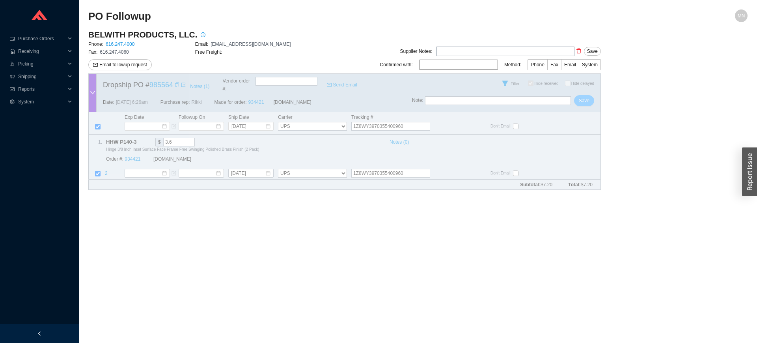
checkbox input "true"
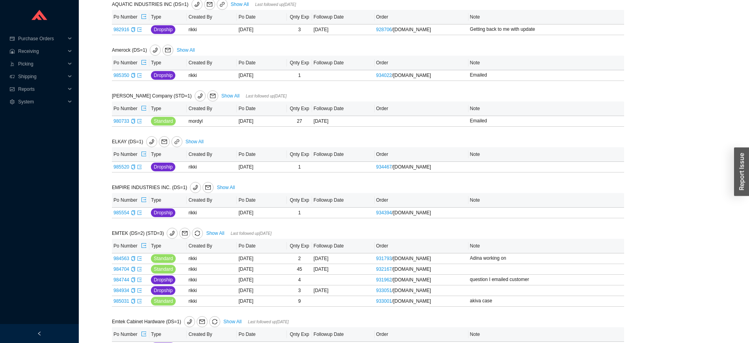
scroll to position [193, 0]
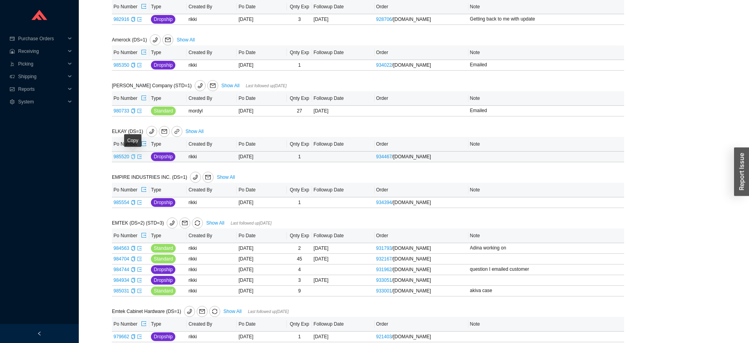
click at [134, 157] on icon "copy" at bounding box center [133, 156] width 5 height 5
click at [138, 157] on icon "export" at bounding box center [139, 156] width 5 height 5
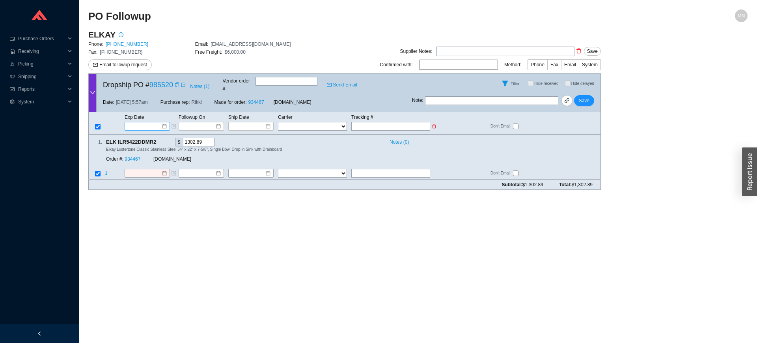
click at [153, 122] on input at bounding box center [145, 126] width 34 height 8
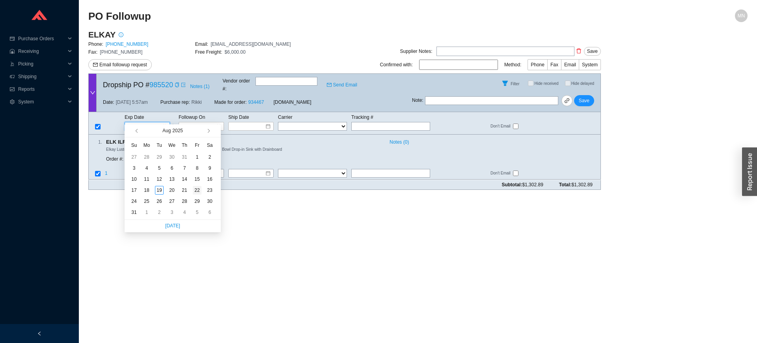
type input "[DATE]"
click at [195, 187] on div "22" at bounding box center [197, 190] width 9 height 9
type input "[DATE]"
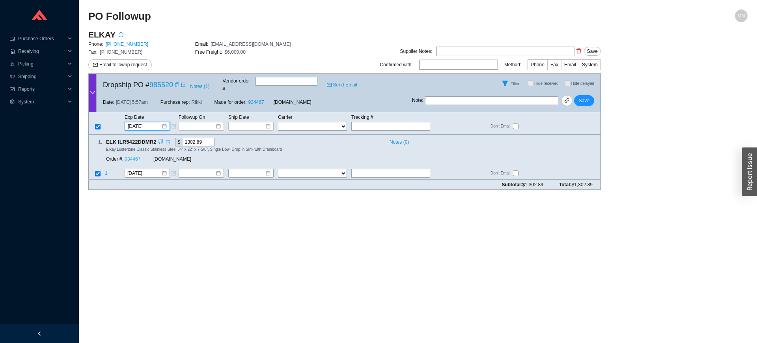
click at [137, 157] on link "934467" at bounding box center [133, 160] width 16 height 6
click at [580, 97] on span "Save" at bounding box center [584, 101] width 11 height 8
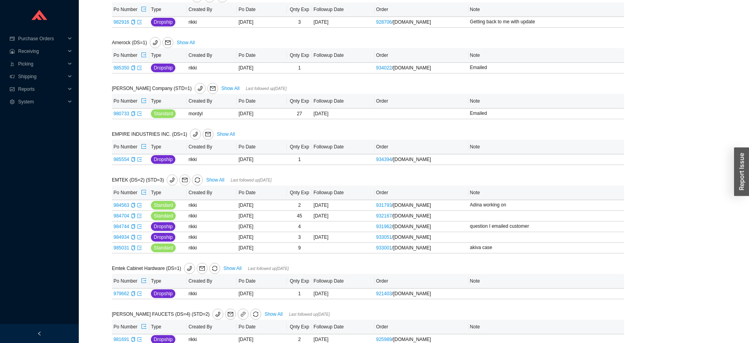
scroll to position [195, 0]
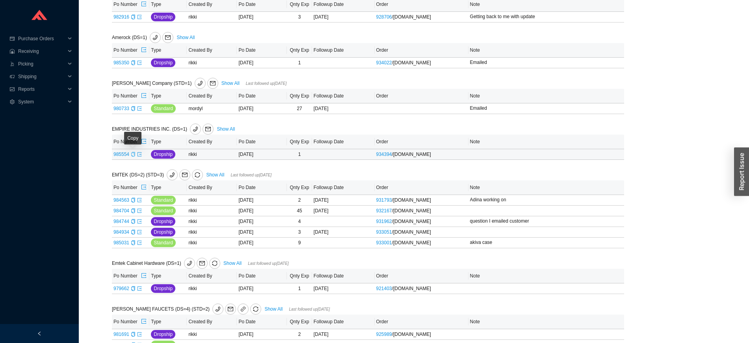
click at [132, 151] on div "Copy" at bounding box center [133, 154] width 5 height 8
click at [138, 157] on icon "export" at bounding box center [139, 154] width 5 height 5
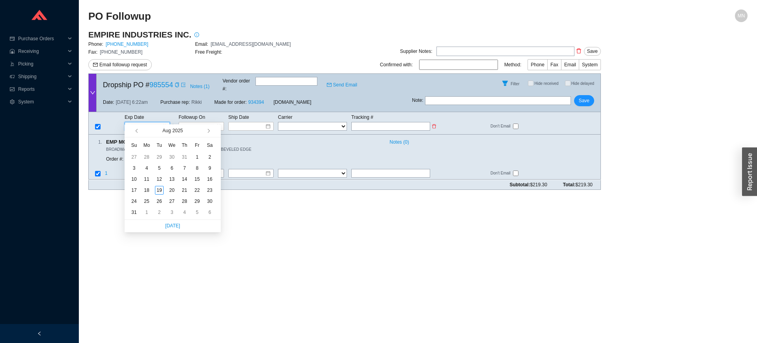
click at [154, 122] on input at bounding box center [145, 126] width 34 height 8
type input "[DATE]"
click at [181, 192] on div "21" at bounding box center [184, 190] width 9 height 9
type input "[DATE]"
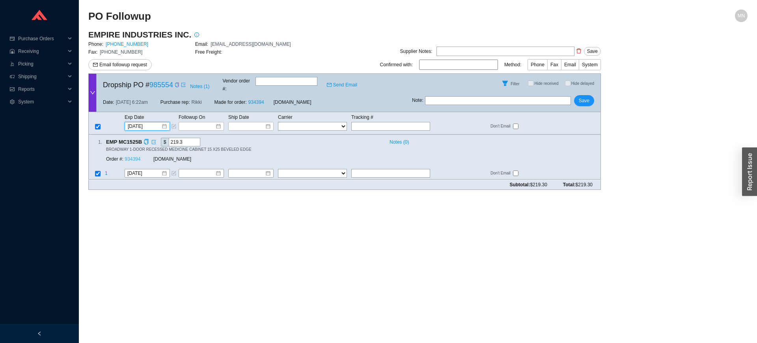
click at [133, 157] on link "934394" at bounding box center [133, 160] width 16 height 6
click at [583, 97] on span "Save" at bounding box center [584, 101] width 11 height 8
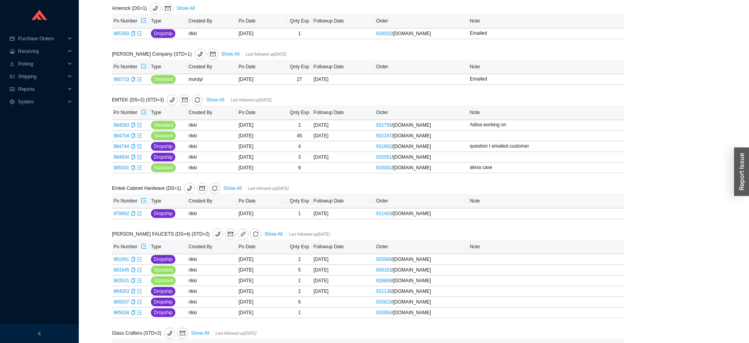
scroll to position [251, 0]
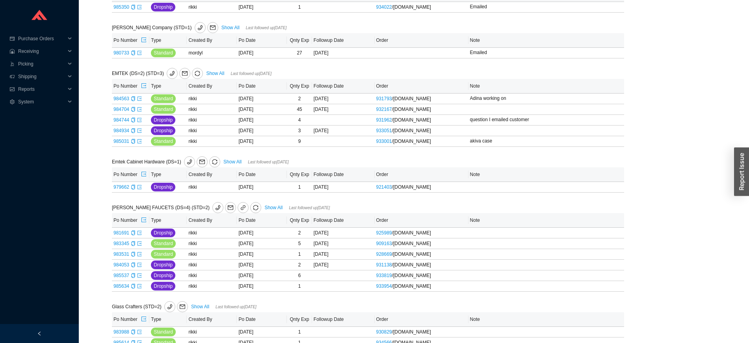
drag, startPoint x: 743, startPoint y: 110, endPoint x: 740, endPoint y: 127, distance: 16.9
click at [139, 190] on link at bounding box center [139, 187] width 5 height 6
click at [244, 212] on div "GRAFF FAUCETS (DS=4) (STD=2) Show All Last followed up 07/31/2025" at bounding box center [261, 207] width 299 height 11
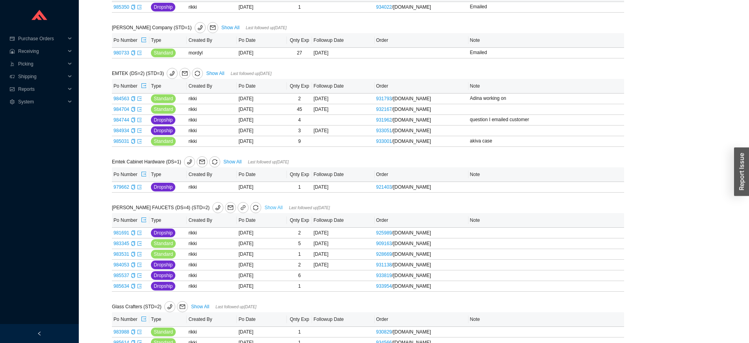
click at [265, 209] on link "Show All" at bounding box center [274, 208] width 18 height 6
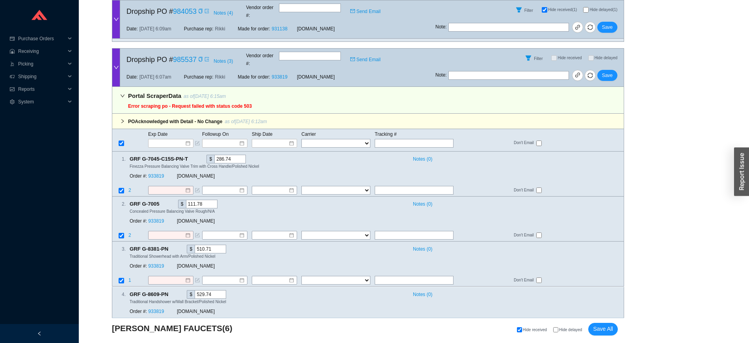
scroll to position [1019, 0]
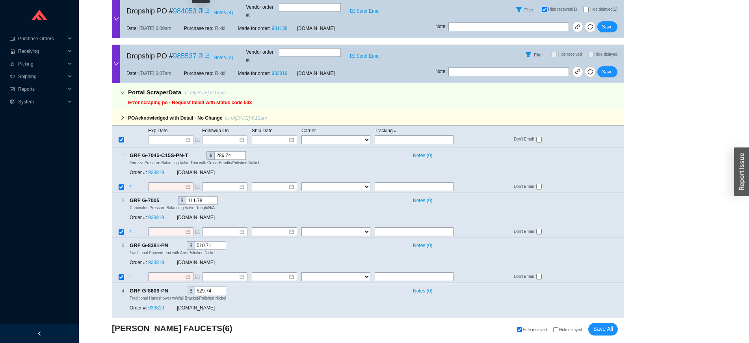
click at [200, 53] on icon "copy" at bounding box center [200, 55] width 5 height 5
click at [176, 136] on input at bounding box center [168, 140] width 34 height 8
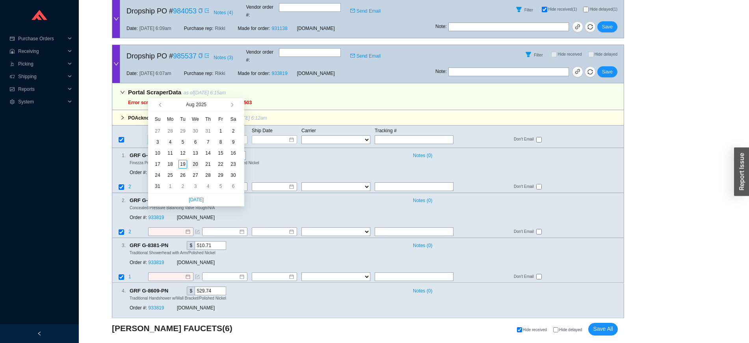
type input "[DATE]"
click at [195, 164] on div "20" at bounding box center [195, 164] width 9 height 9
type input "8/20/2025"
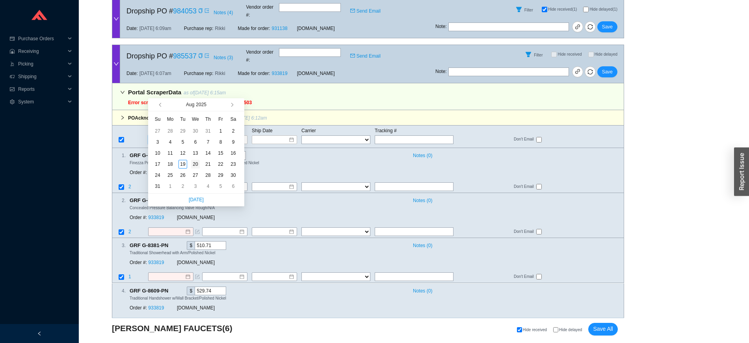
type input "8/20/2025"
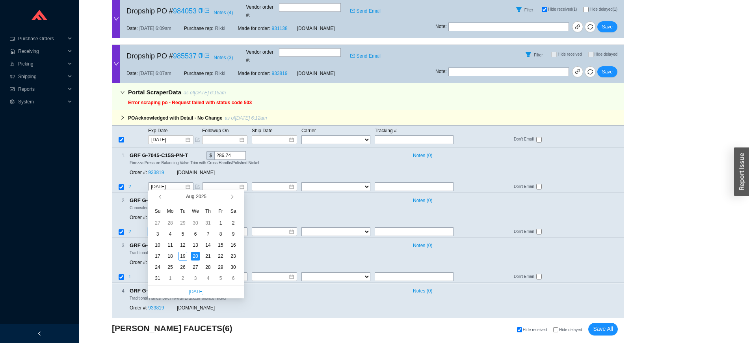
click at [235, 197] on span "button" at bounding box center [238, 196] width 7 height 13
click at [230, 197] on span "button" at bounding box center [231, 197] width 4 height 4
click at [167, 258] on div "22" at bounding box center [170, 256] width 9 height 9
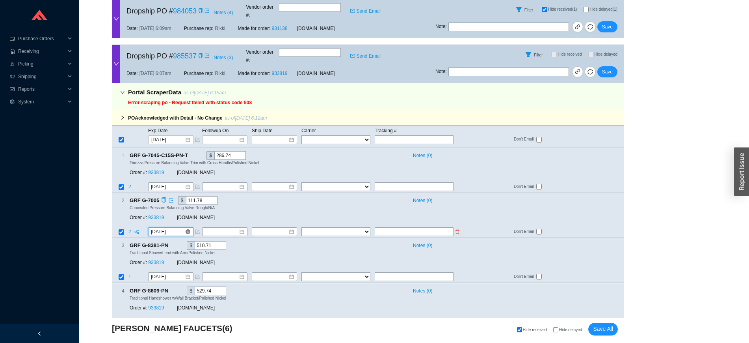
click at [164, 227] on input "9/22/2025" at bounding box center [168, 231] width 34 height 8
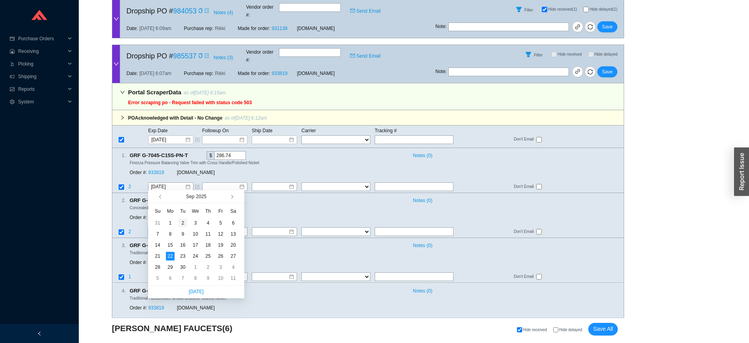
type input "9/2/2025"
click at [183, 224] on div "2" at bounding box center [183, 222] width 9 height 9
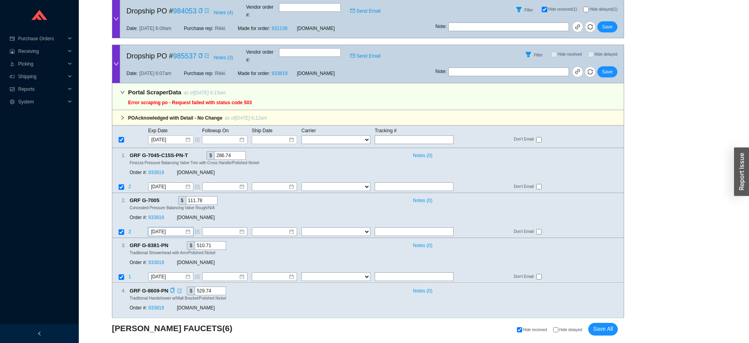
click at [164, 318] on input "8/20/2025" at bounding box center [168, 322] width 34 height 8
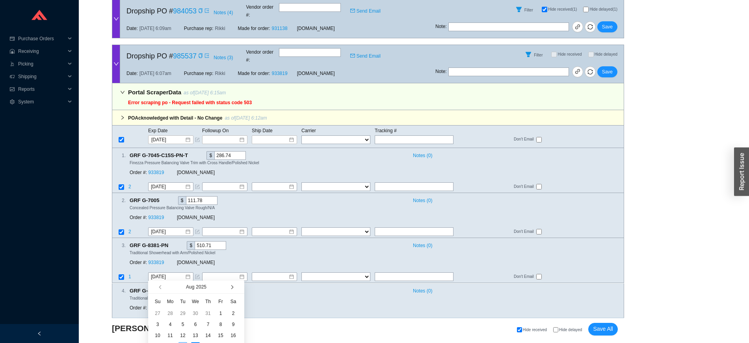
click at [232, 290] on button "button" at bounding box center [231, 286] width 7 height 13
type input "9/2/2025"
click at [185, 316] on div "2" at bounding box center [183, 313] width 9 height 9
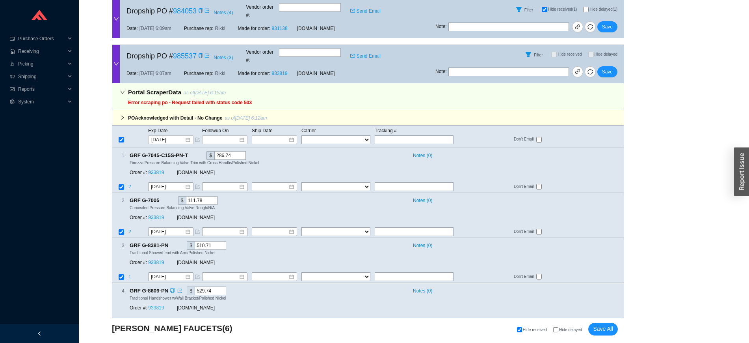
click at [157, 305] on link "933819" at bounding box center [156, 308] width 16 height 6
click at [615, 66] on button "Save" at bounding box center [608, 71] width 20 height 11
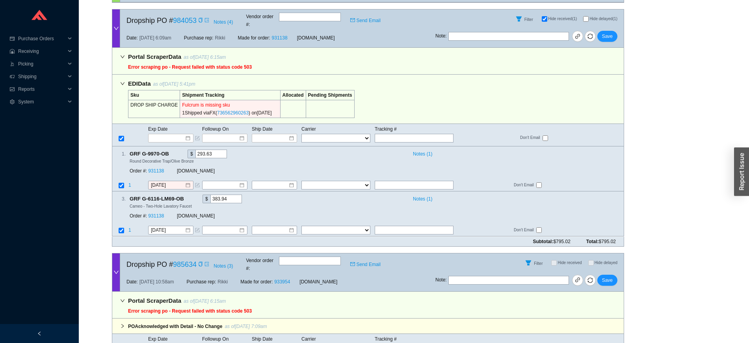
scroll to position [863, 0]
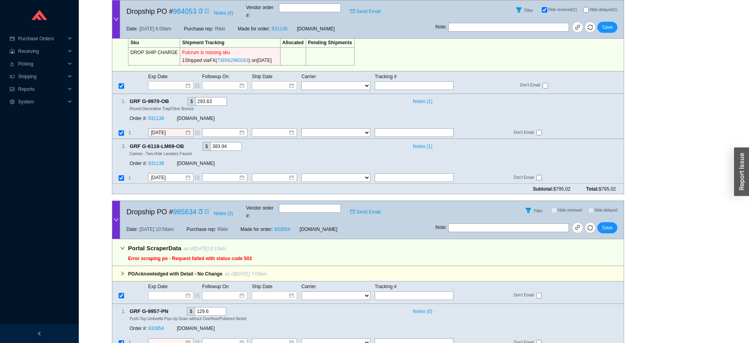
click at [198, 208] on span at bounding box center [200, 212] width 6 height 8
click at [199, 209] on icon "copy" at bounding box center [201, 211] width 4 height 5
click at [175, 291] on input at bounding box center [168, 295] width 34 height 8
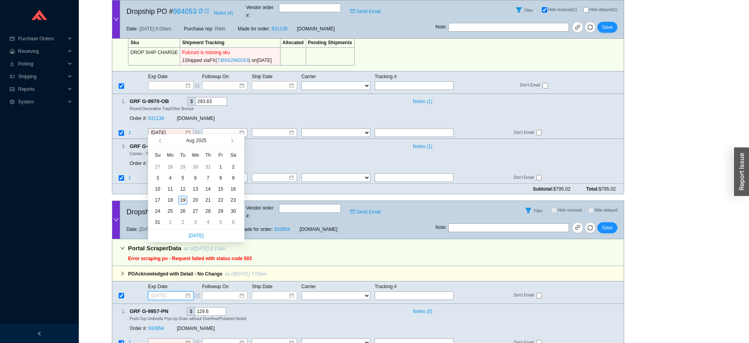
type input "[DATE]"
click at [186, 201] on div "19" at bounding box center [183, 200] width 9 height 9
type input "[DATE]"
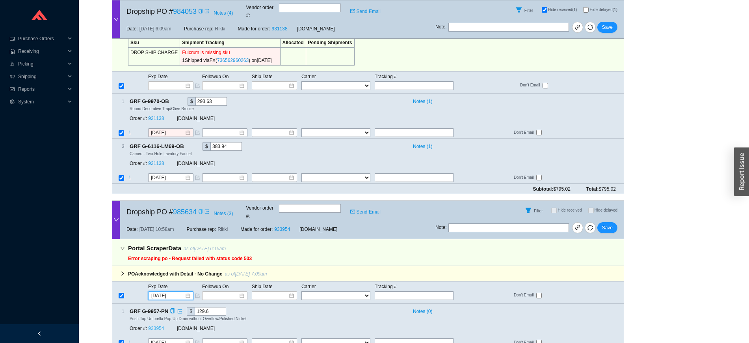
click at [160, 325] on link "933954" at bounding box center [156, 328] width 16 height 6
click at [610, 224] on span "Save" at bounding box center [607, 228] width 11 height 8
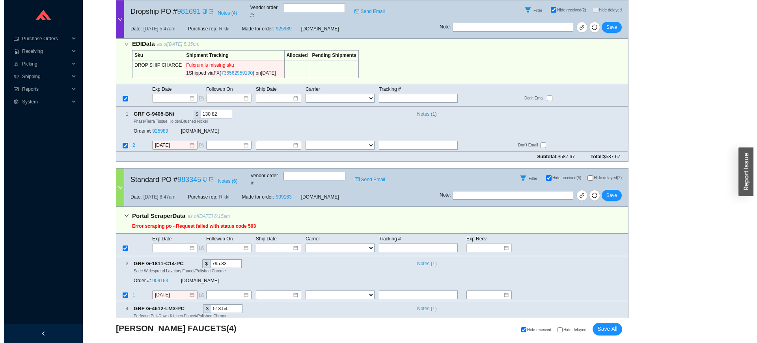
scroll to position [0, 0]
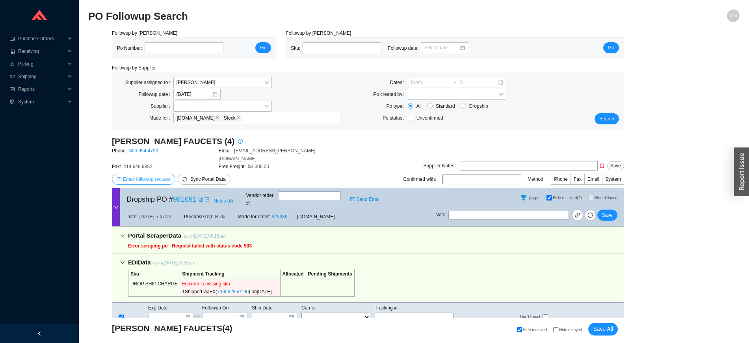
click at [163, 175] on span "Email followup request" at bounding box center [147, 179] width 48 height 8
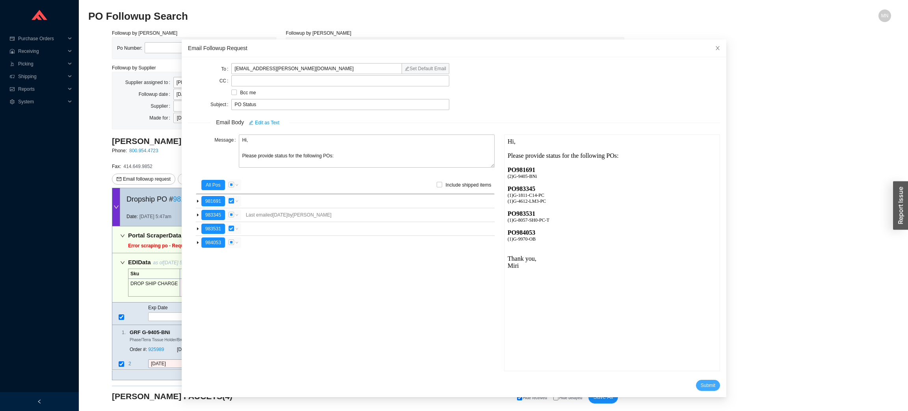
click at [696, 342] on button "Submit" at bounding box center [708, 385] width 24 height 11
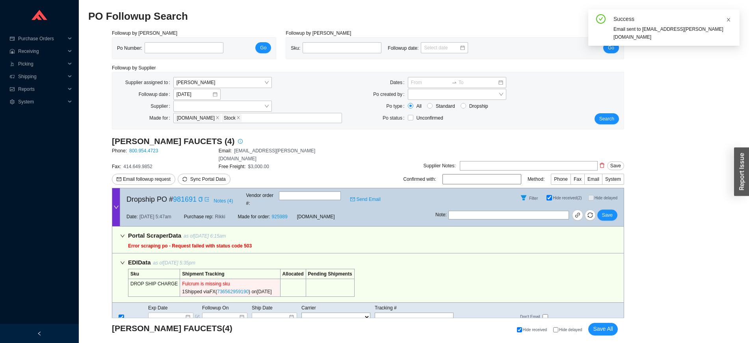
click at [729, 18] on icon "close" at bounding box center [729, 19] width 5 height 5
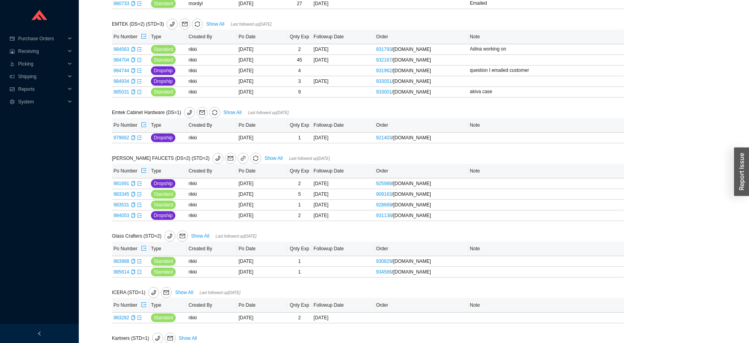
scroll to position [302, 0]
click at [471, 177] on th "Note" at bounding box center [547, 169] width 156 height 15
click at [473, 180] on button "Add note" at bounding box center [486, 181] width 32 height 9
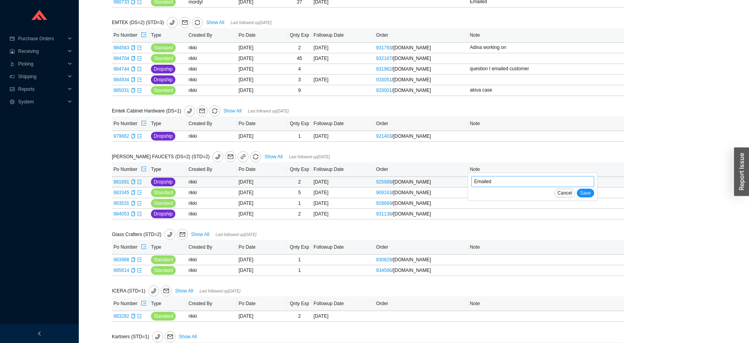
type input "Emailed"
drag, startPoint x: 494, startPoint y: 182, endPoint x: 460, endPoint y: 182, distance: 34.3
click at [460, 182] on tr "981691 Dropship rikki [DATE] 2 [DATE] 925989 / [DOMAIN_NAME] Emailed Cancel Save" at bounding box center [368, 182] width 513 height 11
click at [533, 186] on div "Add note" at bounding box center [535, 181] width 130 height 9
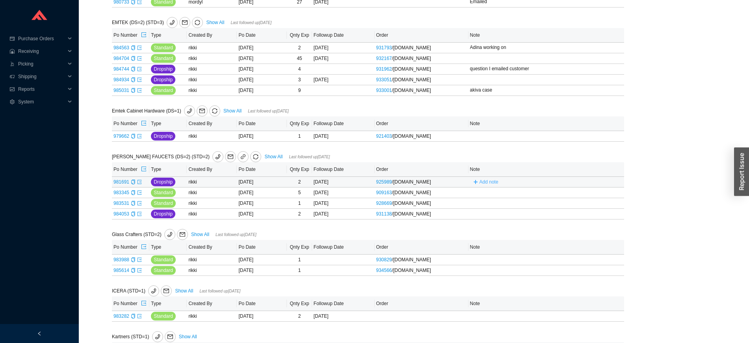
click at [482, 185] on span "Add note" at bounding box center [489, 182] width 19 height 8
click at [583, 187] on input "Emailed" at bounding box center [533, 181] width 123 height 11
type input "Emailed"
click at [577, 188] on button "Save" at bounding box center [585, 192] width 17 height 9
click at [484, 195] on span "Add note" at bounding box center [489, 192] width 19 height 8
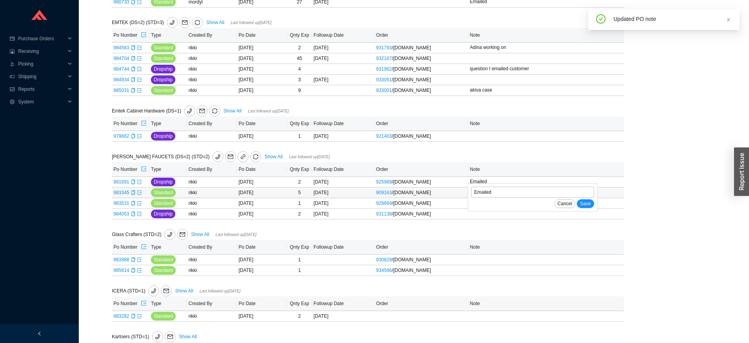
type input "Emailed"
click at [577, 199] on button "Save" at bounding box center [585, 203] width 17 height 9
click at [483, 204] on span "Add note" at bounding box center [489, 203] width 19 height 8
click at [483, 204] on input "text" at bounding box center [533, 202] width 123 height 11
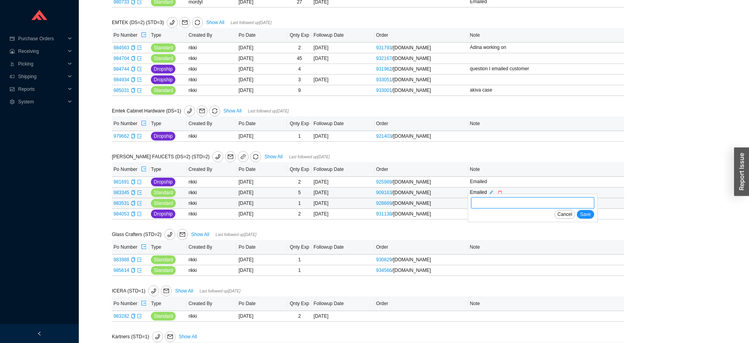
click at [484, 207] on input "text" at bounding box center [533, 202] width 123 height 11
type input "Emailed"
click at [475, 199] on div "Emailed Cancel Save" at bounding box center [533, 208] width 130 height 28
drag, startPoint x: 507, startPoint y: 208, endPoint x: 446, endPoint y: 214, distance: 61.0
click at [446, 214] on tbody "981691 Dropship rikki 07/02/2025 2 08/19/2025 925989 / QualityBath.com Emailed …" at bounding box center [368, 198] width 513 height 43
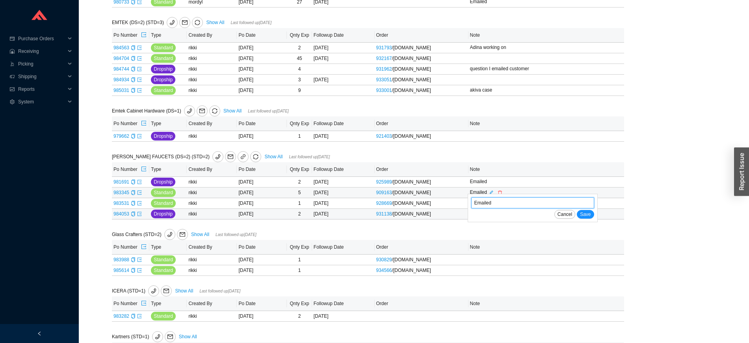
click at [577, 210] on button "Save" at bounding box center [585, 214] width 17 height 9
click at [478, 216] on icon "plus" at bounding box center [475, 213] width 5 height 5
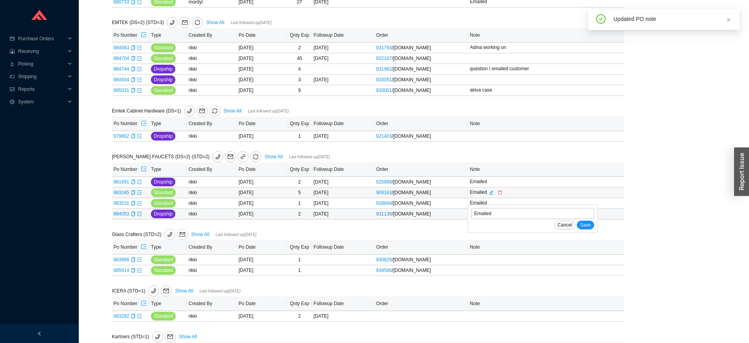
type input "Emailed"
click at [577, 220] on button "Save" at bounding box center [585, 224] width 17 height 9
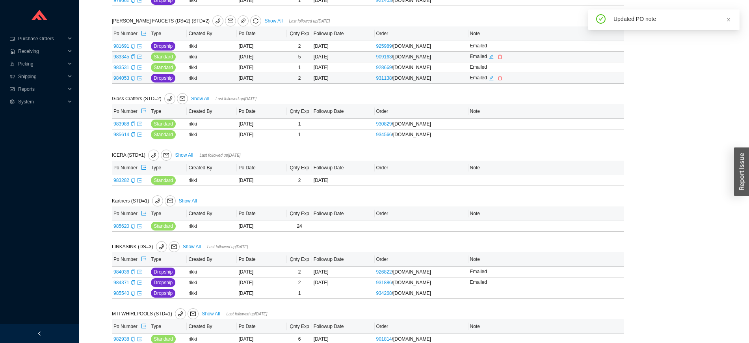
scroll to position [444, 0]
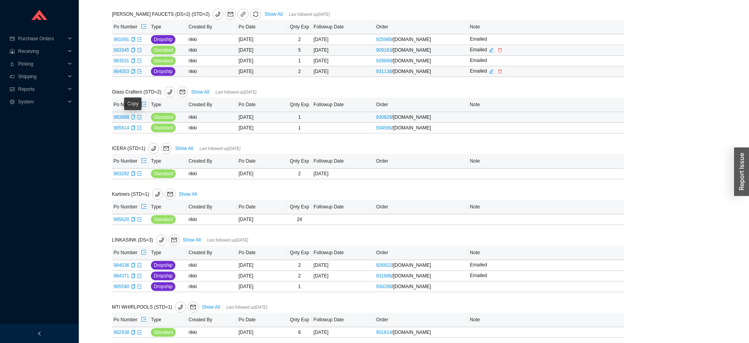
click at [133, 121] on div "Copy" at bounding box center [133, 117] width 5 height 8
click at [140, 119] on icon "export" at bounding box center [139, 117] width 5 height 5
click at [483, 121] on span "Add note" at bounding box center [489, 117] width 19 height 8
type input "lea missing?"
click at [577, 124] on button "Save" at bounding box center [585, 128] width 17 height 9
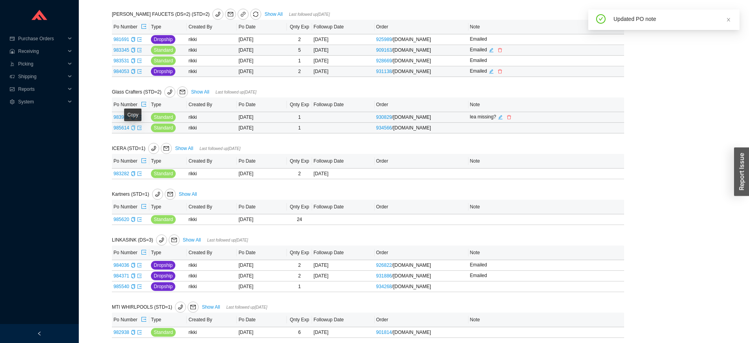
click at [134, 130] on icon "copy" at bounding box center [133, 127] width 5 height 5
click at [138, 130] on icon "export" at bounding box center [139, 127] width 5 height 5
click at [138, 176] on icon "export" at bounding box center [139, 173] width 5 height 5
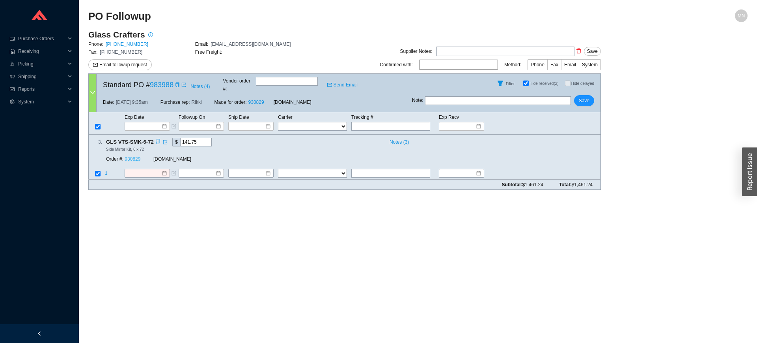
click at [130, 157] on link "930829" at bounding box center [133, 160] width 16 height 6
click at [149, 122] on input at bounding box center [145, 126] width 34 height 8
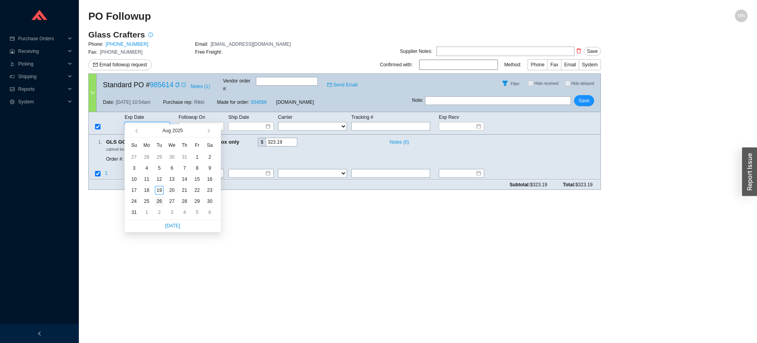
type input "[DATE]"
click at [159, 205] on div "26" at bounding box center [159, 201] width 9 height 9
type input "[DATE]"
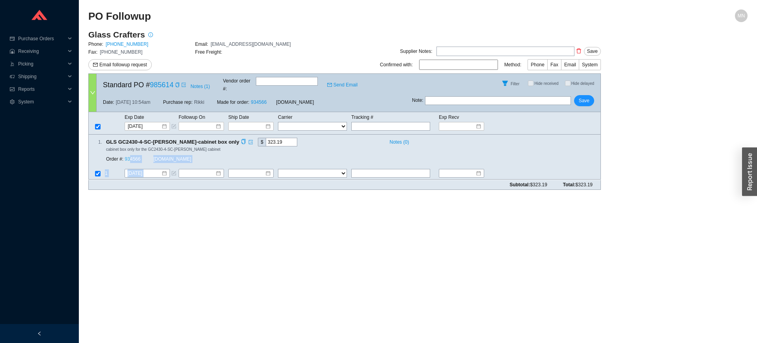
drag, startPoint x: 159, startPoint y: 191, endPoint x: 131, endPoint y: 149, distance: 50.8
click at [131, 149] on main "PO Followup MN Glass Crafters Phone: [PHONE_NUMBER] Email: [EMAIL_ADDRESS][DOMA…" at bounding box center [417, 175] width 659 height 333
drag, startPoint x: 131, startPoint y: 149, endPoint x: 250, endPoint y: 27, distance: 170.1
click at [250, 27] on div "PO Followup" at bounding box center [335, 18] width 494 height 19
click at [131, 157] on link "934566" at bounding box center [133, 160] width 16 height 6
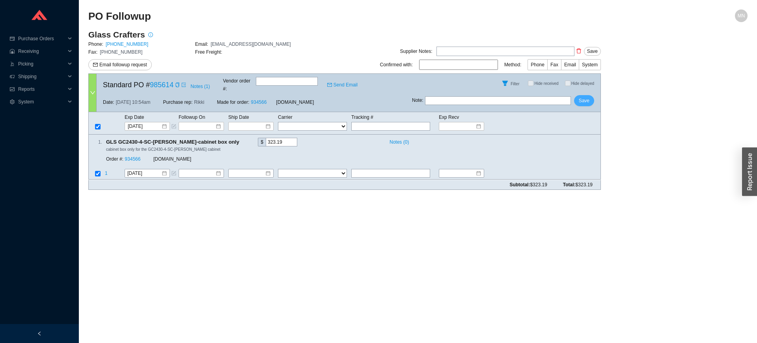
click at [586, 97] on span "Save" at bounding box center [584, 101] width 11 height 8
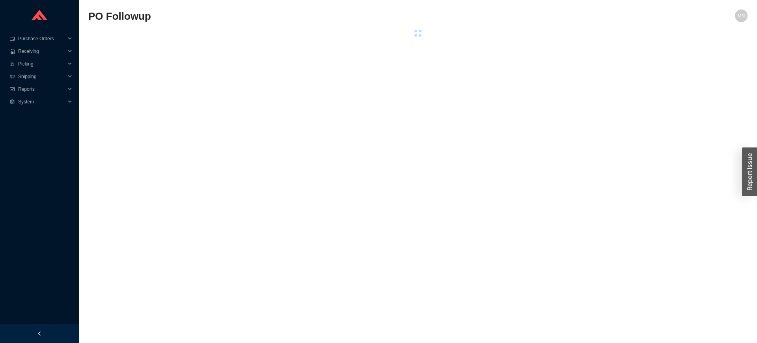
click at [369, 224] on main "PO Followup MN" at bounding box center [417, 175] width 659 height 333
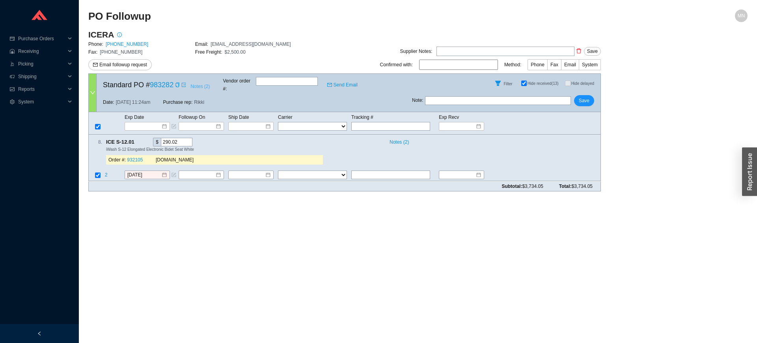
click at [205, 84] on span "Notes ( 2 )" at bounding box center [199, 86] width 19 height 8
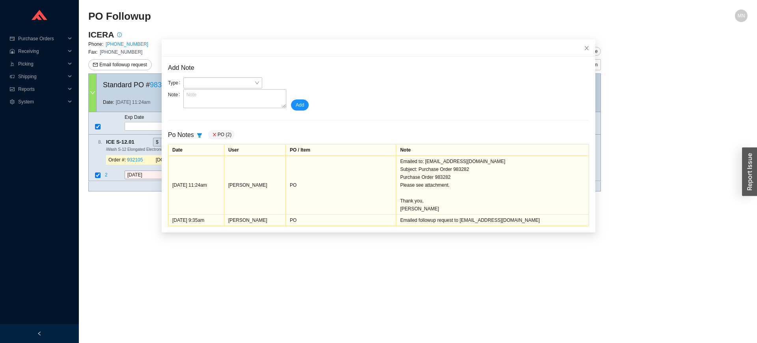
click at [162, 228] on div "Add Note Type Note Add Po Notes PO (2) Date User PO / Item Note [DATE] 11:24am …" at bounding box center [379, 144] width 434 height 176
click at [117, 233] on main "PO Followup MN ICERA Phone: [PHONE_NUMBER] Email: [EMAIL_ADDRESS][DOMAIN_NAME] …" at bounding box center [417, 175] width 659 height 333
click at [578, 52] on span "Close" at bounding box center [586, 47] width 17 height 17
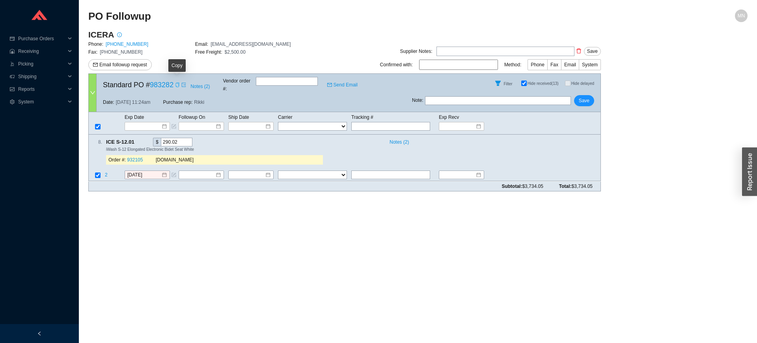
click at [175, 84] on icon "copy" at bounding box center [177, 84] width 5 height 5
click at [131, 171] on td "[DATE]" at bounding box center [151, 175] width 54 height 11
click at [145, 171] on input "[DATE]" at bounding box center [144, 175] width 34 height 8
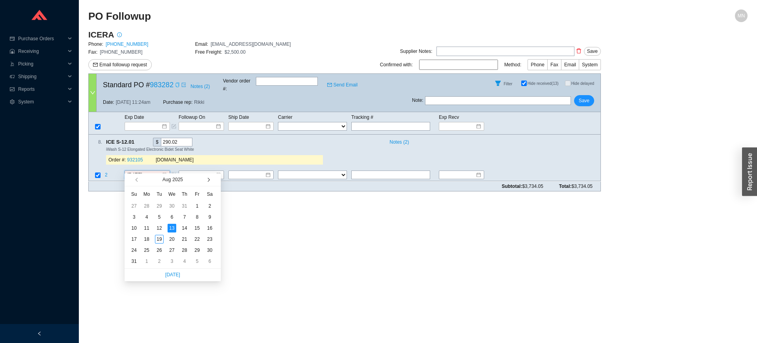
click at [209, 180] on span "button" at bounding box center [208, 179] width 4 height 4
type input "[DATE]"
click at [154, 250] on td "30" at bounding box center [159, 249] width 13 height 11
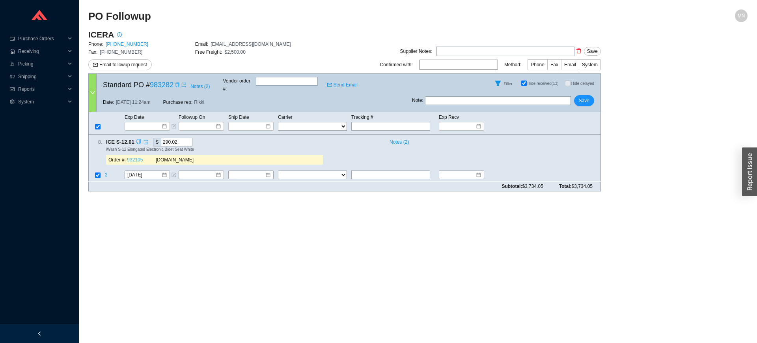
click at [139, 157] on link "932105" at bounding box center [135, 160] width 16 height 6
click at [583, 97] on span "Save" at bounding box center [584, 101] width 11 height 8
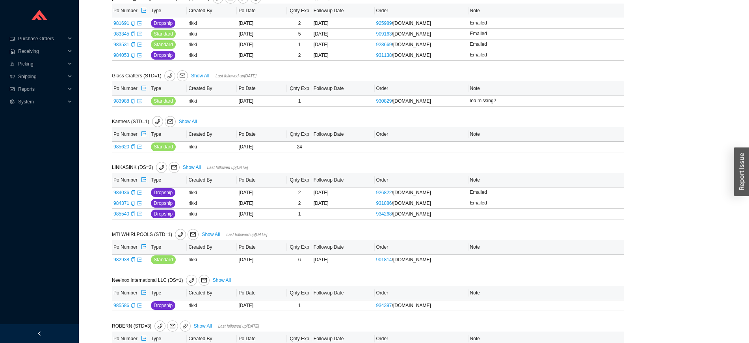
scroll to position [463, 0]
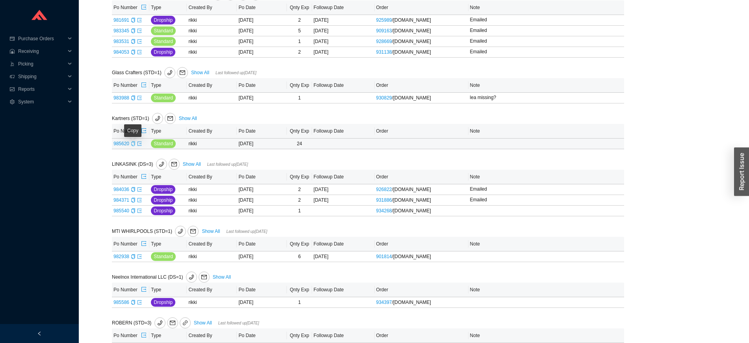
click at [131, 146] on icon "copy" at bounding box center [133, 143] width 4 height 5
click at [479, 148] on button "Add note" at bounding box center [486, 143] width 32 height 9
type input "Not entered yet"
click at [577, 150] on button "Save" at bounding box center [585, 154] width 17 height 9
click at [132, 191] on div "Copy" at bounding box center [133, 189] width 5 height 8
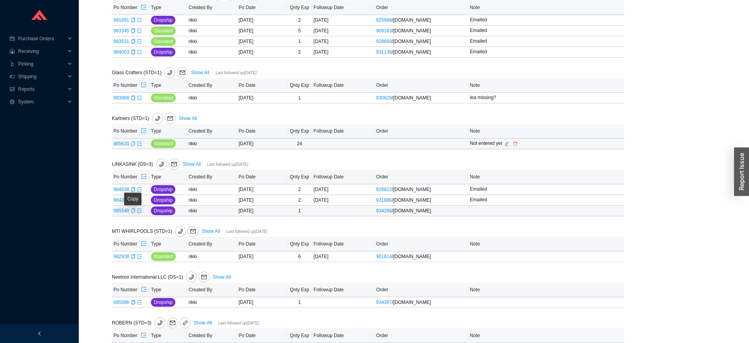
click at [131, 213] on icon "copy" at bounding box center [133, 210] width 4 height 5
click at [138, 213] on icon "export" at bounding box center [139, 210] width 5 height 5
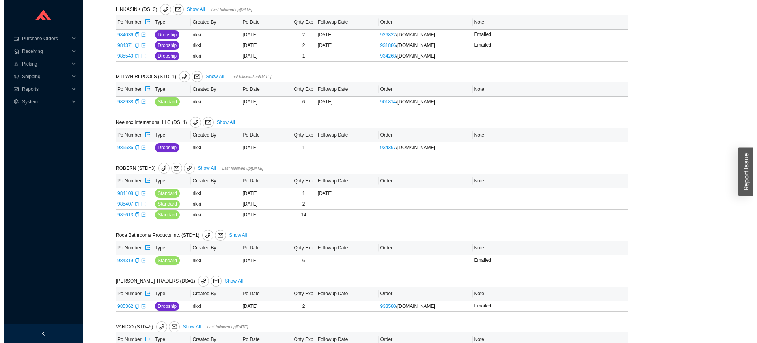
scroll to position [623, 0]
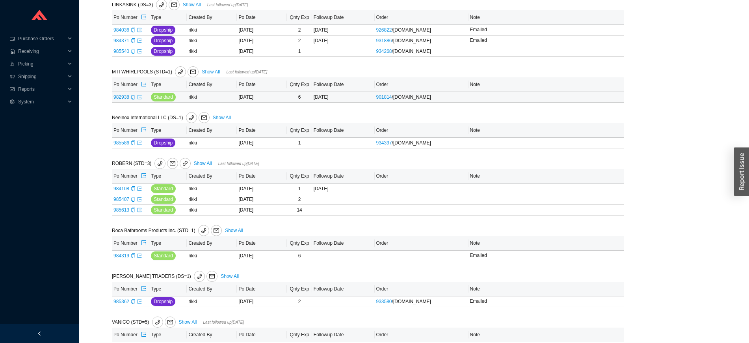
click at [141, 99] on icon "export" at bounding box center [139, 97] width 5 height 5
click at [192, 75] on icon "mail" at bounding box center [193, 72] width 6 height 6
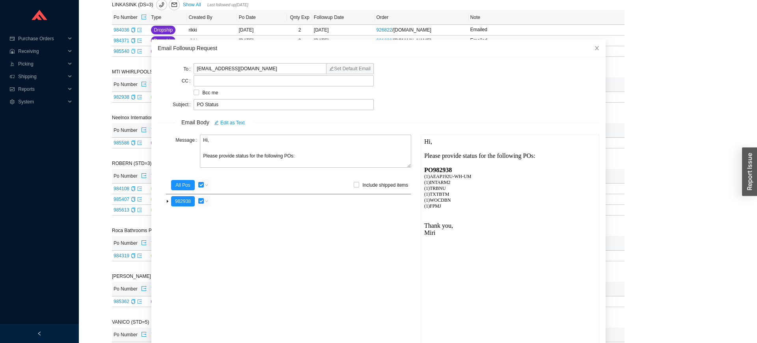
scroll to position [0, 0]
click at [201, 183] on input "checkbox" at bounding box center [201, 185] width 6 height 6
checkbox input "false"
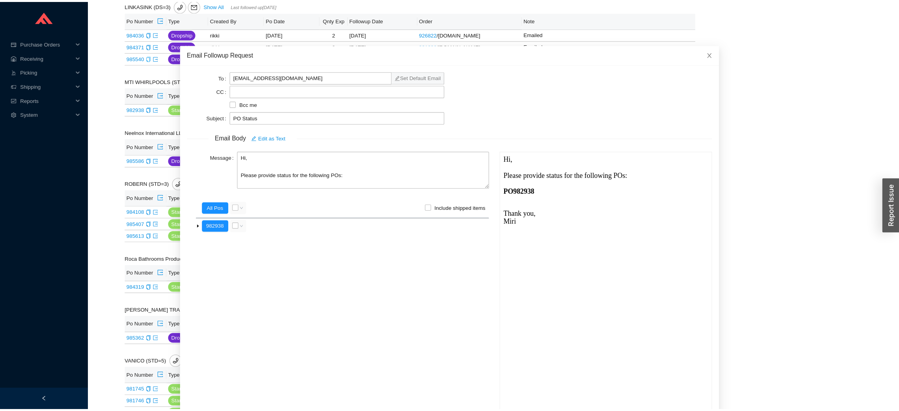
scroll to position [623, 0]
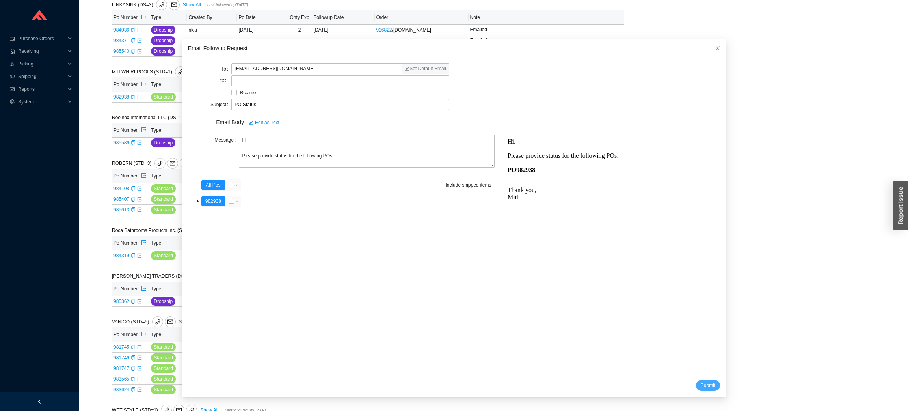
click at [701, 342] on span "Submit" at bounding box center [708, 385] width 15 height 8
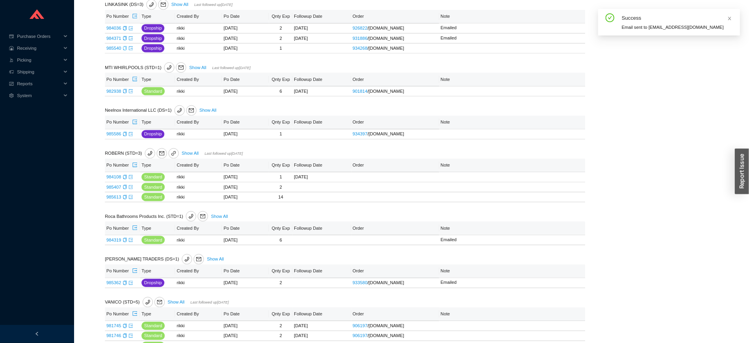
scroll to position [623, 0]
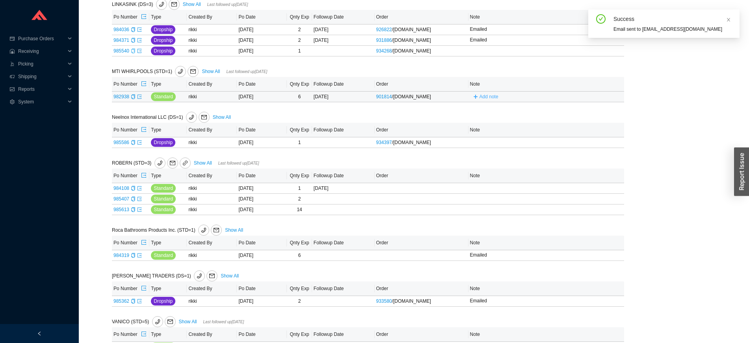
click at [480, 101] on span "Add note" at bounding box center [489, 97] width 19 height 8
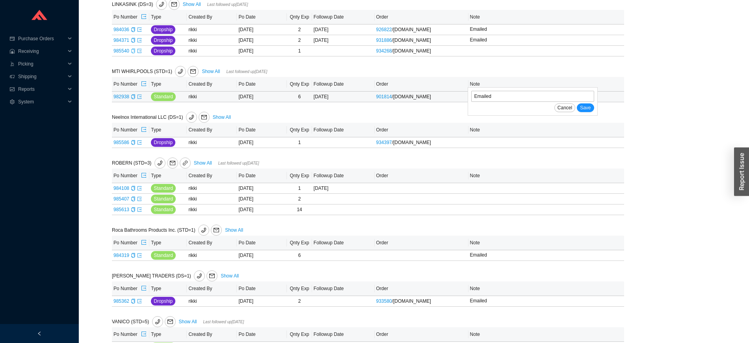
type input "Emailed"
click at [577, 103] on button "Save" at bounding box center [585, 107] width 17 height 9
click at [132, 145] on icon "copy" at bounding box center [133, 142] width 4 height 5
click at [140, 145] on icon "export" at bounding box center [139, 142] width 5 height 5
click at [196, 166] on link "Show All" at bounding box center [203, 163] width 18 height 6
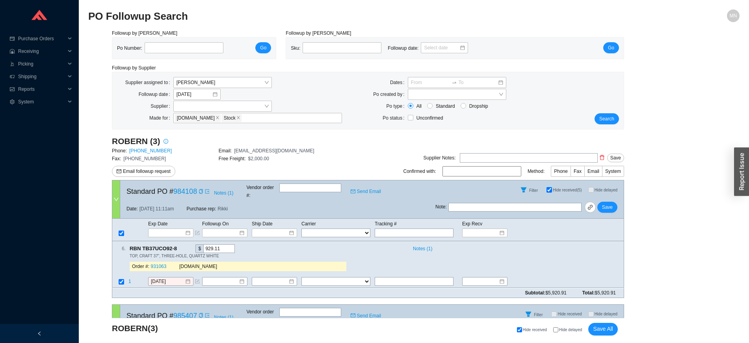
click at [196, 168] on div "Email followup request" at bounding box center [219, 171] width 214 height 11
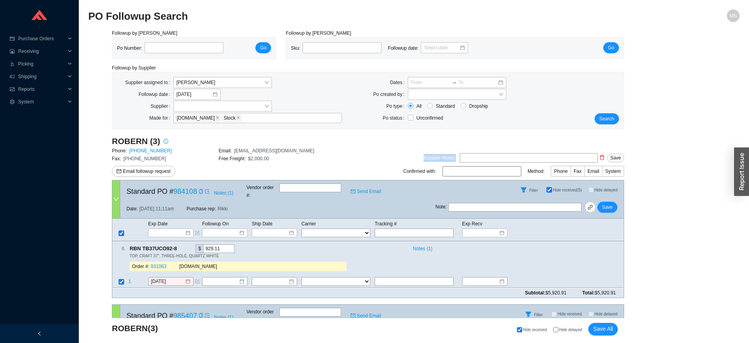
click at [196, 168] on div "Email followup request" at bounding box center [219, 171] width 214 height 11
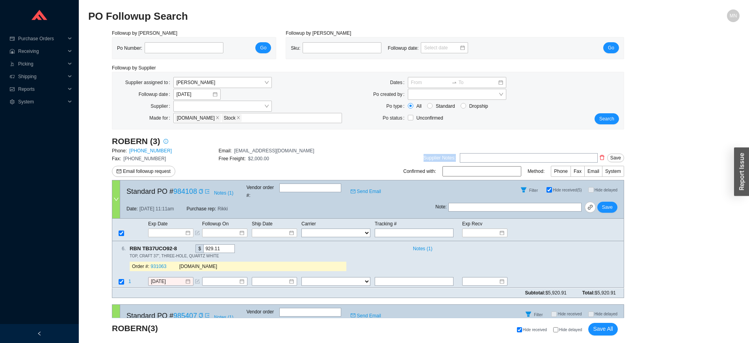
click at [196, 168] on div "Email followup request" at bounding box center [219, 171] width 214 height 11
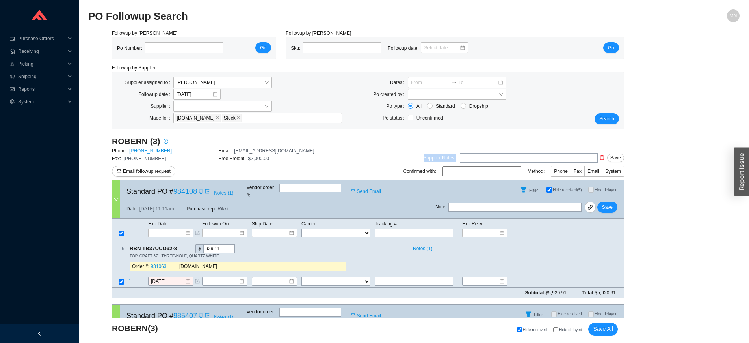
click at [196, 168] on div "Email followup request" at bounding box center [219, 171] width 214 height 11
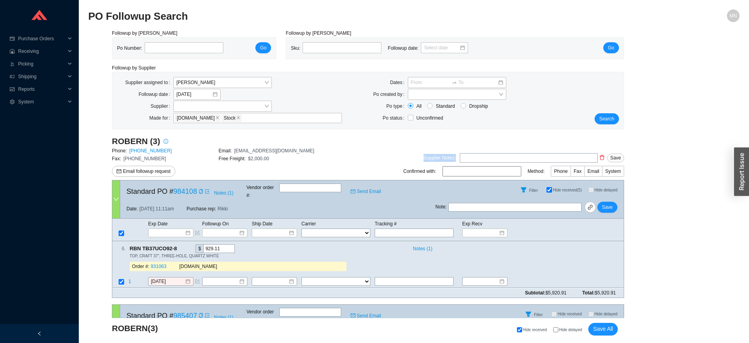
click at [196, 168] on div "Email followup request" at bounding box center [219, 171] width 214 height 11
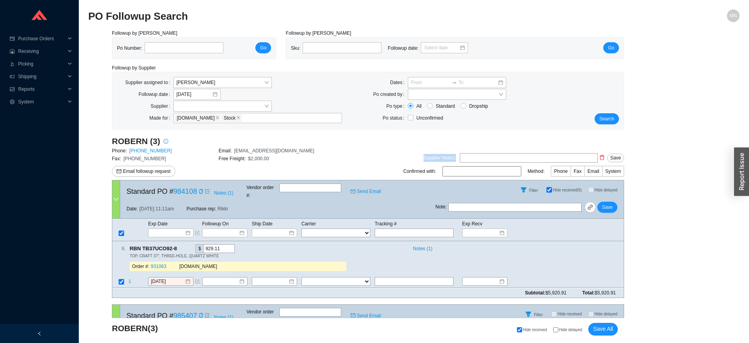
click at [196, 168] on div "Email followup request" at bounding box center [219, 171] width 214 height 11
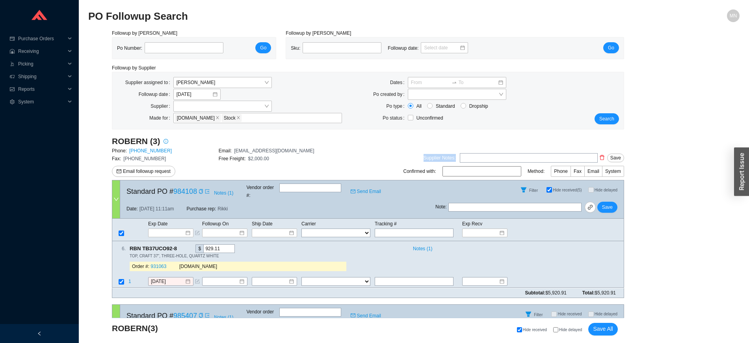
click at [196, 168] on div "Email followup request" at bounding box center [219, 171] width 214 height 11
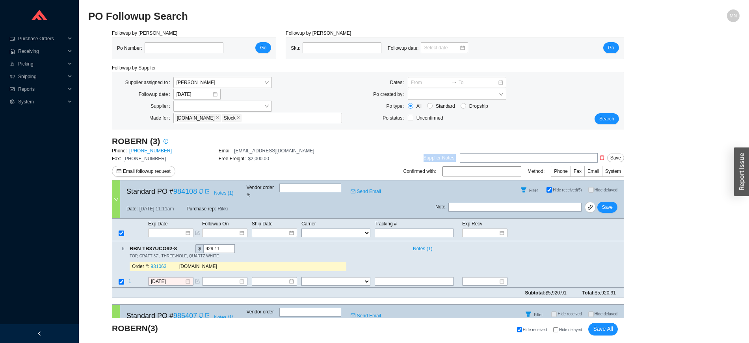
click at [196, 168] on div "Email followup request" at bounding box center [219, 171] width 214 height 11
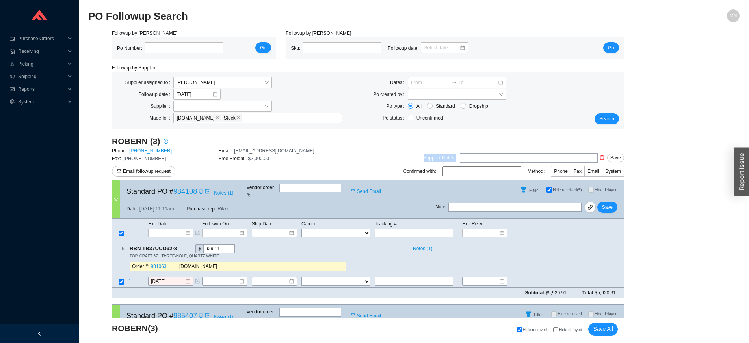
click at [196, 168] on div "Email followup request" at bounding box center [219, 171] width 214 height 11
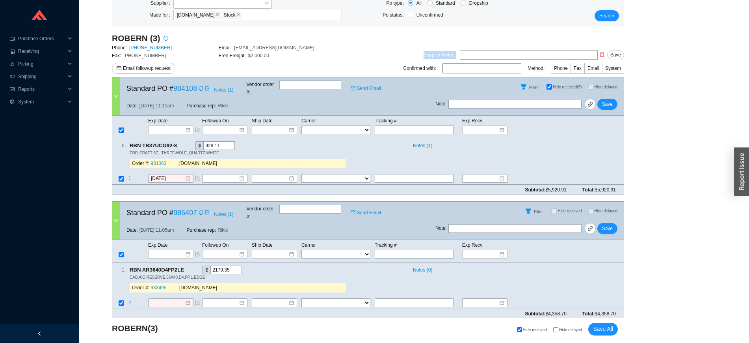
scroll to position [106, 0]
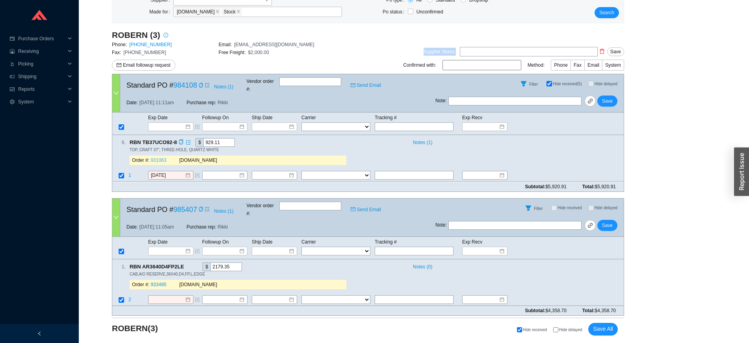
click at [158, 158] on link "931063" at bounding box center [159, 161] width 16 height 6
click at [591, 99] on span "link" at bounding box center [591, 102] width 6 height 6
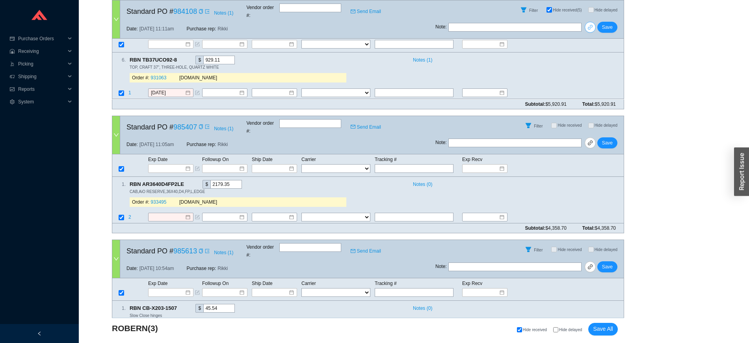
scroll to position [191, 0]
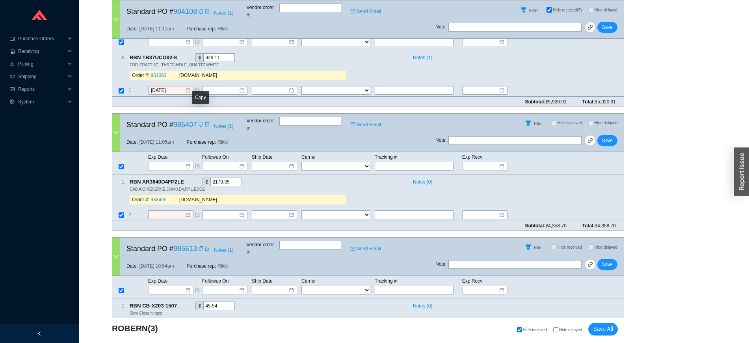
click at [201, 122] on icon "copy" at bounding box center [201, 124] width 5 height 5
click at [164, 162] on input at bounding box center [168, 166] width 34 height 8
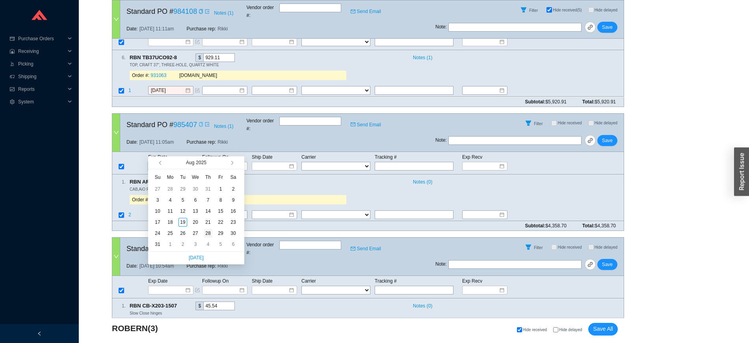
type input "8/28/2025"
click at [209, 235] on div "28" at bounding box center [208, 233] width 9 height 9
type input "8/28/2025"
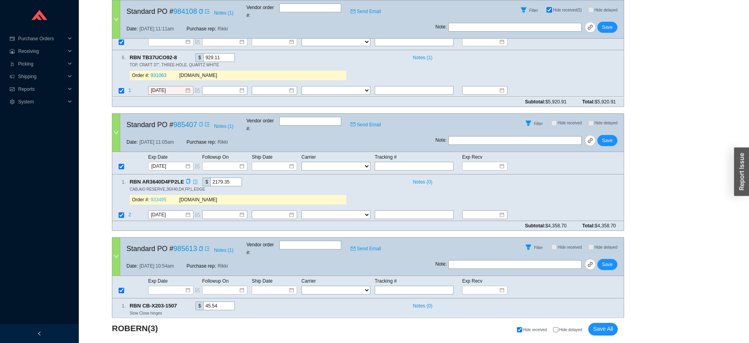
click at [159, 197] on link "933495" at bounding box center [159, 200] width 16 height 6
click at [610, 136] on span "Save" at bounding box center [607, 140] width 11 height 8
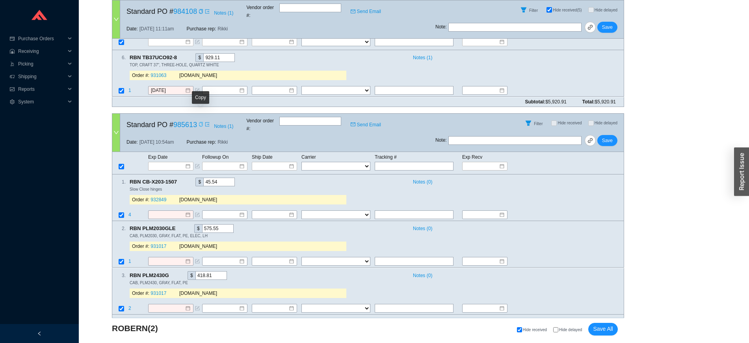
click at [201, 122] on icon "copy" at bounding box center [201, 124] width 5 height 5
click at [168, 162] on input at bounding box center [168, 166] width 34 height 8
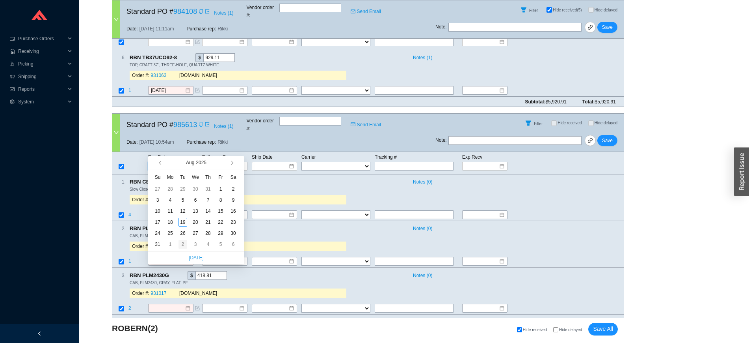
type input "9/2/2025"
click at [185, 246] on div "2" at bounding box center [183, 244] width 9 height 9
type input "9/2/2025"
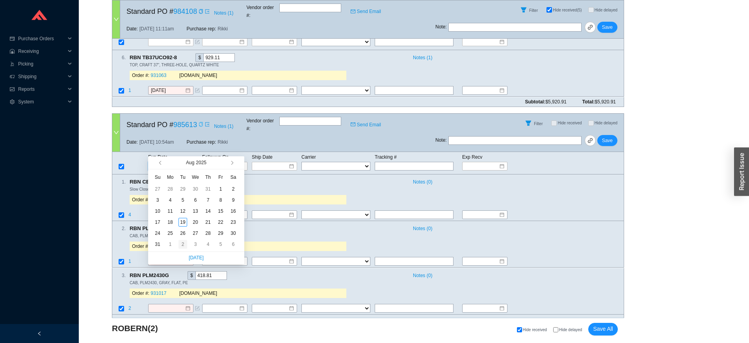
type input "9/2/2025"
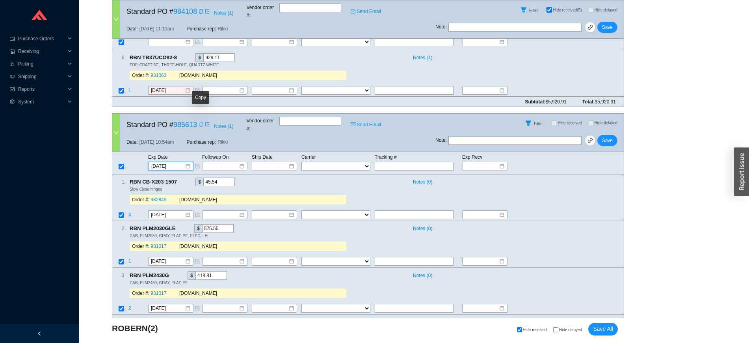
click at [201, 122] on icon "copy" at bounding box center [201, 124] width 5 height 5
click at [608, 135] on button "Save" at bounding box center [608, 140] width 20 height 11
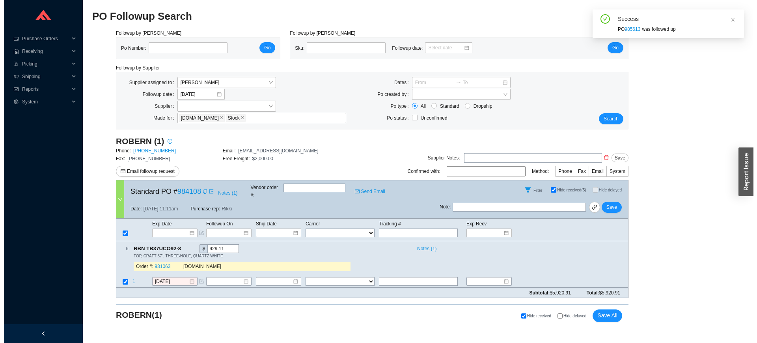
scroll to position [0, 0]
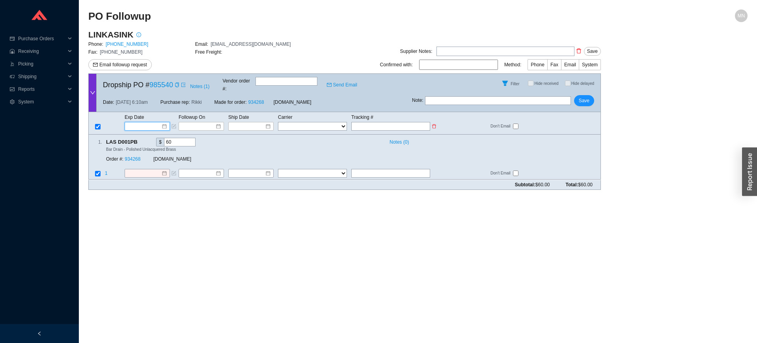
click at [155, 122] on input at bounding box center [145, 126] width 34 height 8
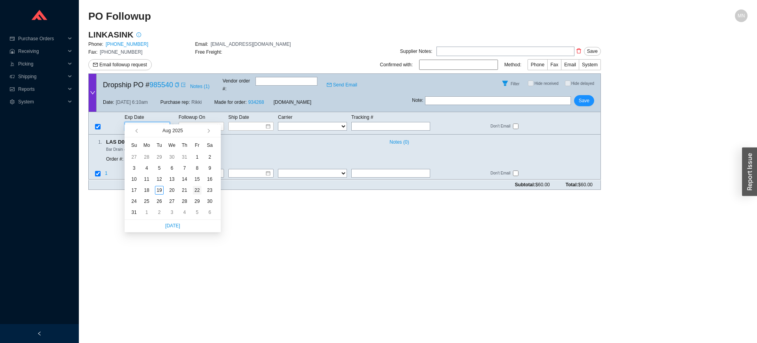
type input "[DATE]"
click at [197, 186] on div "22" at bounding box center [197, 190] width 9 height 9
type input "[DATE]"
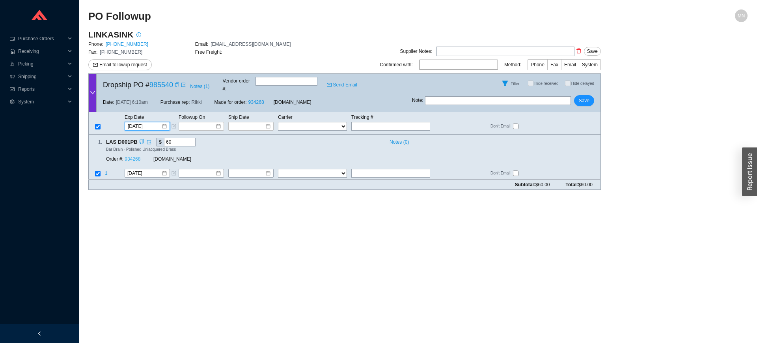
click at [135, 157] on link "934268" at bounding box center [133, 160] width 16 height 6
click at [588, 97] on span "Save" at bounding box center [584, 101] width 11 height 8
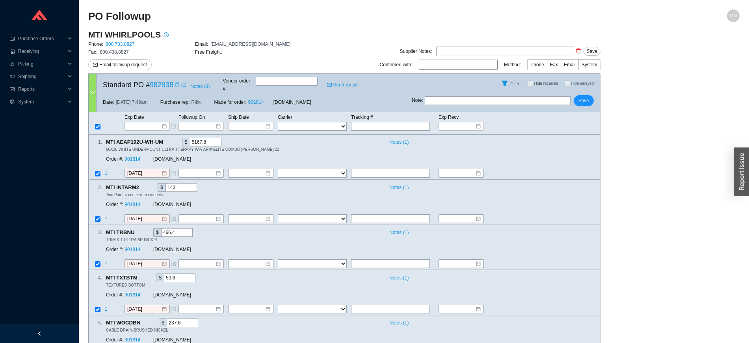
click at [177, 82] on icon "copy" at bounding box center [177, 84] width 5 height 5
click at [136, 157] on link "901814" at bounding box center [133, 160] width 16 height 6
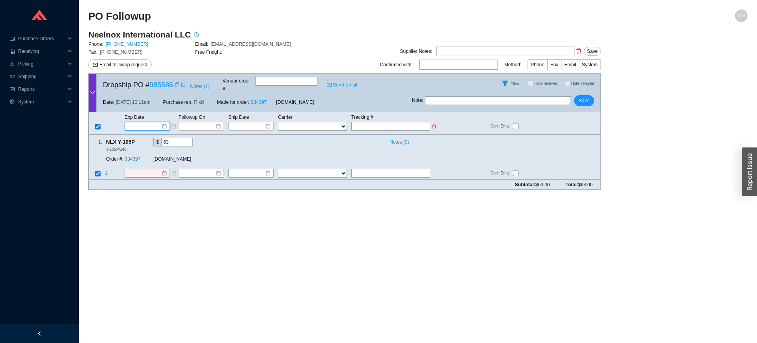
click at [144, 122] on input at bounding box center [145, 126] width 34 height 8
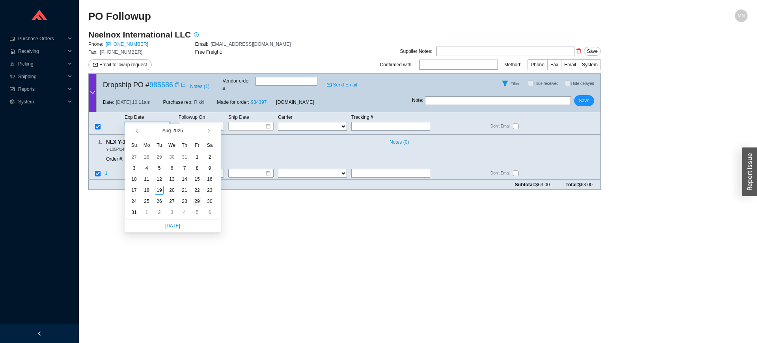
type input "[DATE]"
click at [199, 201] on div "29" at bounding box center [197, 201] width 9 height 9
type input "[DATE]"
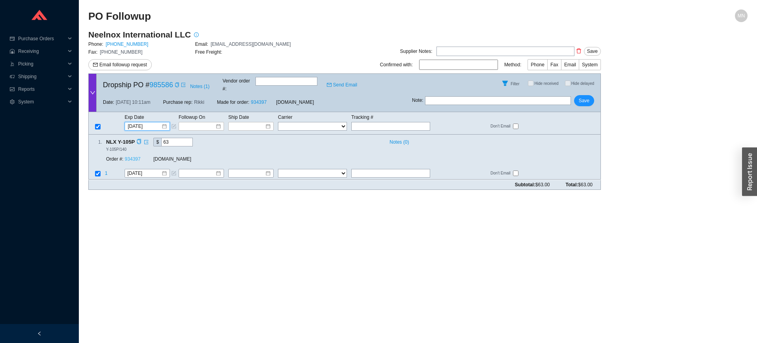
click at [134, 157] on link "934397" at bounding box center [133, 160] width 16 height 6
click at [149, 122] on input "[DATE]" at bounding box center [145, 126] width 34 height 8
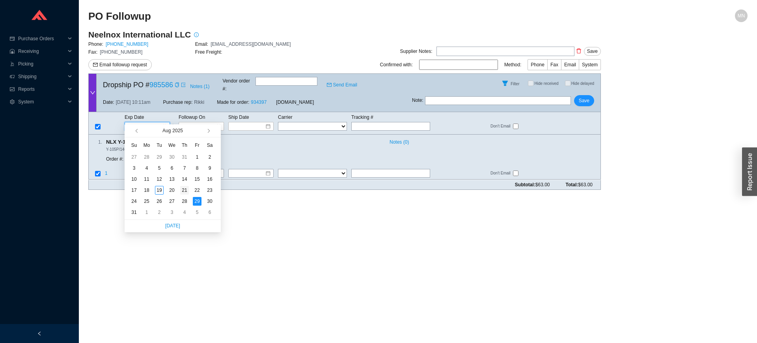
type input "[DATE]"
click at [184, 192] on div "21" at bounding box center [184, 190] width 9 height 9
type input "[DATE]"
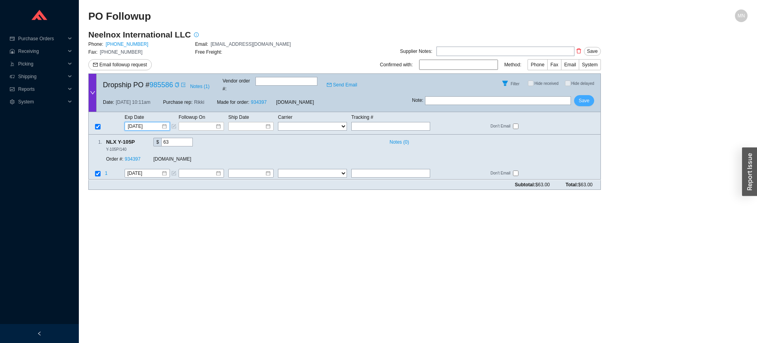
click at [578, 95] on button "Save" at bounding box center [584, 100] width 20 height 11
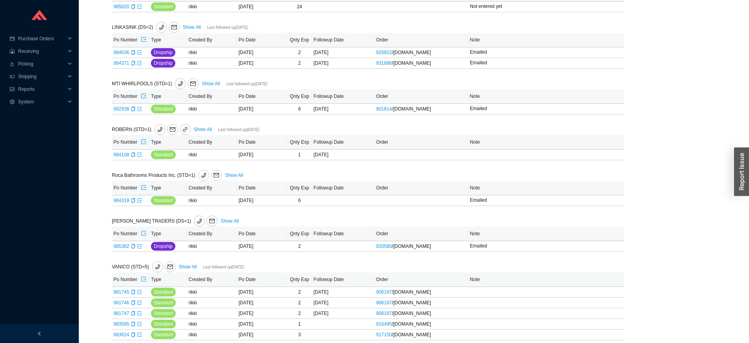
scroll to position [604, 0]
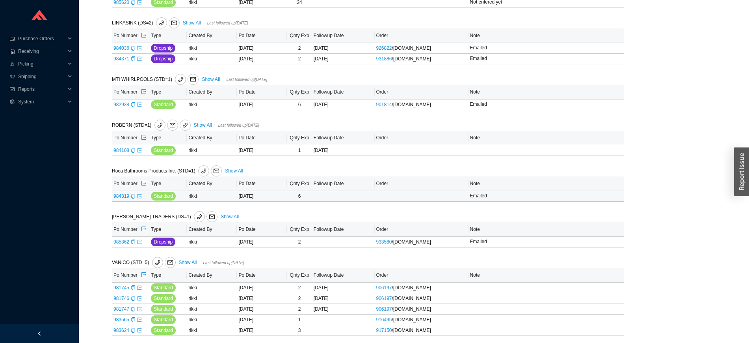
click at [136, 200] on td "984319" at bounding box center [130, 196] width 37 height 11
click at [132, 198] on icon "copy" at bounding box center [133, 196] width 4 height 5
click at [139, 198] on icon "export" at bounding box center [139, 196] width 5 height 5
click at [133, 244] on icon "copy" at bounding box center [133, 241] width 5 height 5
click at [136, 245] on td "985362" at bounding box center [130, 242] width 37 height 11
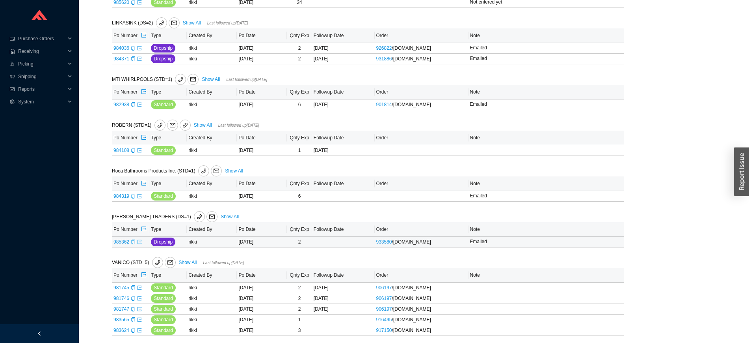
click at [140, 244] on icon "export" at bounding box center [139, 241] width 5 height 5
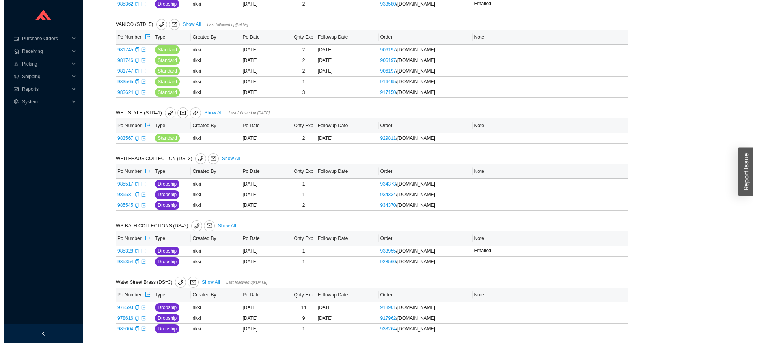
scroll to position [846, 0]
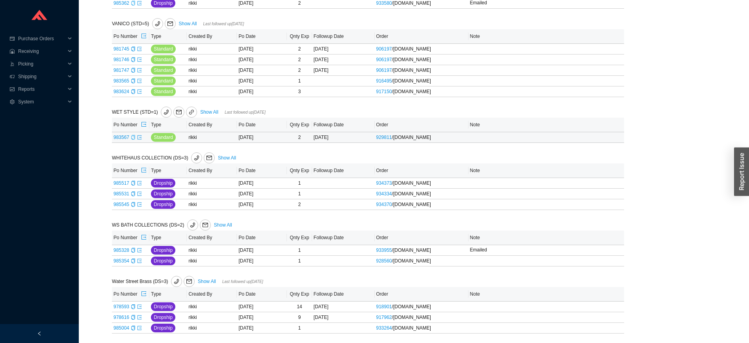
click at [133, 140] on icon "copy" at bounding box center [133, 137] width 5 height 5
click at [131, 185] on icon "copy" at bounding box center [133, 183] width 4 height 5
click at [132, 198] on div "Copy" at bounding box center [133, 194] width 5 height 8
click at [207, 160] on icon "mail" at bounding box center [210, 158] width 6 height 6
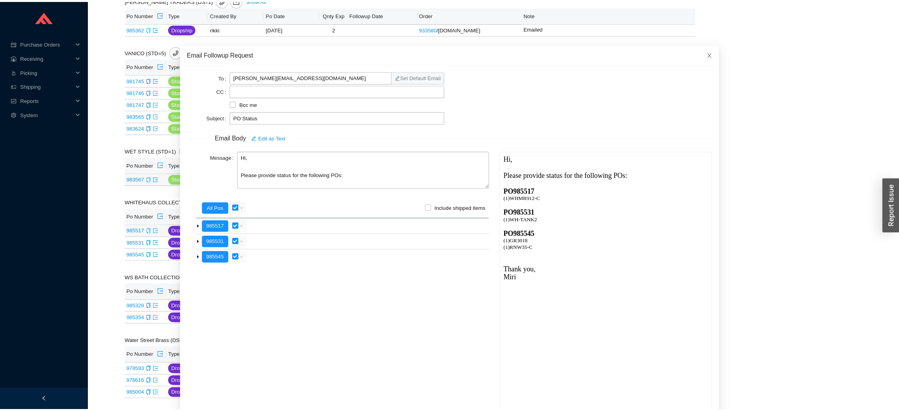
scroll to position [782, 0]
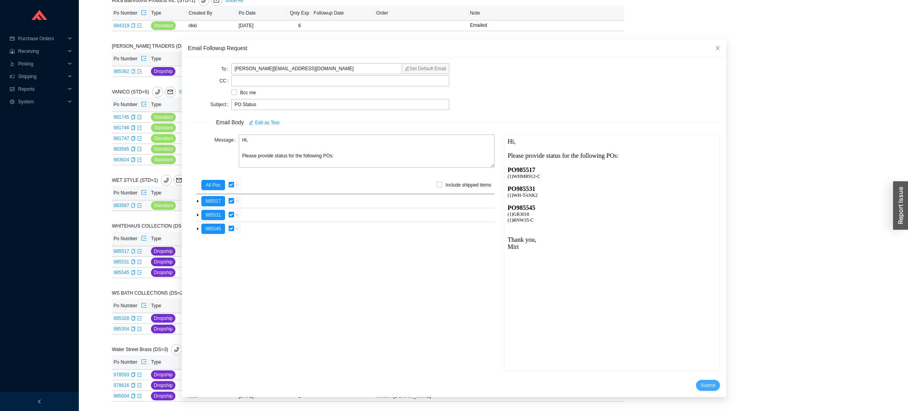
click at [696, 342] on button "Submit" at bounding box center [708, 385] width 24 height 11
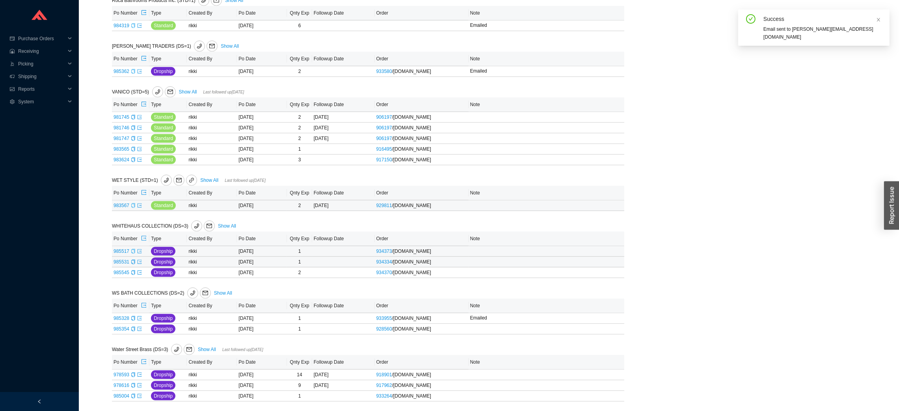
click at [465, 257] on td "934334 / [DOMAIN_NAME]" at bounding box center [422, 262] width 94 height 11
click at [465, 252] on td "934373 / [DOMAIN_NAME]" at bounding box center [422, 251] width 94 height 11
click at [501, 248] on button "Add note" at bounding box center [486, 251] width 32 height 9
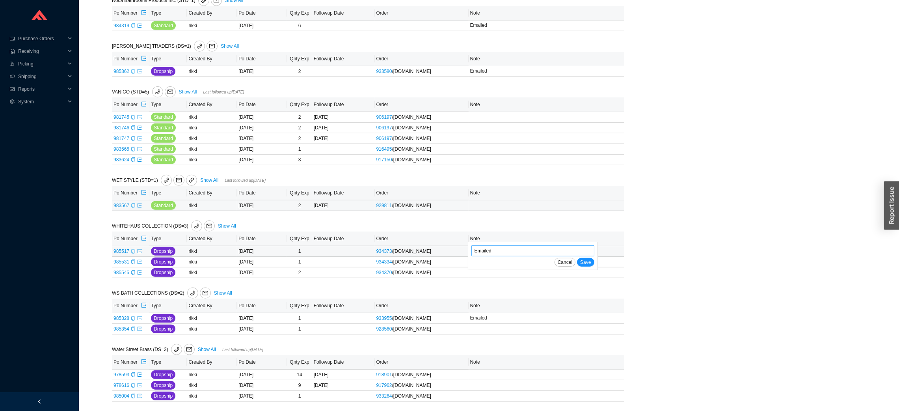
type input "Emailed"
click at [577, 258] on button "Save" at bounding box center [585, 262] width 17 height 9
click at [480, 261] on span "Add note" at bounding box center [489, 262] width 19 height 8
type input "W"
click at [479, 261] on input "W" at bounding box center [533, 261] width 123 height 11
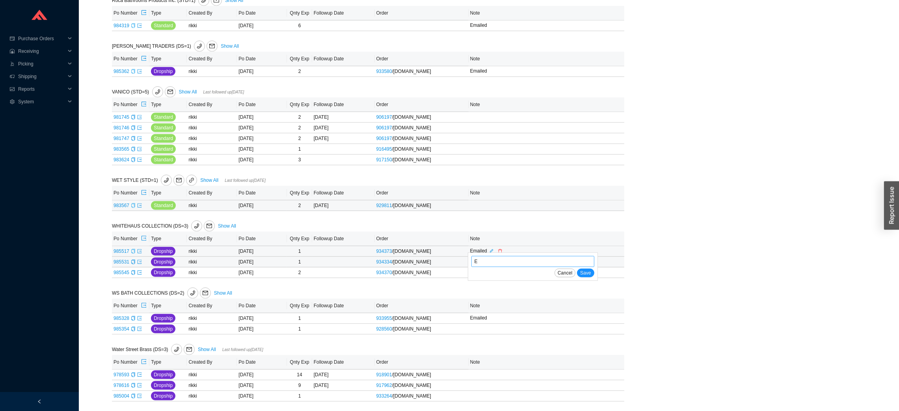
type input "Emailed"
click at [577, 268] on button "Save" at bounding box center [585, 272] width 17 height 9
click at [467, 269] on td "934370 / [DOMAIN_NAME]" at bounding box center [422, 272] width 94 height 11
click at [481, 272] on span "Add note" at bounding box center [489, 272] width 19 height 8
type input "Emailed"
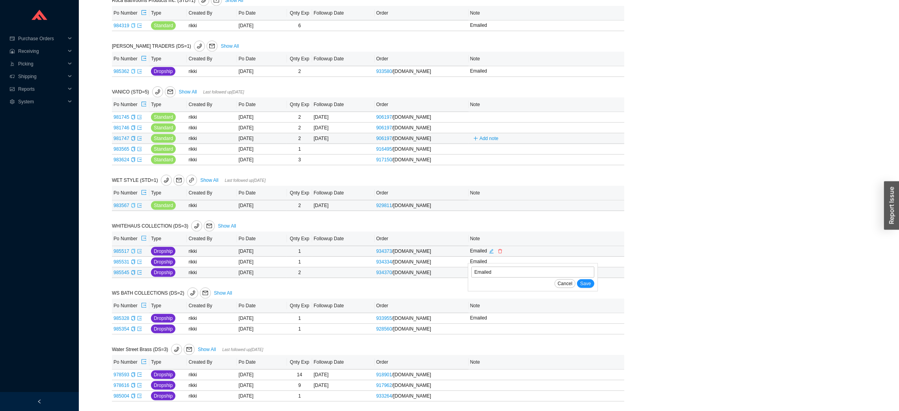
click at [577, 279] on button "Save" at bounding box center [585, 283] width 17 height 9
click at [131, 342] on icon "copy" at bounding box center [133, 395] width 4 height 5
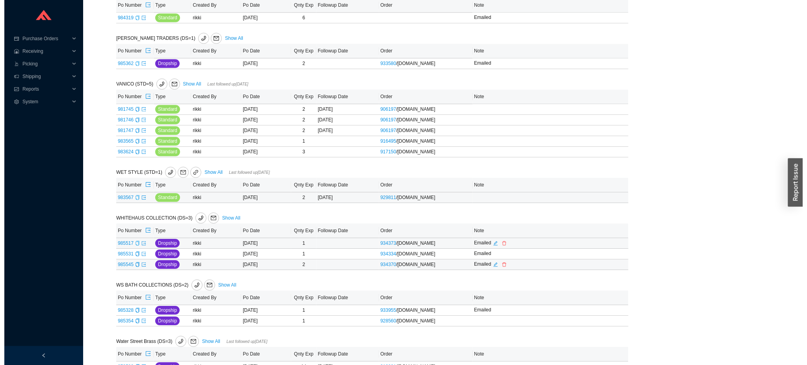
scroll to position [822, 0]
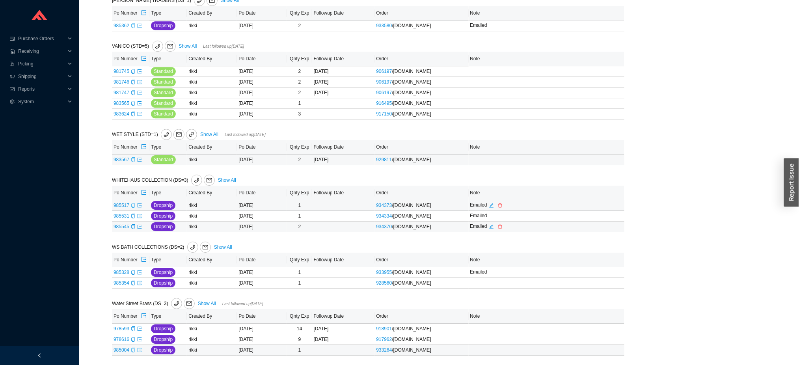
click at [139, 342] on icon "export" at bounding box center [140, 350] width 4 height 4
click at [131, 340] on icon "copy" at bounding box center [133, 339] width 5 height 5
click at [132, 327] on icon "copy" at bounding box center [133, 328] width 5 height 5
click at [190, 298] on button "button" at bounding box center [189, 303] width 11 height 11
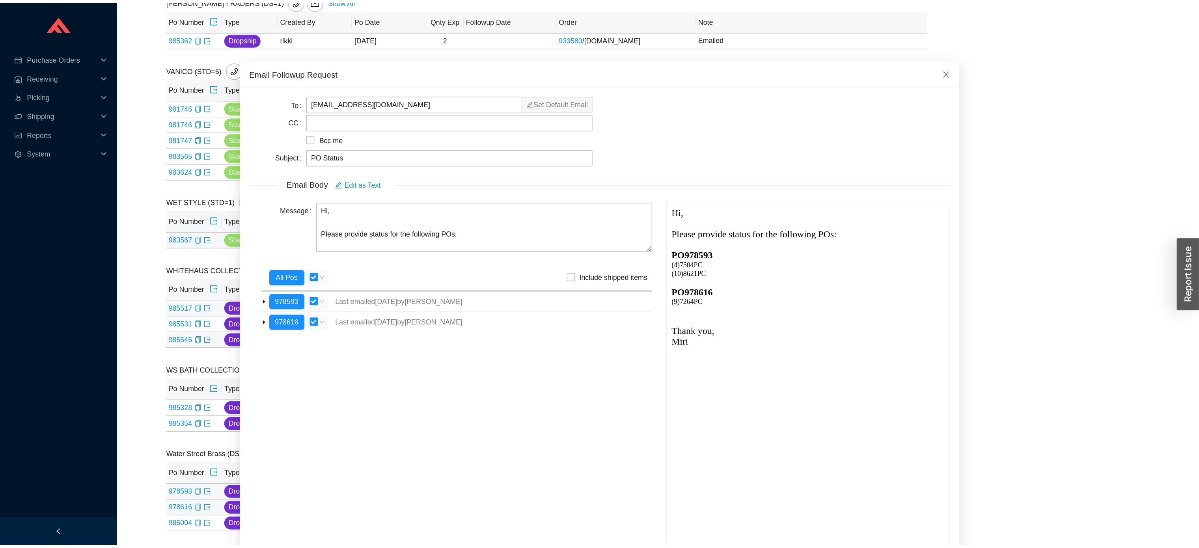
scroll to position [655, 0]
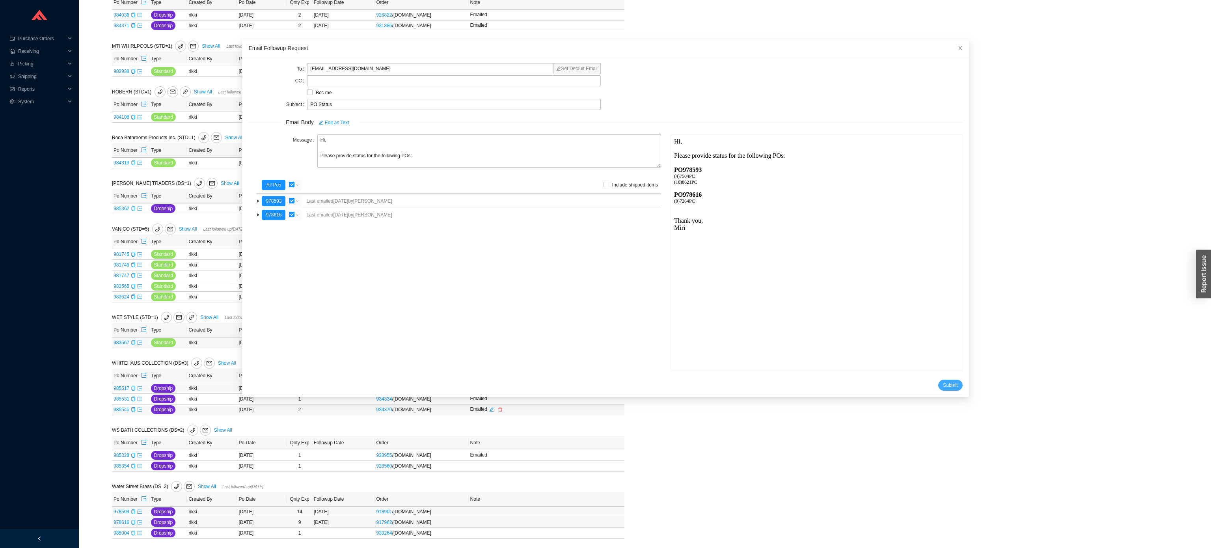
click at [757, 342] on span "Submit" at bounding box center [950, 385] width 15 height 8
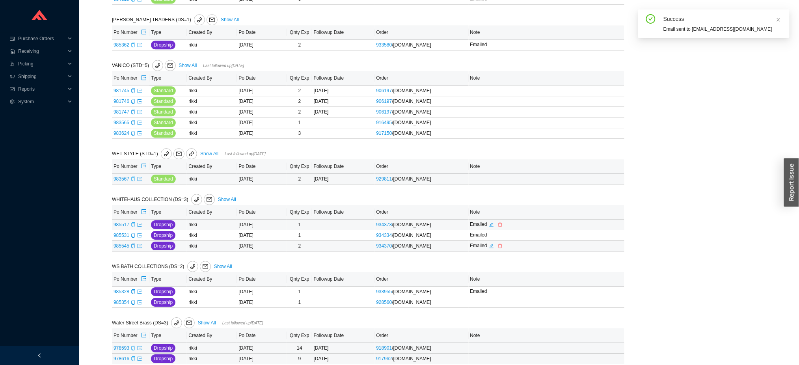
scroll to position [822, 0]
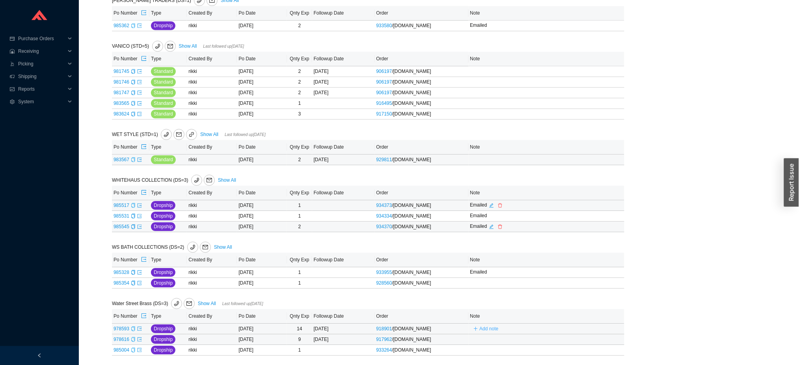
click at [488, 330] on span "Add note" at bounding box center [489, 329] width 19 height 8
click at [488, 330] on input "text" at bounding box center [533, 328] width 123 height 11
type input "Emailed"
click at [577, 336] on button "Save" at bounding box center [585, 340] width 17 height 9
click at [478, 340] on button "Add note" at bounding box center [486, 339] width 32 height 9
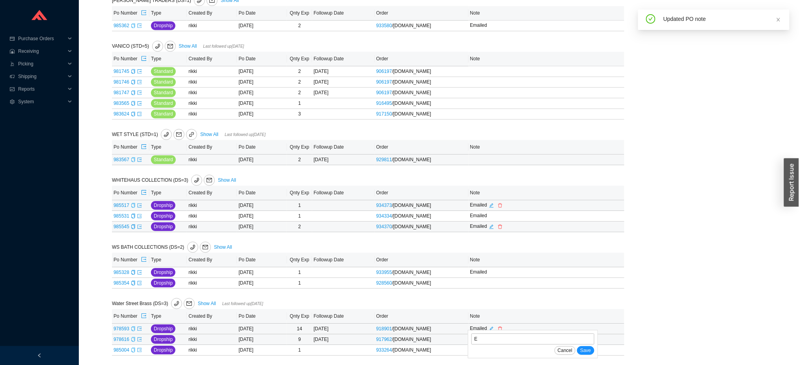
type input "Emailed"
click at [577, 342] on button "Save" at bounding box center [585, 350] width 17 height 9
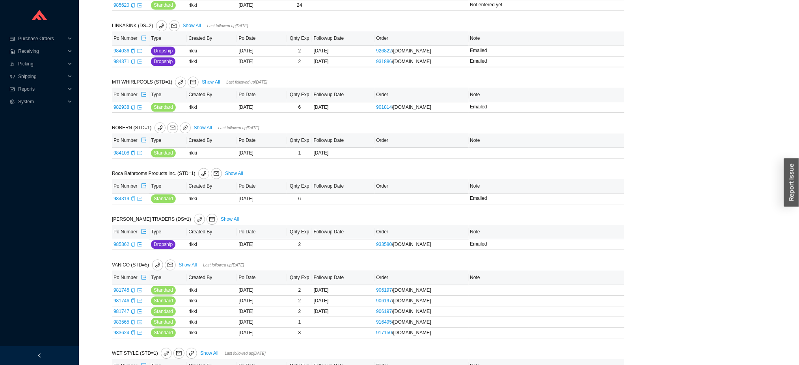
scroll to position [598, 0]
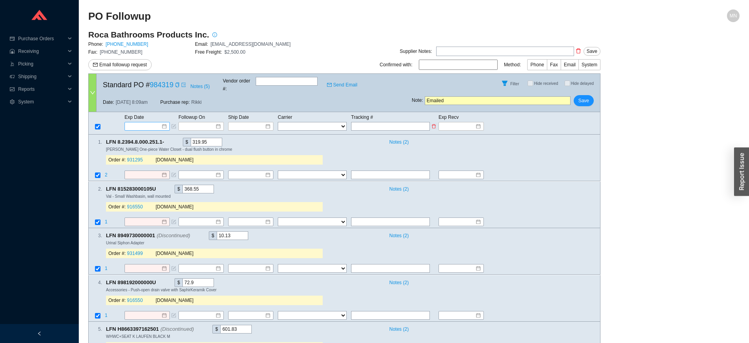
click at [152, 122] on input at bounding box center [145, 126] width 34 height 8
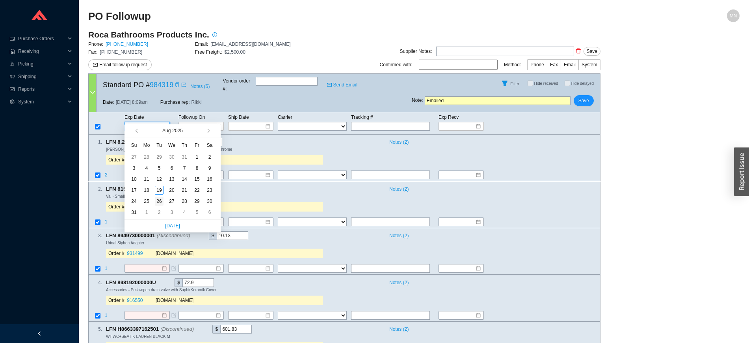
type input "[DATE]"
click at [162, 200] on div "26" at bounding box center [159, 201] width 9 height 9
type input "[DATE]"
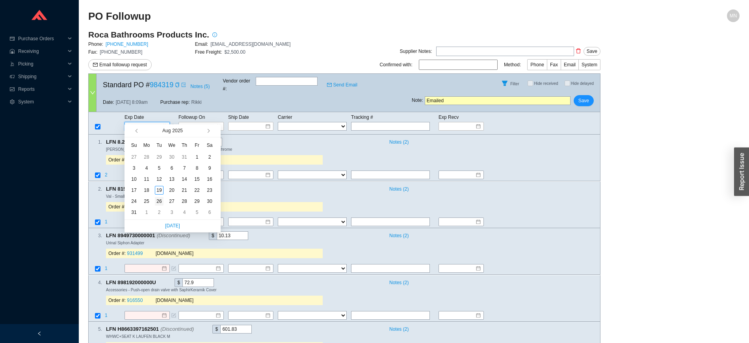
type input "[DATE]"
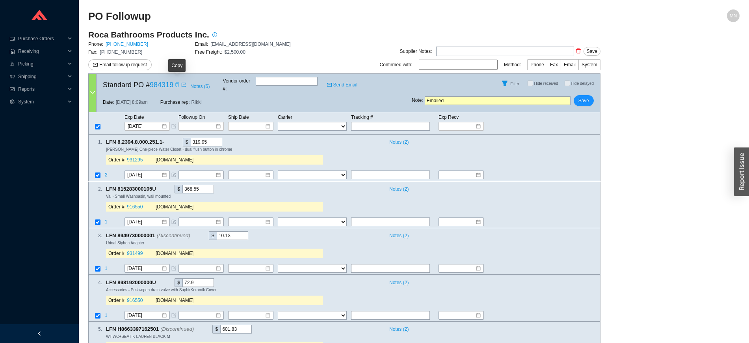
click at [175, 82] on icon "copy" at bounding box center [177, 84] width 4 height 5
click at [584, 97] on span "Save" at bounding box center [584, 101] width 11 height 8
click at [594, 73] on button "No" at bounding box center [597, 72] width 12 height 9
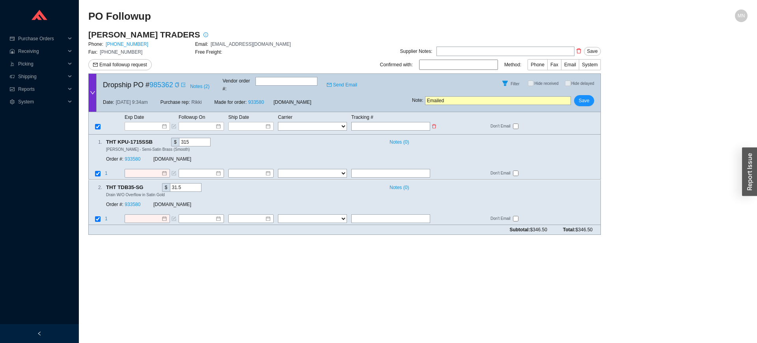
click at [386, 122] on input "text" at bounding box center [390, 126] width 79 height 9
paste input "1Z80AY960341694454"
type input "1Z80AY960341694454"
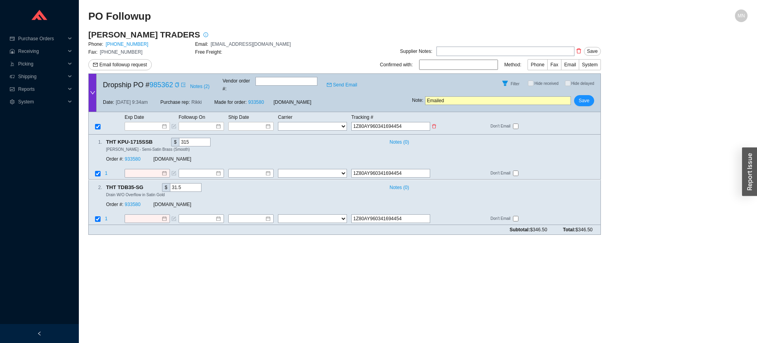
type input "1Z80AY960341694454"
click at [328, 122] on select "FedEx UPS ---------------- 2 Day Transportation INC A&B Freight A. [PERSON_NAME…" at bounding box center [312, 126] width 69 height 9
select select "2"
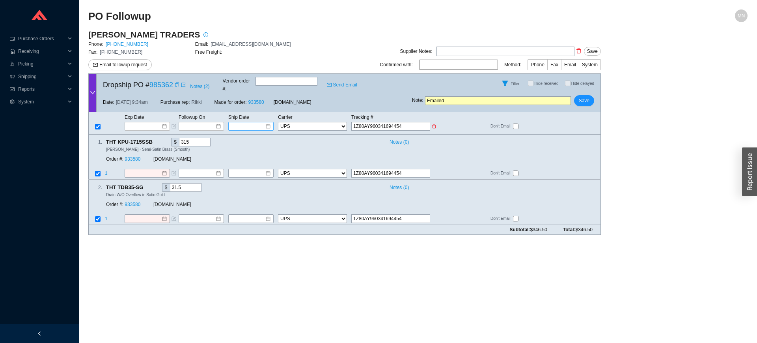
click at [250, 122] on input at bounding box center [248, 126] width 34 height 8
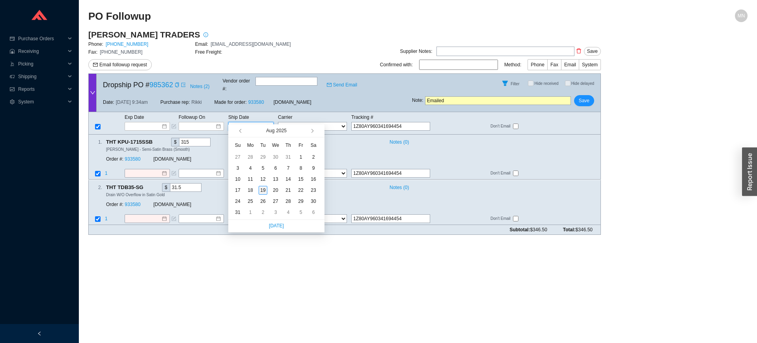
type input "[DATE]"
click at [261, 188] on div "19" at bounding box center [263, 190] width 9 height 9
type input "[DATE]"
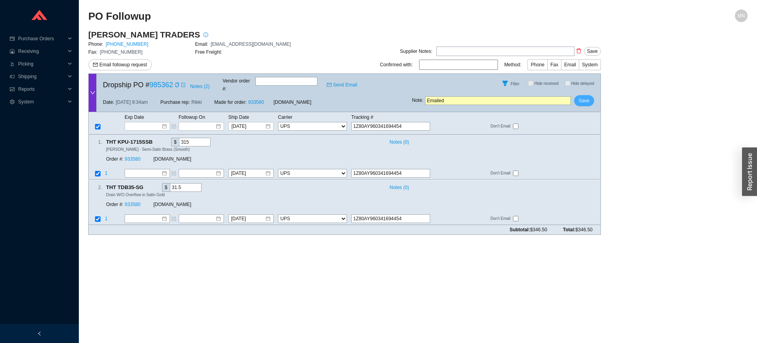
click at [589, 98] on span "Save" at bounding box center [584, 101] width 11 height 8
click at [598, 74] on span "No" at bounding box center [597, 73] width 6 height 8
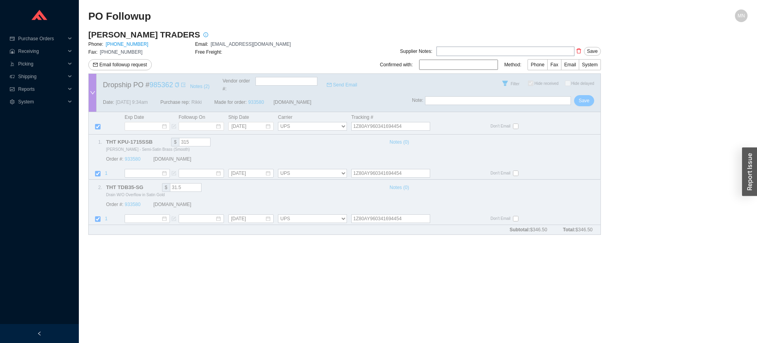
checkbox input "true"
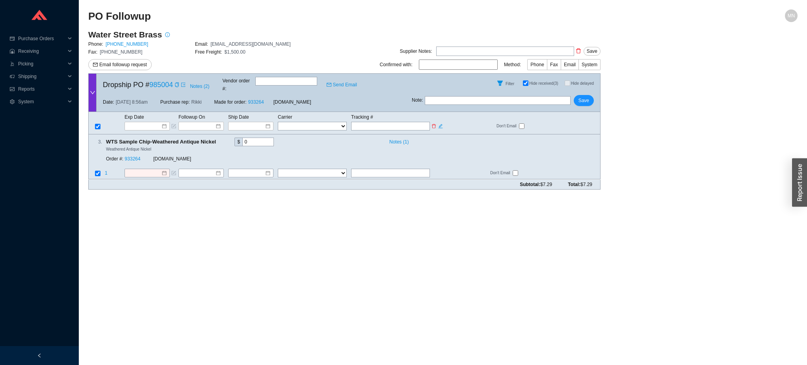
click at [382, 122] on input "text" at bounding box center [390, 126] width 79 height 9
paste input "476073095582"
type input "476073095582"
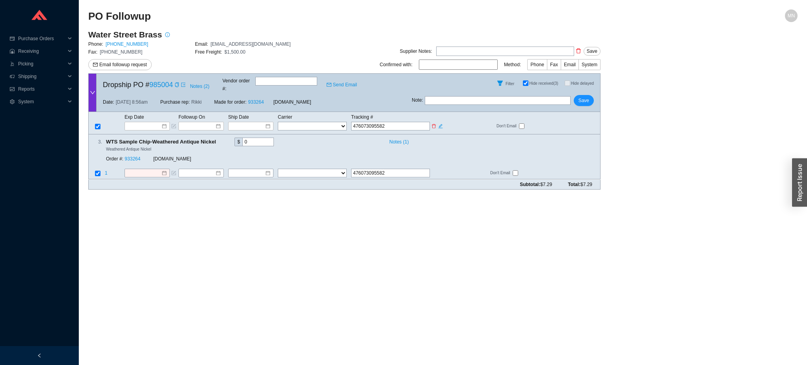
click at [316, 122] on select "FedEx UPS ---------------- 2 Day Transportation INC A&B Freight A. Duie Pyle AA…" at bounding box center [312, 126] width 69 height 9
select select "1"
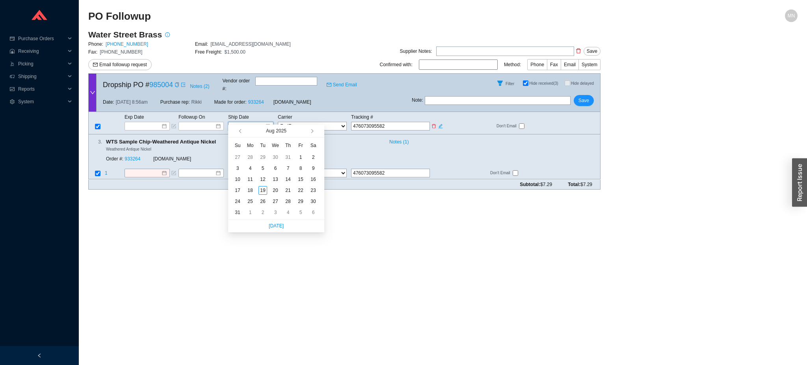
click at [260, 122] on input at bounding box center [248, 126] width 34 height 8
type input "[DATE]"
click at [263, 190] on div "19" at bounding box center [263, 190] width 9 height 9
type input "[DATE]"
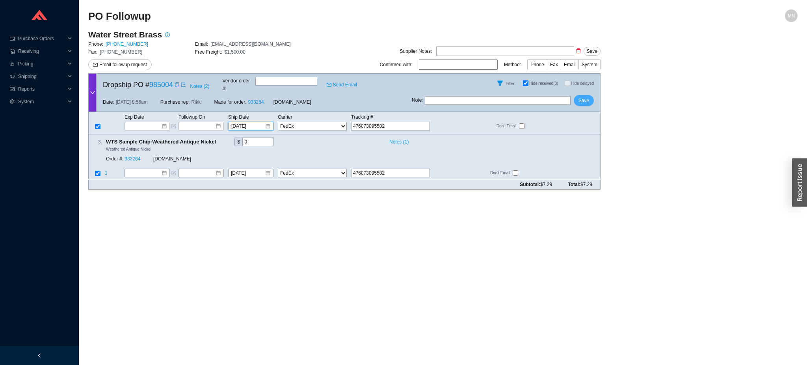
click at [585, 97] on span "Save" at bounding box center [584, 101] width 11 height 8
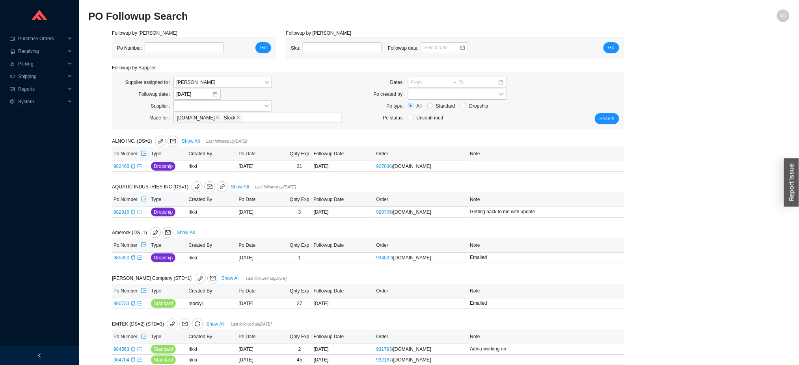
drag, startPoint x: 784, startPoint y: 68, endPoint x: 805, endPoint y: 121, distance: 57.0
click at [799, 121] on html "Purchase Orders .warehouse_svg__a{fill:none;stroke:currentColor;stroke-linecap:…" at bounding box center [399, 182] width 799 height 365
click at [140, 214] on link at bounding box center [139, 212] width 5 height 6
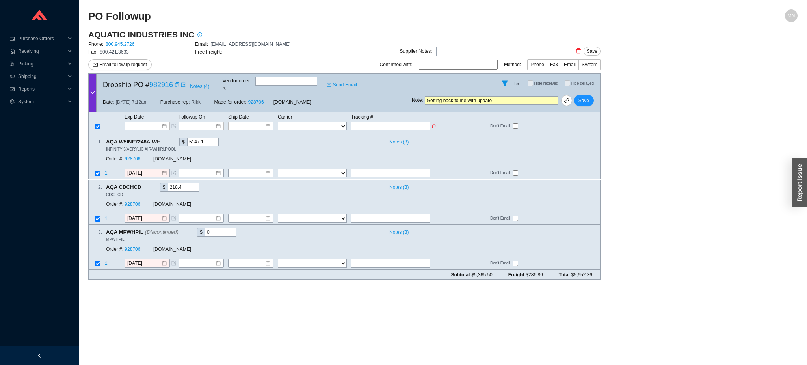
click at [379, 122] on input "text" at bounding box center [390, 126] width 79 height 9
paste input "0490153842"
type input "0490153842"
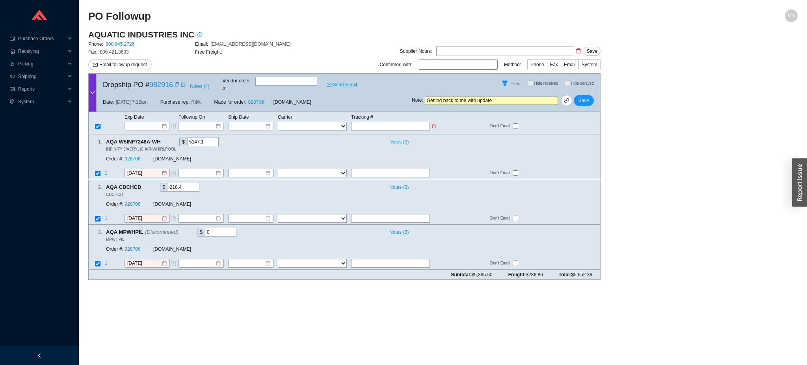
type input "0490153842"
click at [318, 122] on select "FedEx UPS ---------------- 2 Day Transportation INC A&B Freight A. [PERSON_NAME…" at bounding box center [312, 126] width 69 height 9
select select "52"
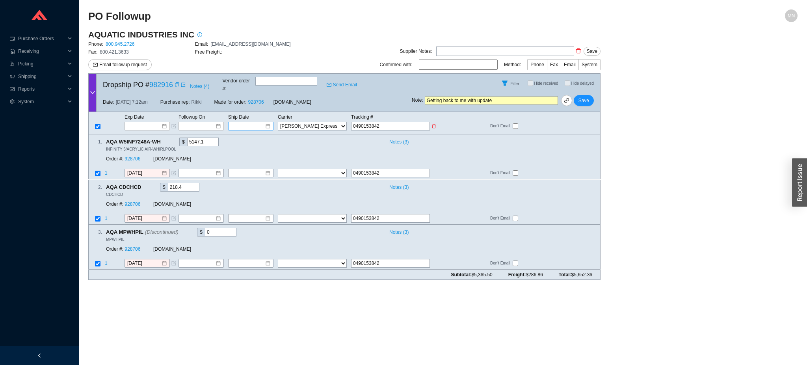
select select "52"
click at [254, 122] on input at bounding box center [248, 126] width 34 height 8
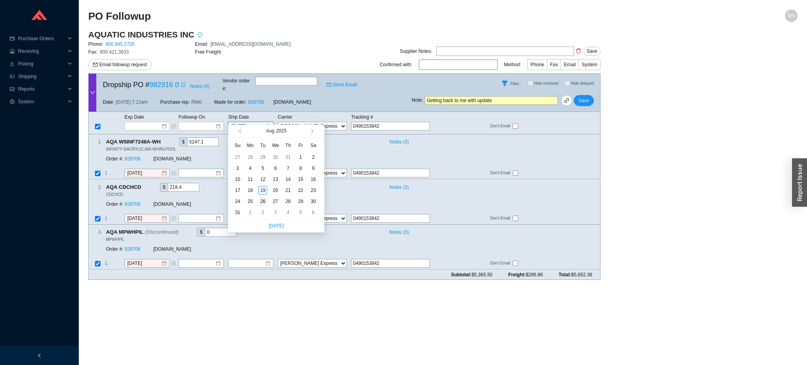
type input "[DATE]"
click at [263, 198] on div "26" at bounding box center [263, 201] width 9 height 9
type input "[DATE]"
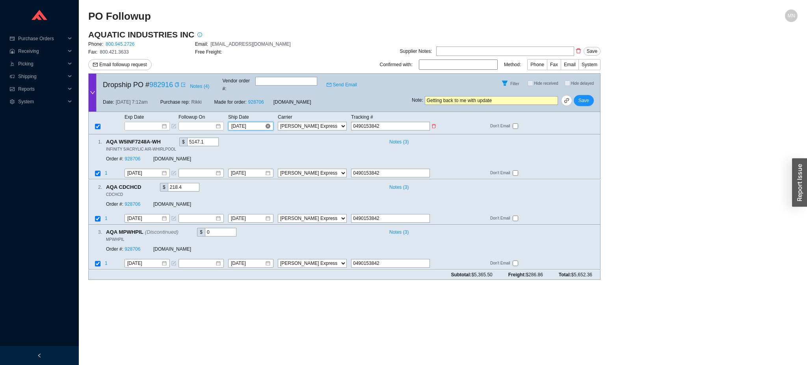
click at [249, 122] on input "[DATE]" at bounding box center [248, 126] width 34 height 8
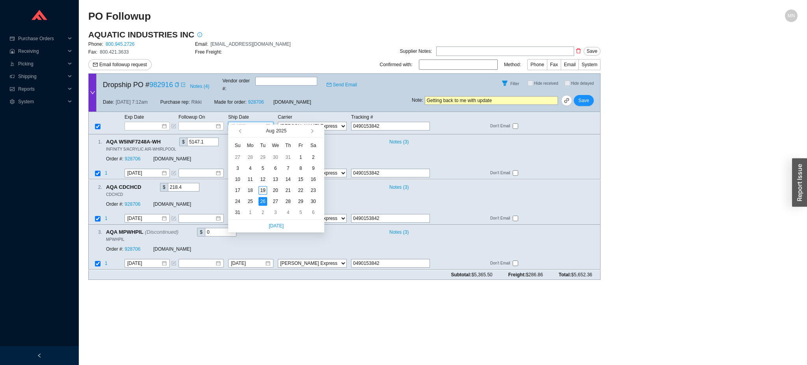
type input "[DATE]"
click at [265, 191] on div "19" at bounding box center [263, 190] width 9 height 9
type input "[DATE]"
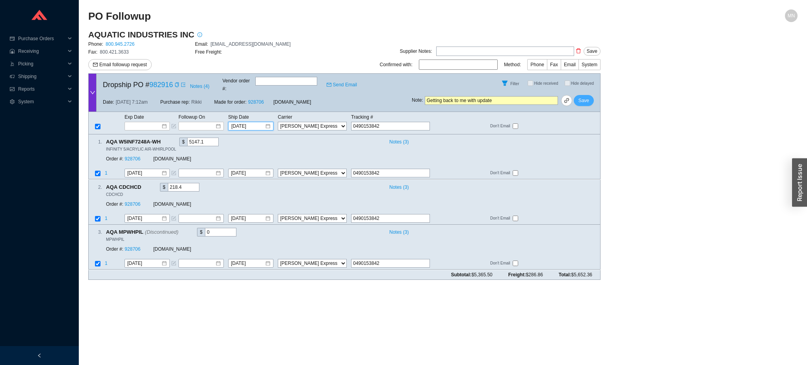
click at [585, 97] on span "Save" at bounding box center [584, 101] width 11 height 8
click at [597, 73] on span "No" at bounding box center [597, 73] width 6 height 8
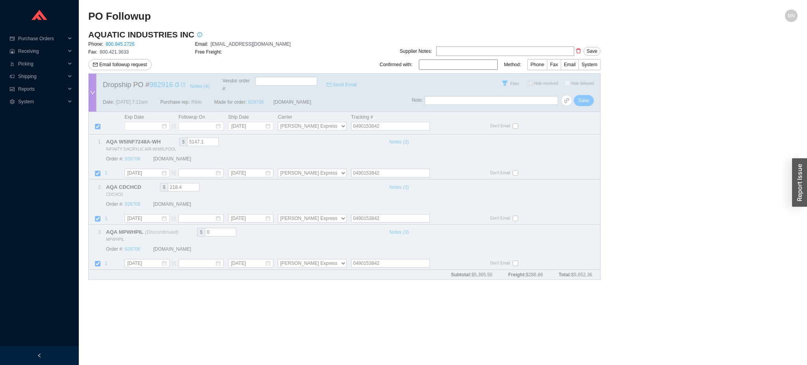
checkbox input "true"
